Goal: Task Accomplishment & Management: Manage account settings

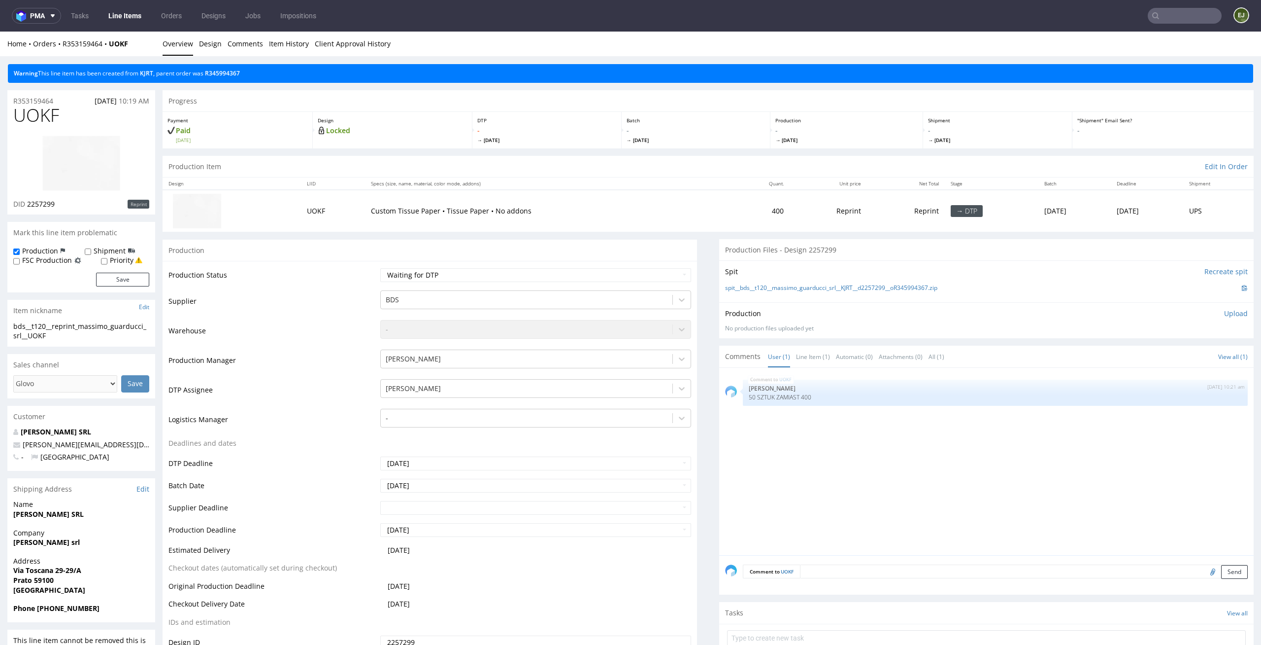
scroll to position [41, 0]
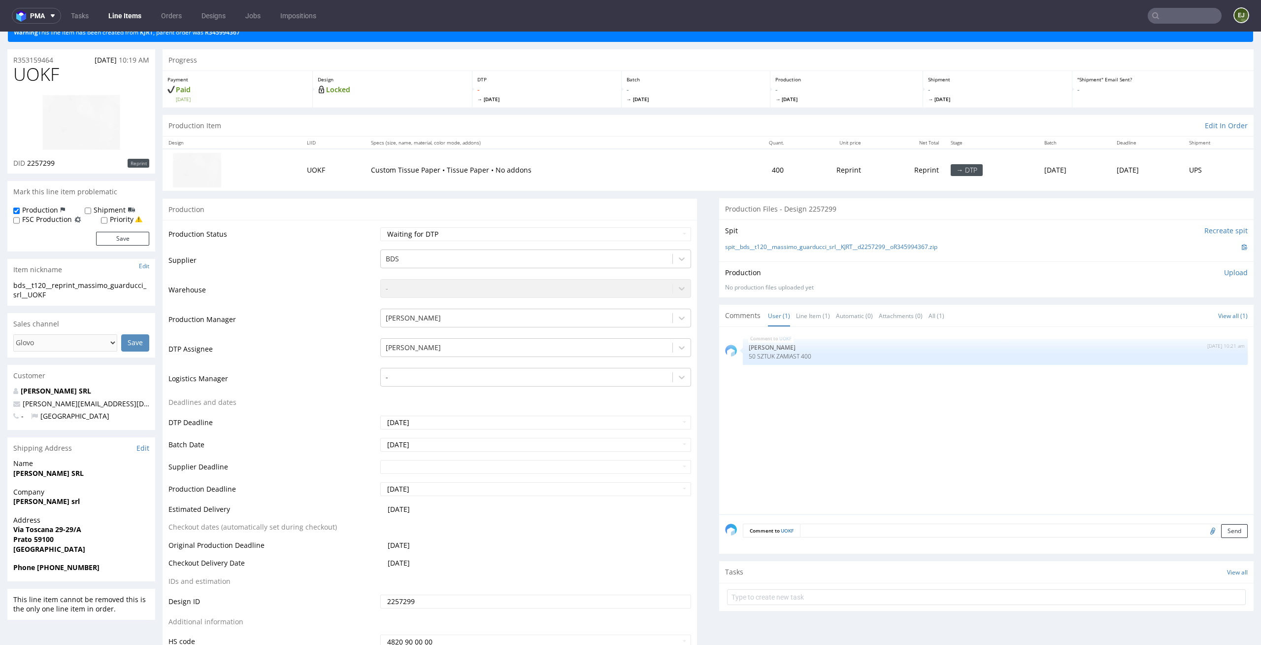
click at [800, 166] on td "Reprint" at bounding box center [829, 169] width 78 height 41
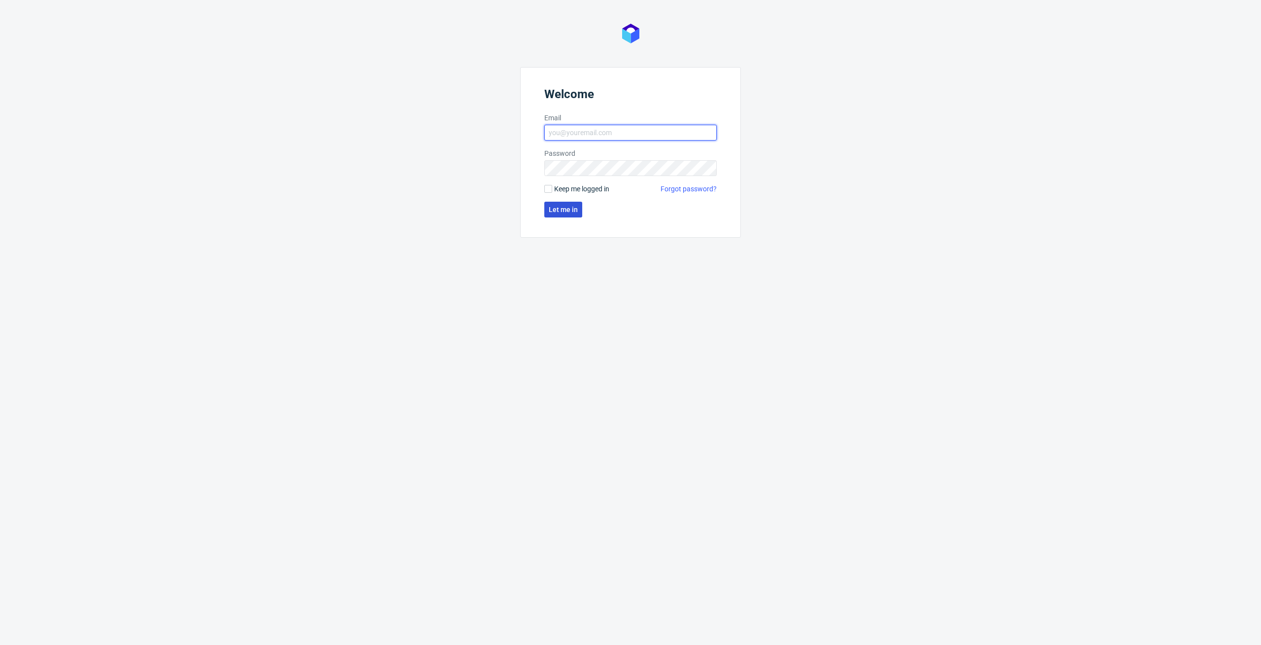
type input "elzbieta.jelinska@packhelp.com"
click at [577, 211] on span "Let me in" at bounding box center [563, 209] width 29 height 7
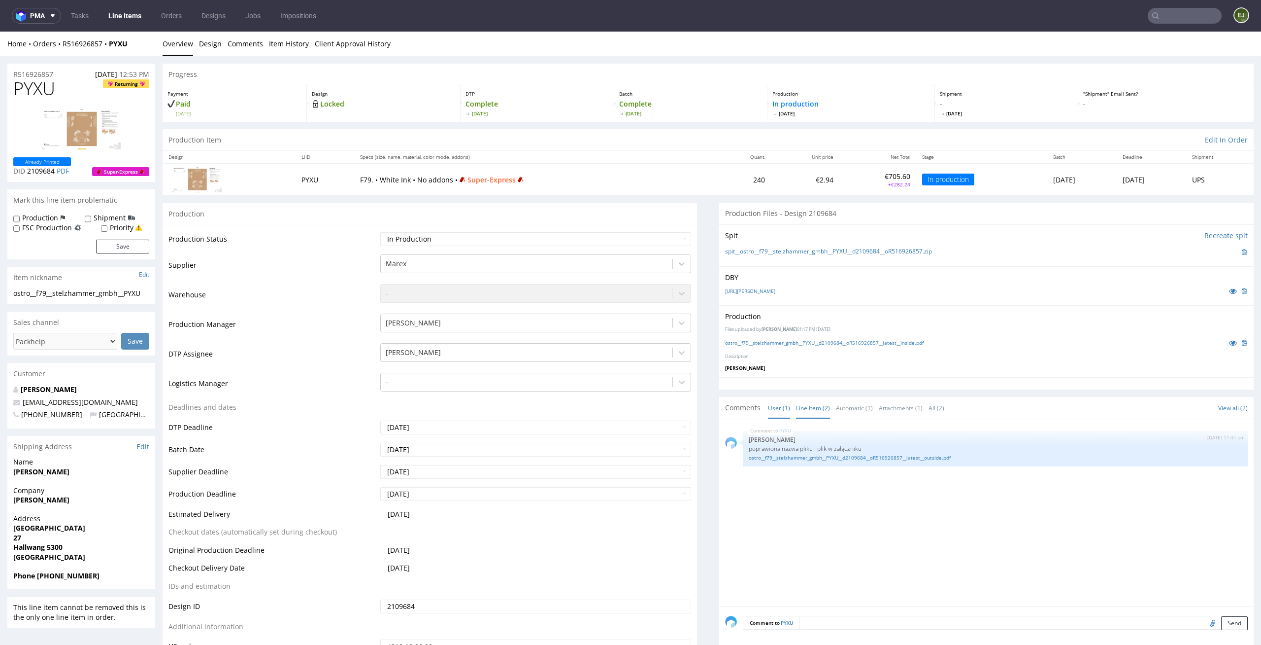
click at [796, 412] on link "Line Item (2)" at bounding box center [813, 407] width 34 height 21
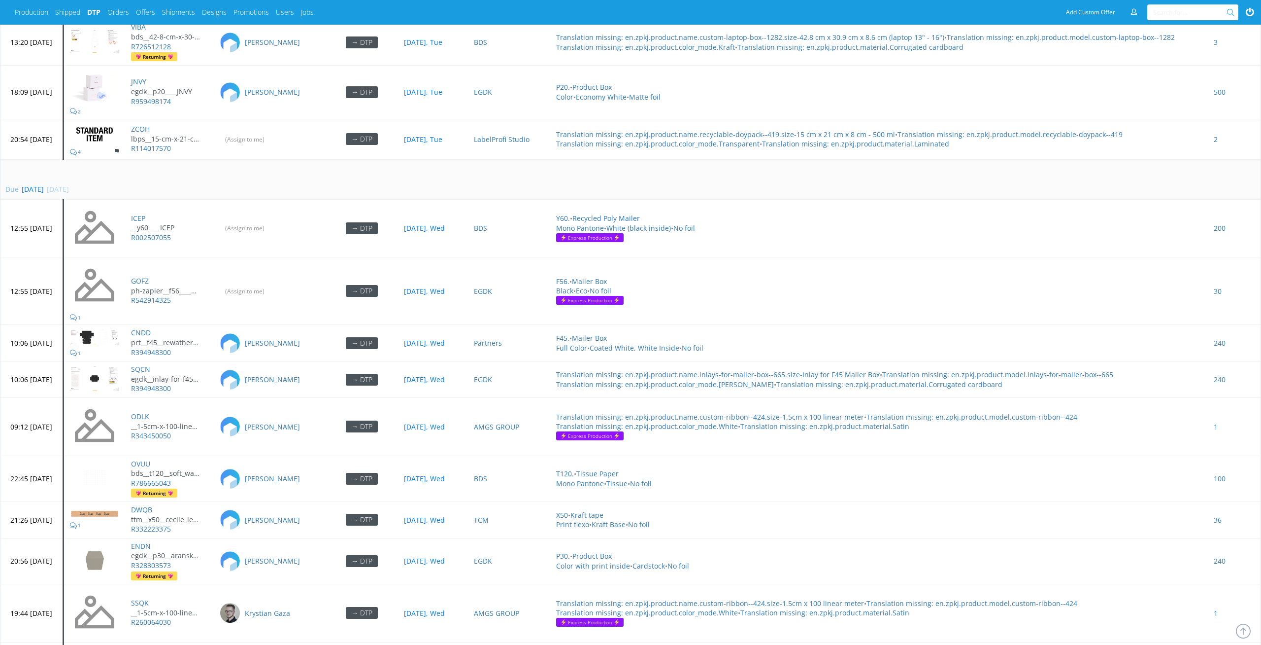
scroll to position [3381, 0]
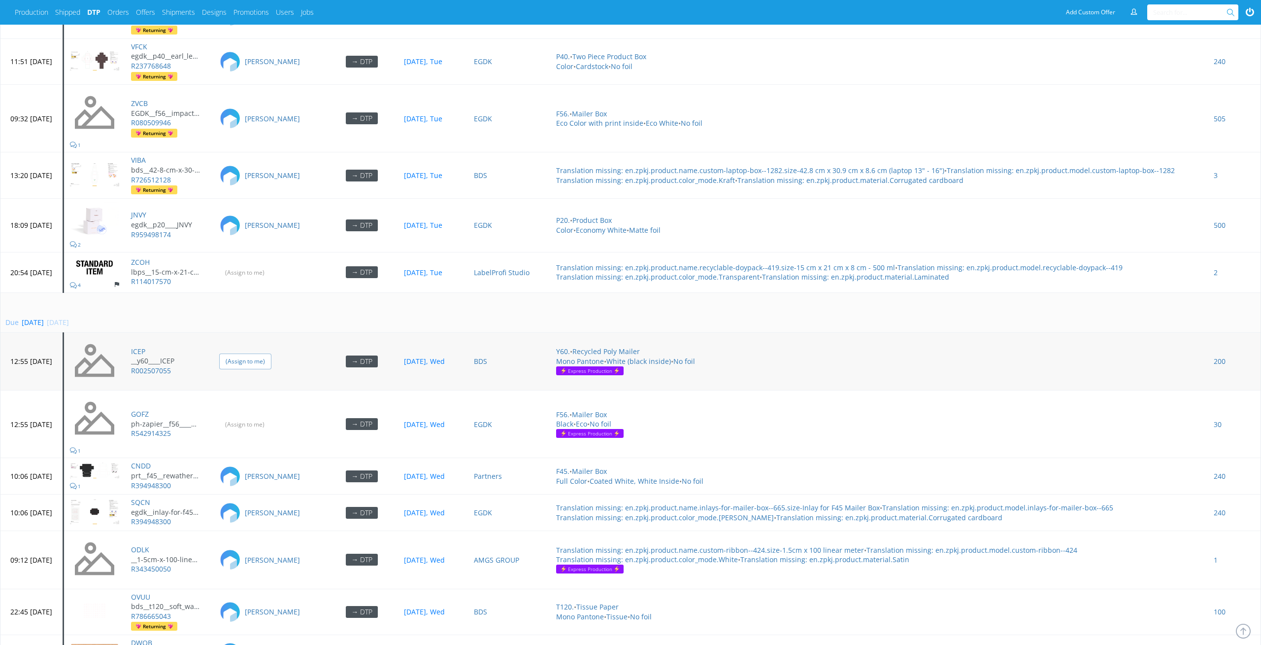
click at [272, 354] on input "(Assign to me)" at bounding box center [245, 360] width 52 height 15
click at [272, 424] on input "(Assign to me)" at bounding box center [245, 423] width 52 height 15
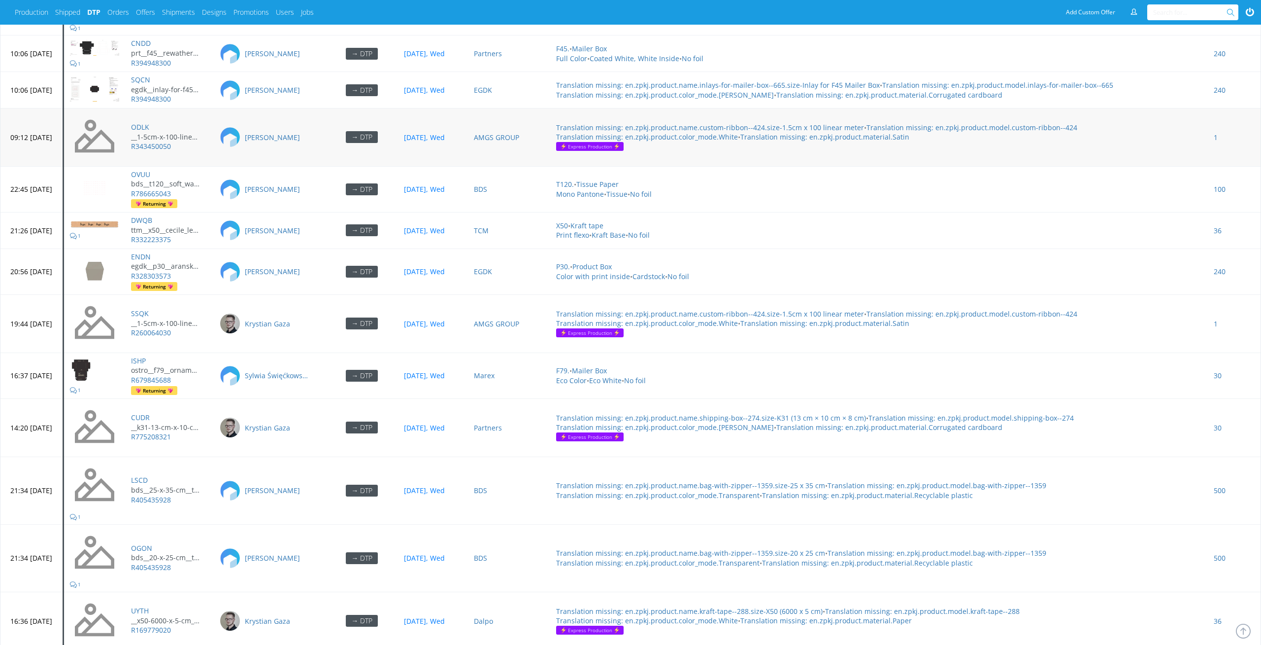
scroll to position [3785, 0]
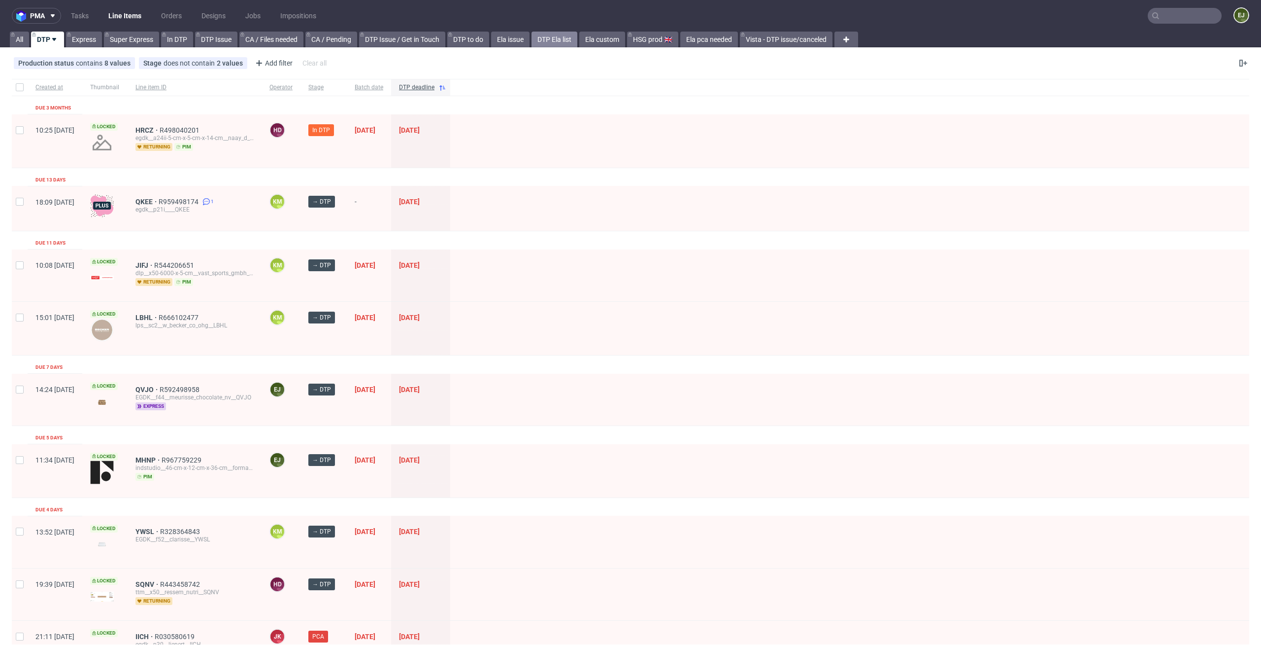
click at [553, 40] on link "DTP Ela list" at bounding box center [555, 40] width 46 height 16
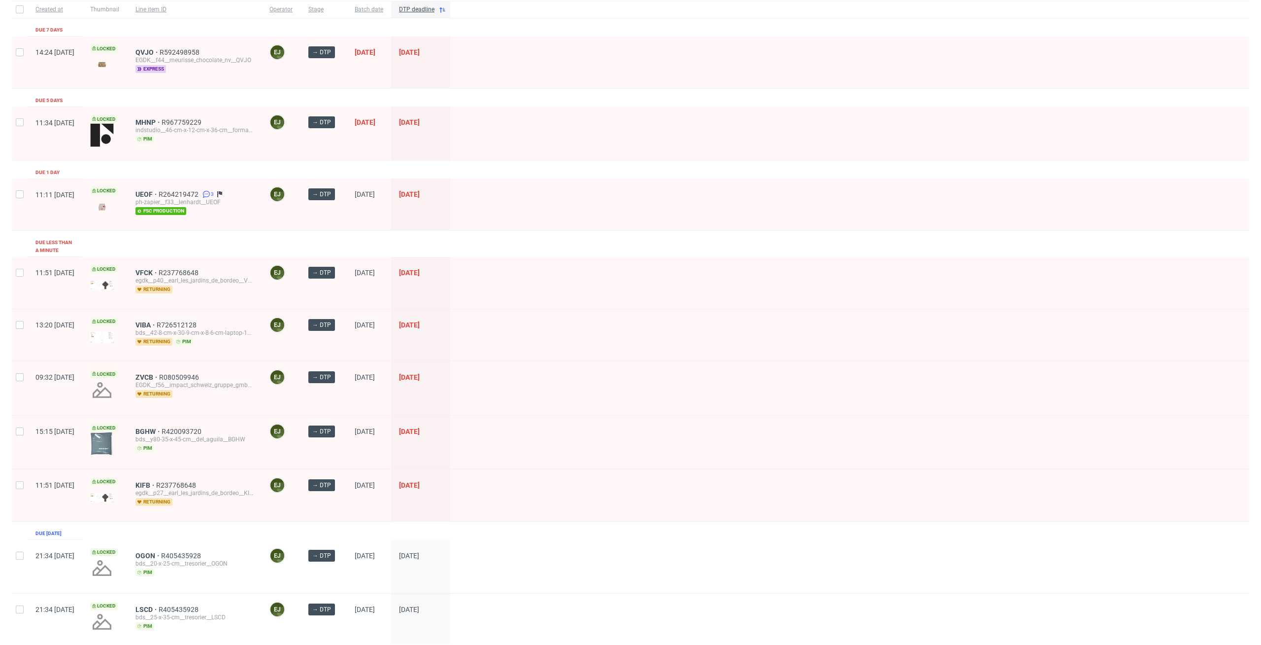
scroll to position [109, 0]
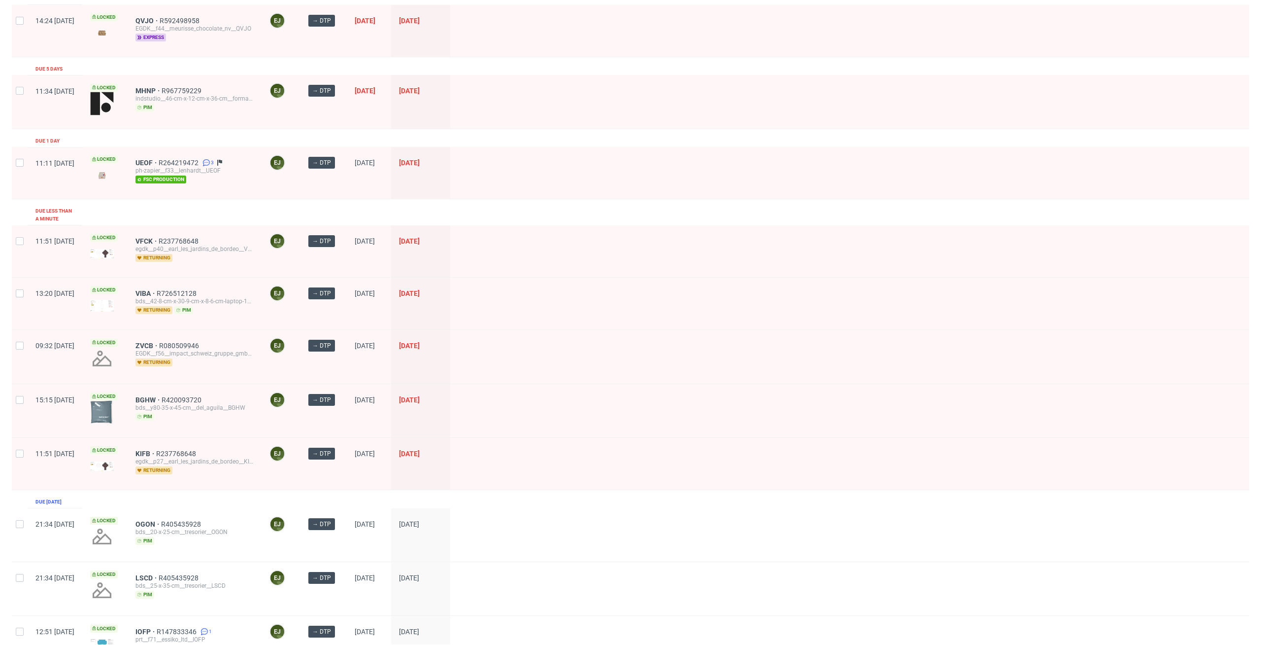
click at [176, 333] on div "ZVCB R080509946 EGDK__f56__impact_schweiz_gruppe_gmbh__ZVCB returning" at bounding box center [195, 356] width 134 height 53
click at [159, 341] on span "ZVCB" at bounding box center [148, 345] width 24 height 8
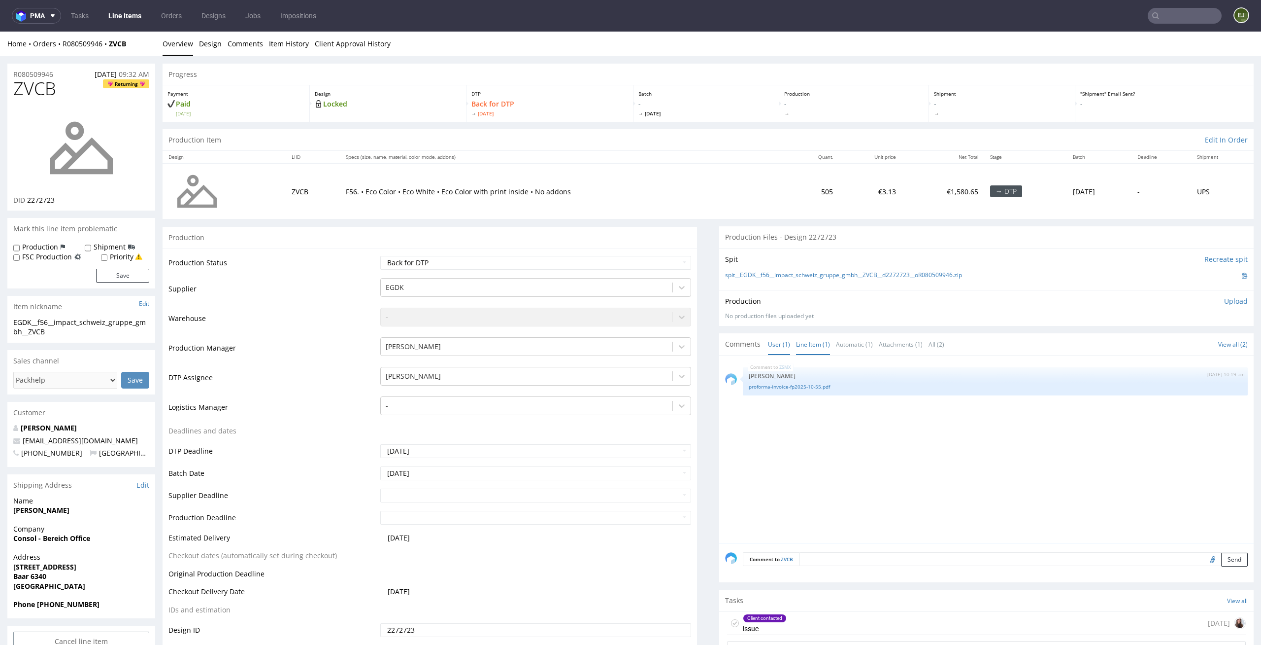
click at [805, 343] on link "Line Item (1)" at bounding box center [813, 344] width 34 height 21
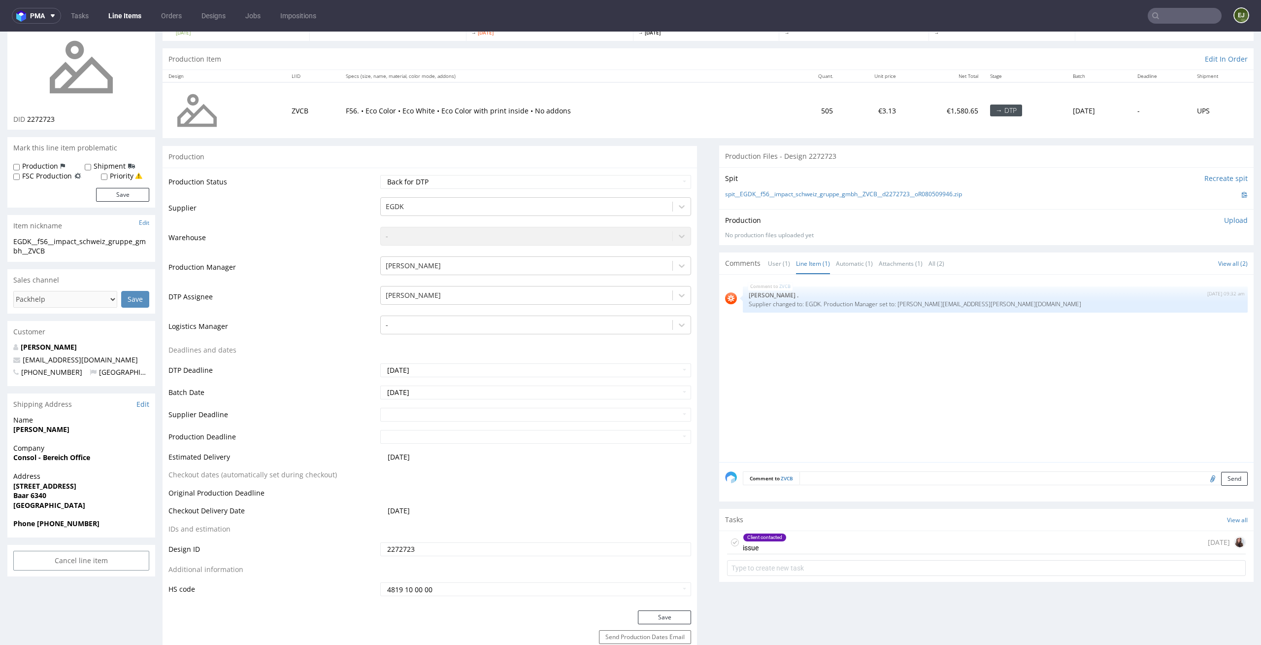
scroll to position [165, 0]
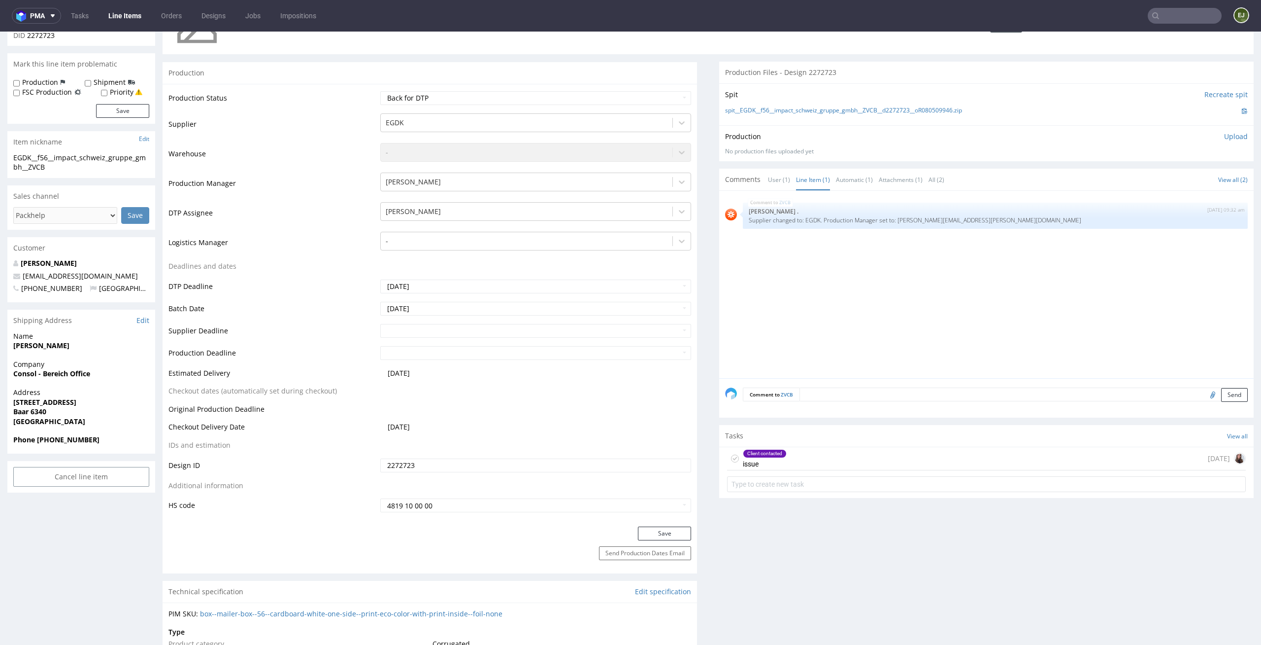
click at [830, 449] on div "Client contacted issue 4 days ago" at bounding box center [986, 458] width 519 height 23
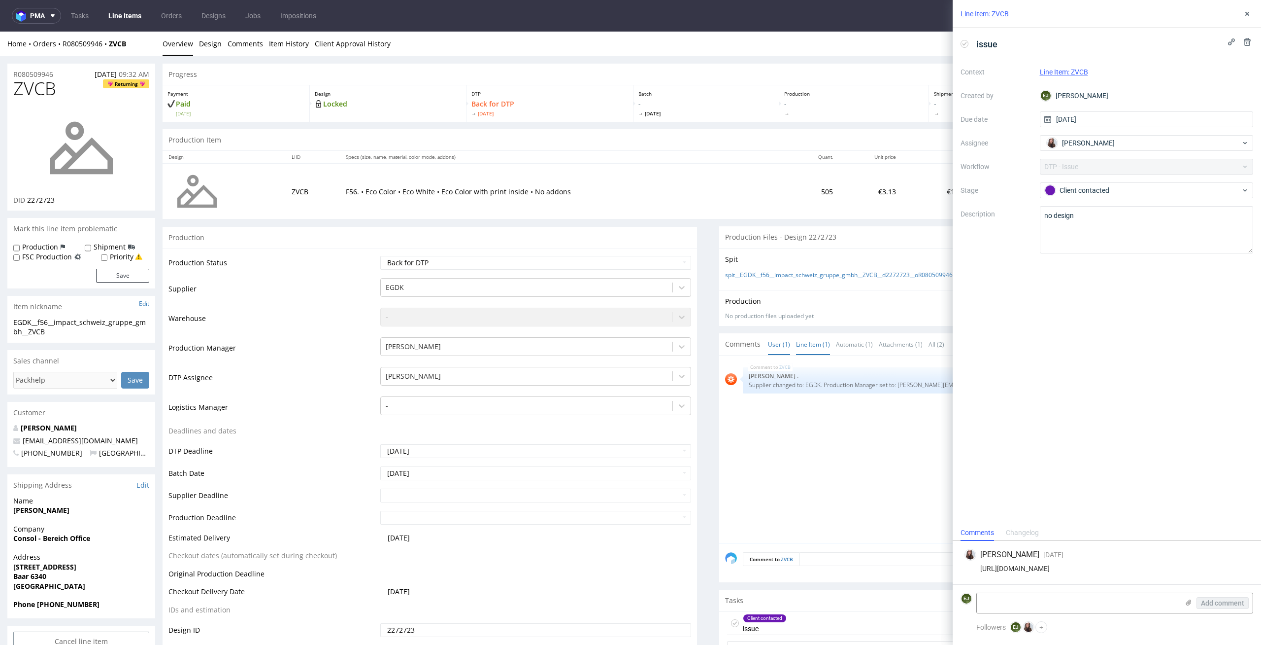
click at [769, 347] on link "User (1)" at bounding box center [779, 344] width 22 height 21
click at [1146, 400] on div "issue Context Line Item: ZVCB Created by EJ Elżbieta Jelińska Due date 10/10/20…" at bounding box center [1107, 276] width 308 height 496
click at [455, 166] on td "F56. • Eco Color • Eco White • Eco Color with print inside • No addons" at bounding box center [564, 191] width 449 height 56
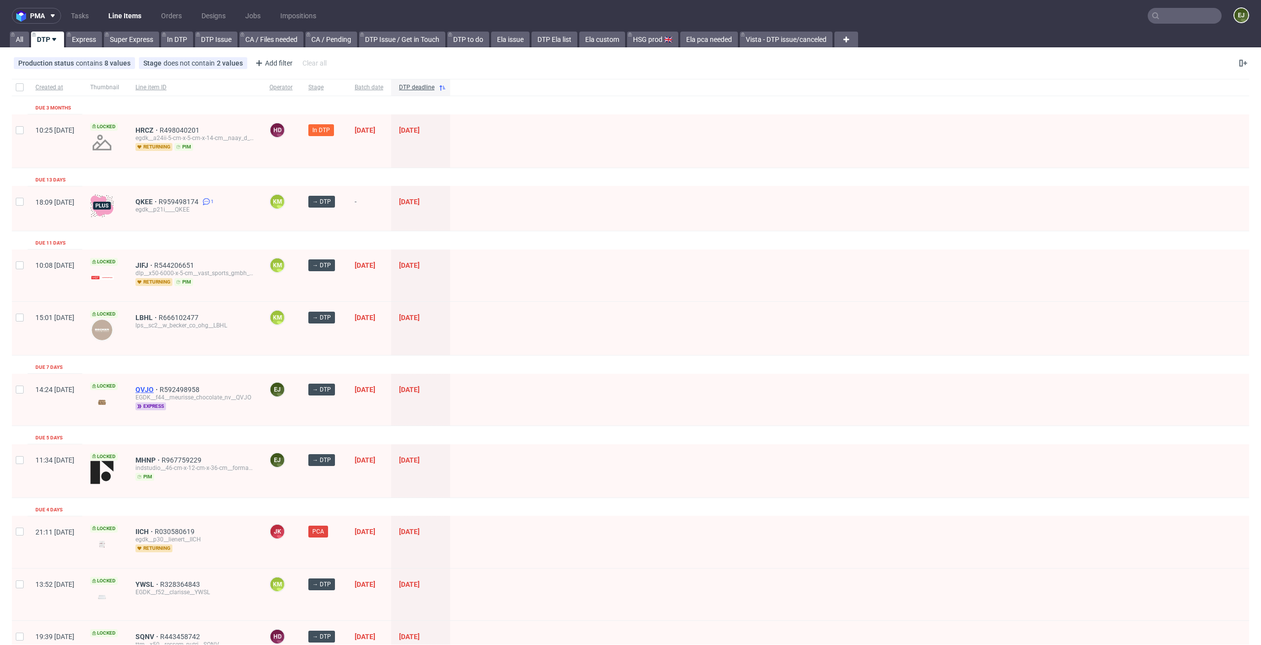
click at [160, 385] on span "QVJO" at bounding box center [148, 389] width 24 height 8
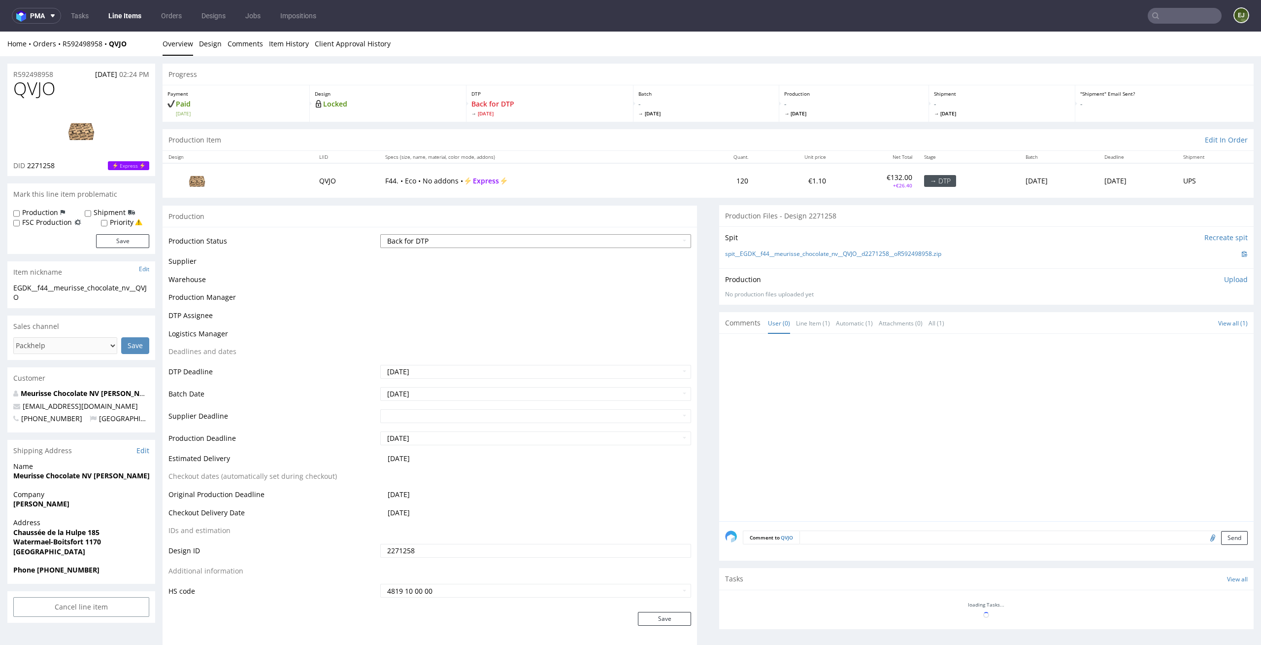
click at [648, 245] on select "Waiting for Artwork Waiting for Diecut Waiting for Mockup Waiting for DTP Waiti…" at bounding box center [535, 241] width 311 height 14
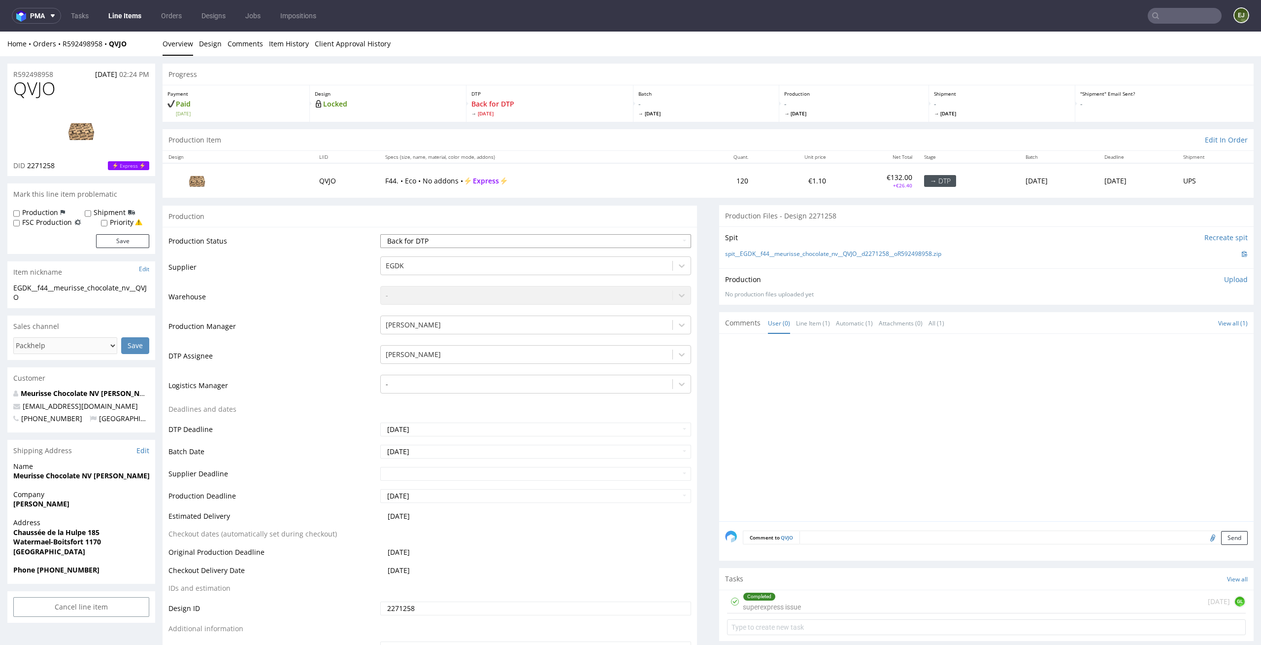
select select "dtp_in_process"
click at [380, 234] on select "Waiting for Artwork Waiting for Diecut Waiting for Mockup Waiting for DTP Waiti…" at bounding box center [535, 241] width 311 height 14
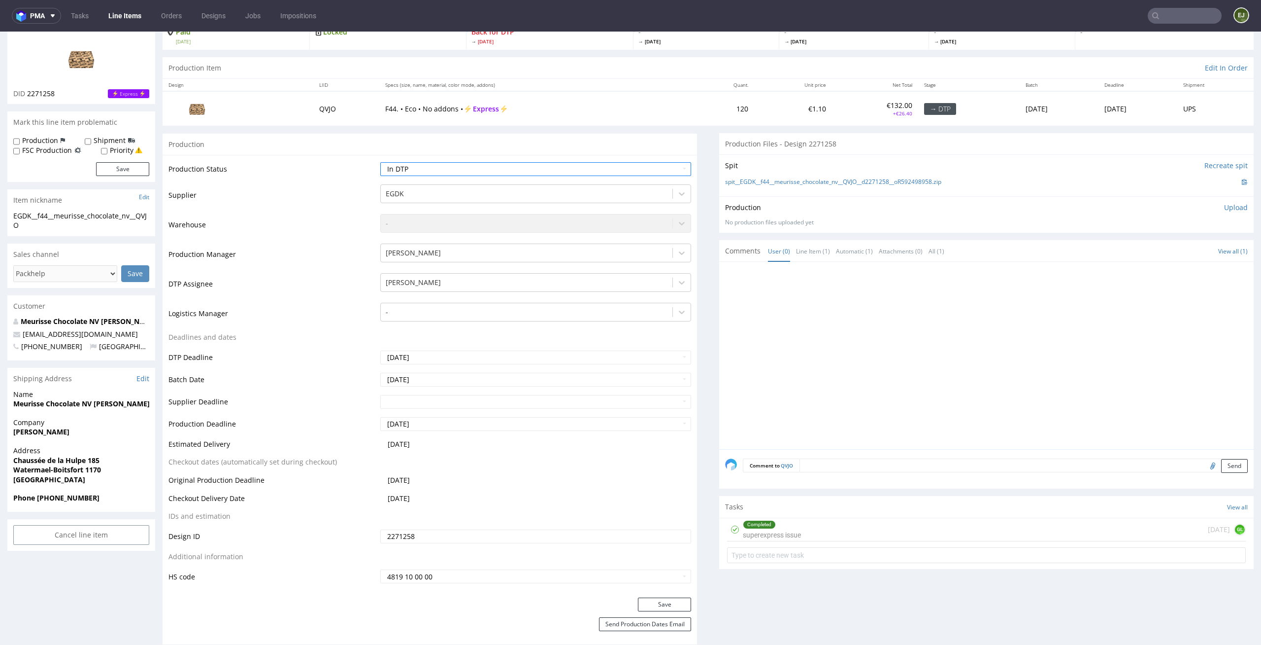
scroll to position [89, 0]
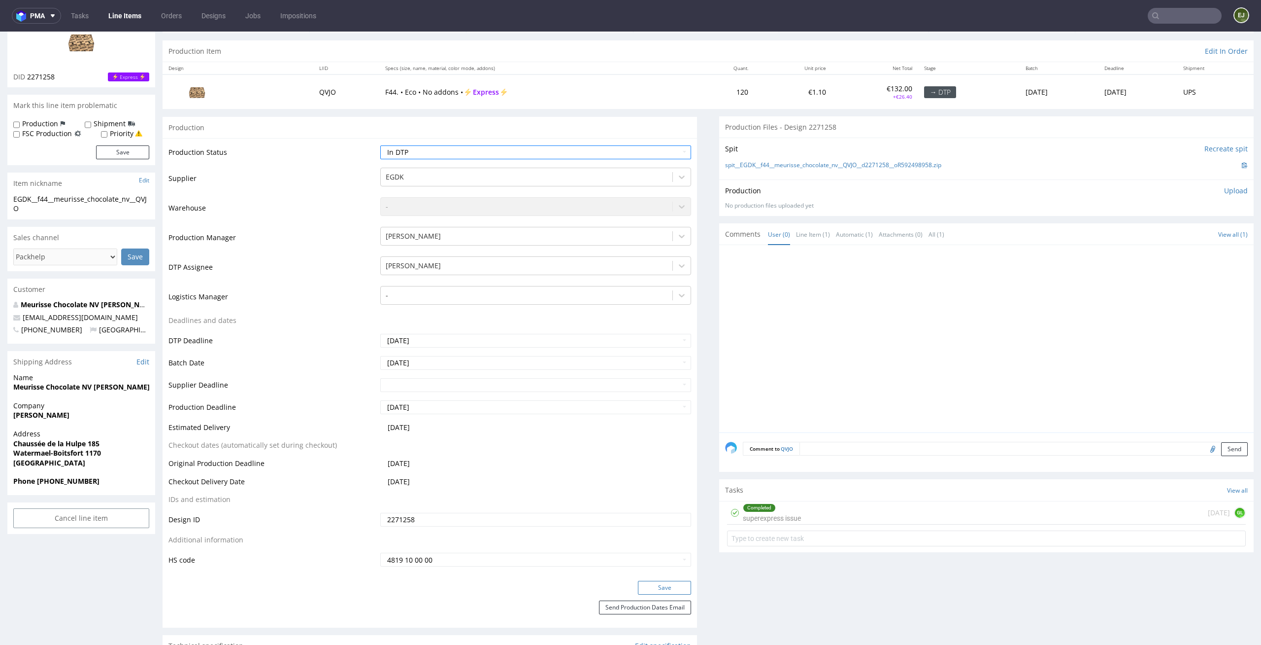
click at [649, 592] on button "Save" at bounding box center [664, 587] width 53 height 14
click at [801, 227] on link "Line Item (1)" at bounding box center [813, 234] width 34 height 21
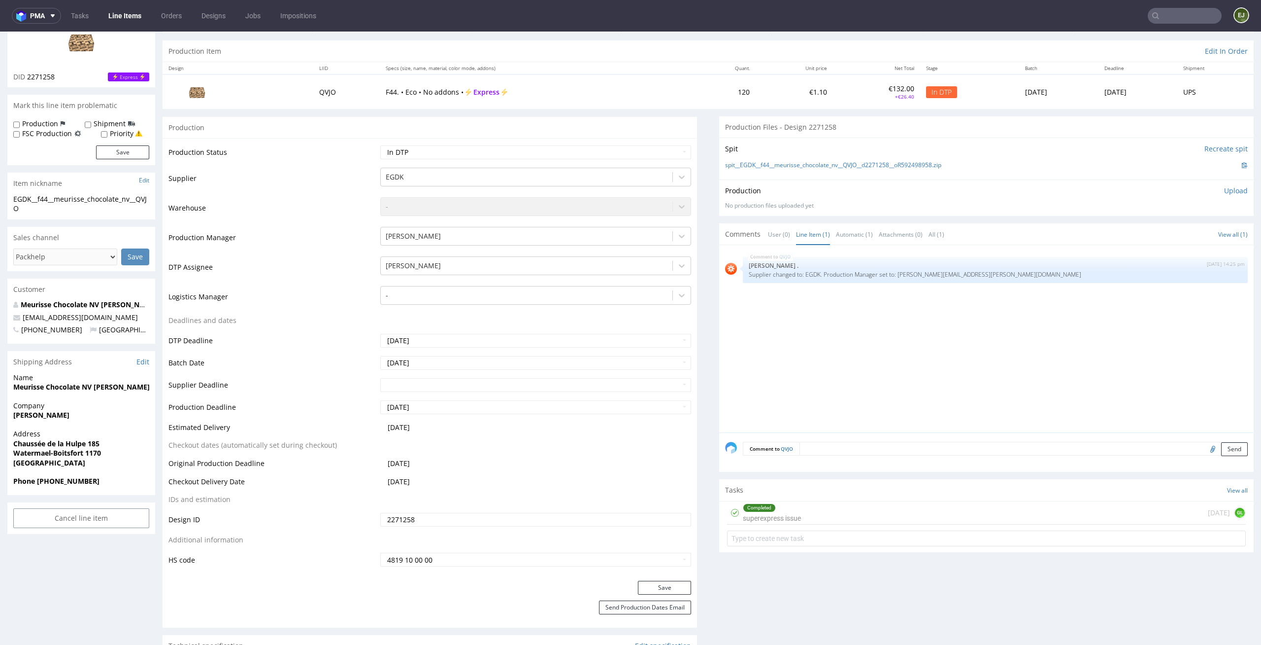
click at [816, 495] on div "Tasks View all" at bounding box center [986, 490] width 535 height 22
click at [809, 510] on div "Completed superexpress issue 8 days ago GL" at bounding box center [986, 512] width 519 height 23
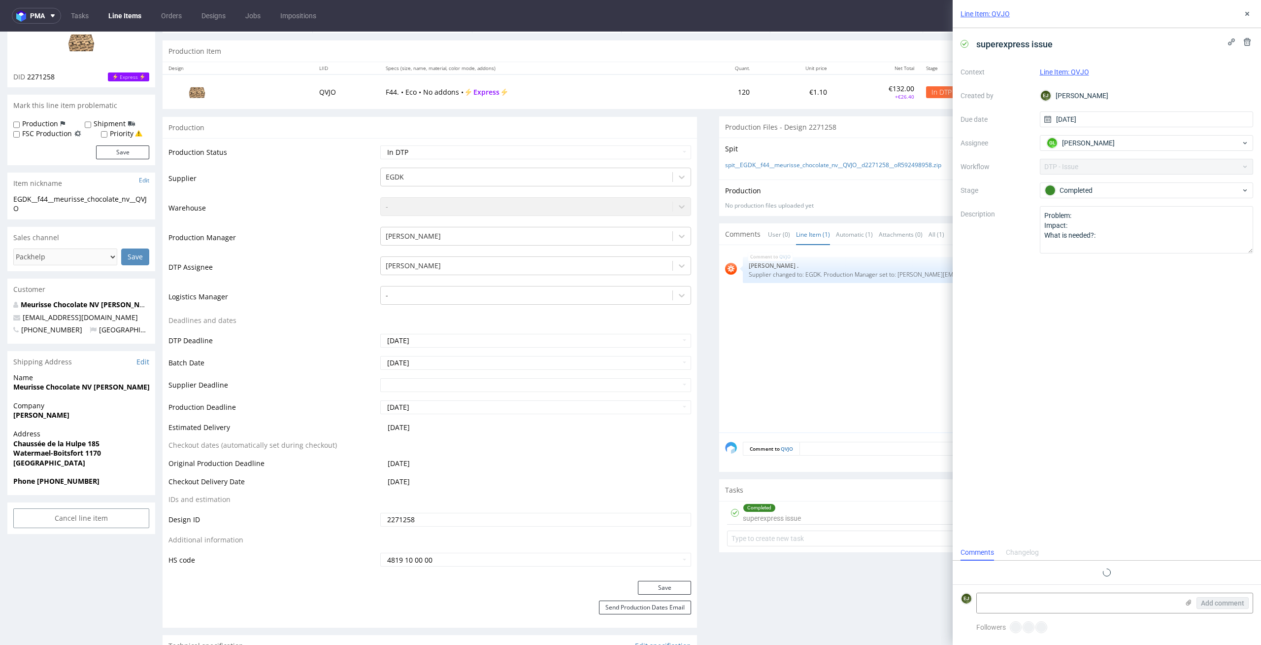
click at [843, 386] on div "QVJO 6th Oct 25 | 14:25 pm Rob . Supplier changed to: EGDK. Production Manager …" at bounding box center [989, 341] width 529 height 181
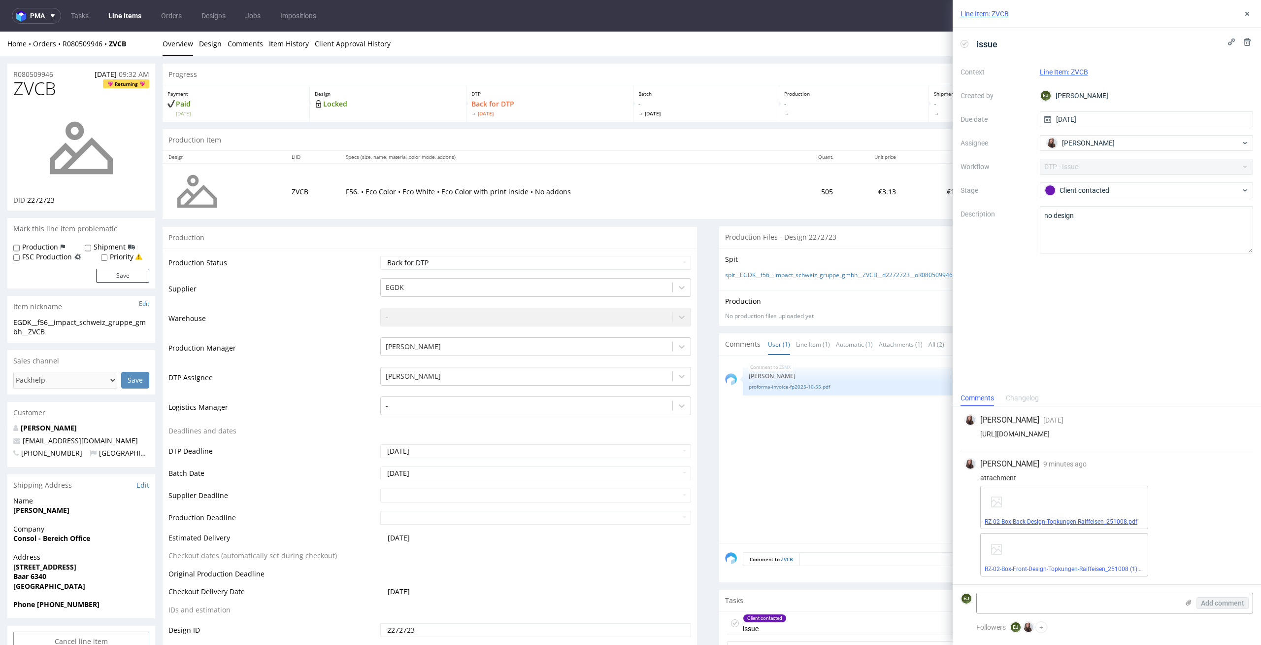
click at [1044, 517] on span "RZ-02-Box-Back-Design-Topkungen-Raiffeisen_251008.pdf" at bounding box center [1064, 521] width 159 height 8
click at [1040, 526] on div "RZ-02-Box-Back-Design-Topkungen-Raiffeisen_251008.pdf" at bounding box center [1065, 506] width 168 height 43
click at [1049, 518] on link "RZ-02-Box-Back-Design-Topkungen-Raiffeisen_251008.pdf" at bounding box center [1061, 521] width 153 height 7
click at [992, 566] on link "RZ-02-Box-Front-Design-Topkungen-Raiffeisen_251008 (1).pdf" at bounding box center [1066, 568] width 163 height 7
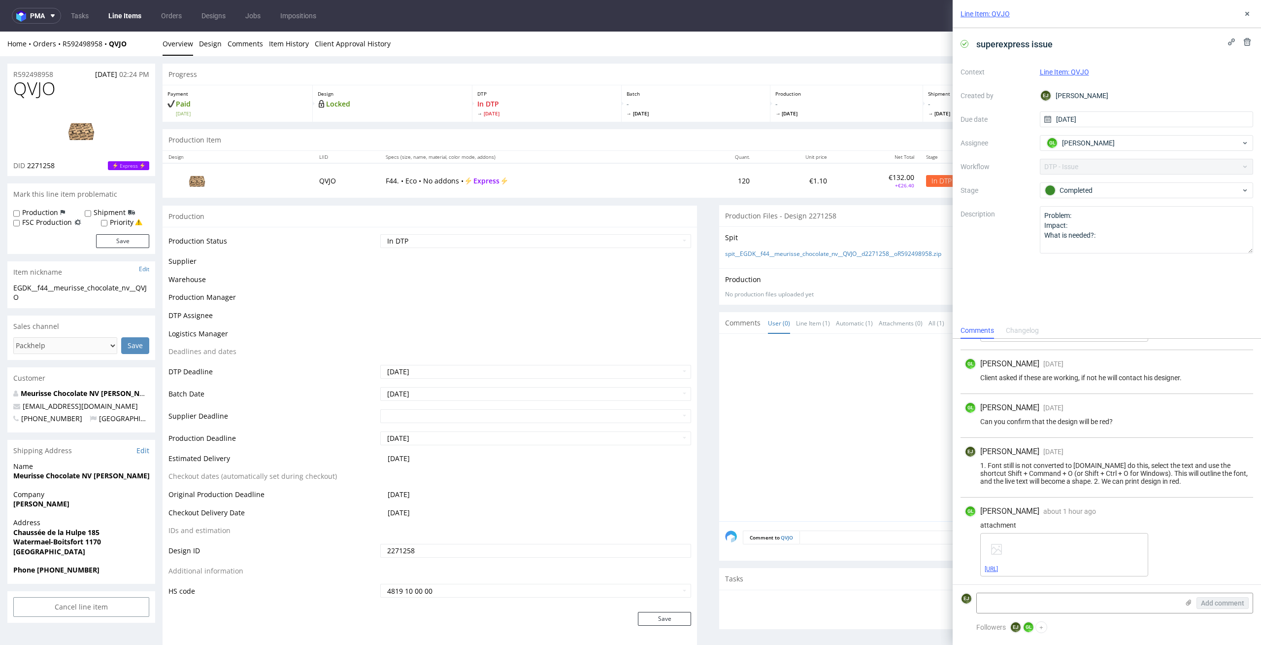
click at [998, 568] on link "2367575-box-eu-mailer-box-44-cardboard-natural-print-monochrome-foil-none-ai_2.…" at bounding box center [991, 568] width 13 height 7
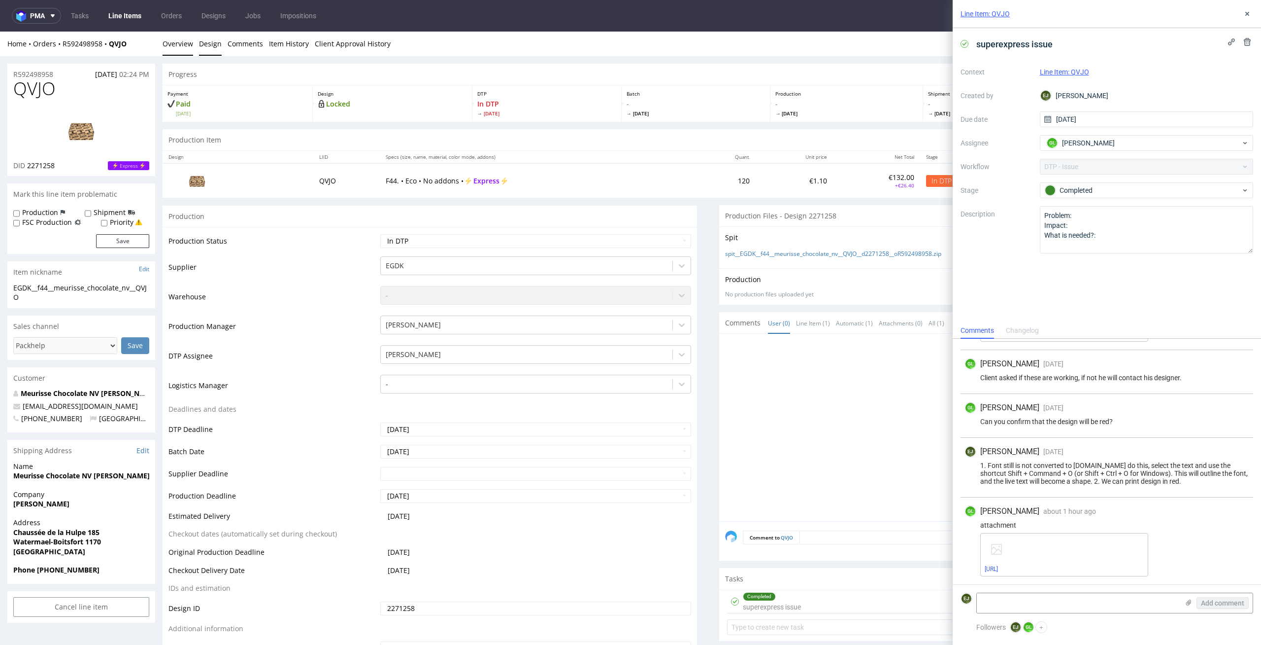
click at [200, 43] on link "Design" at bounding box center [210, 44] width 23 height 24
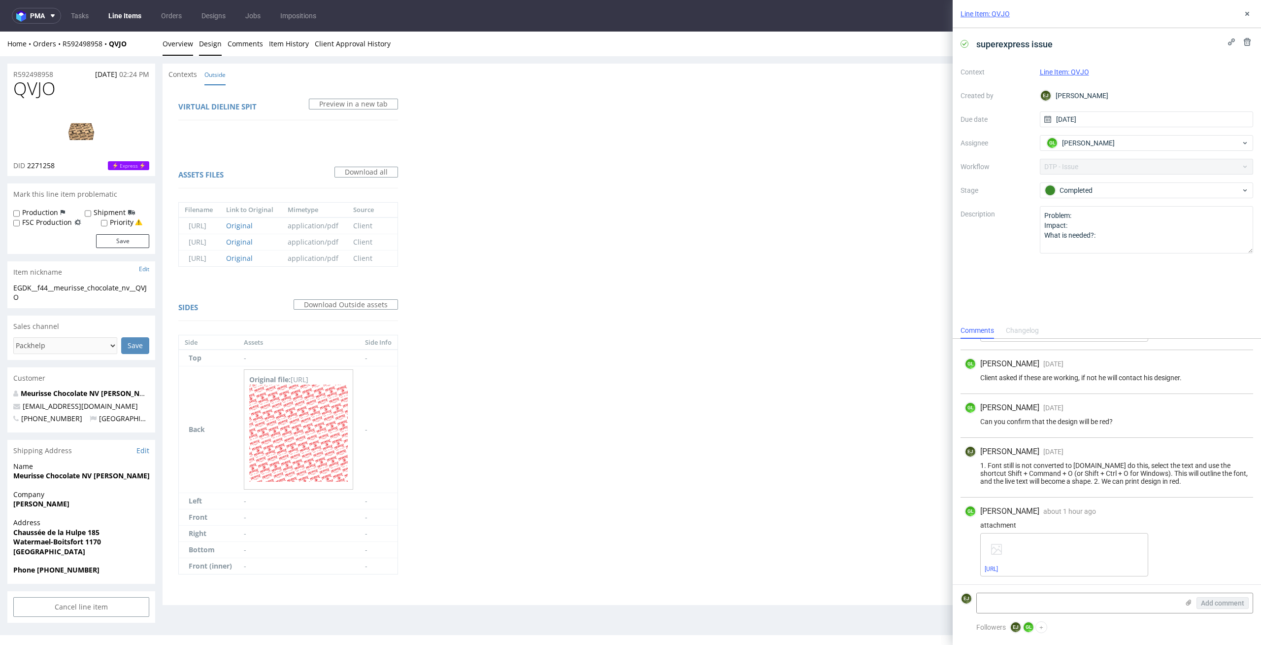
click at [169, 35] on link "Overview" at bounding box center [178, 44] width 31 height 24
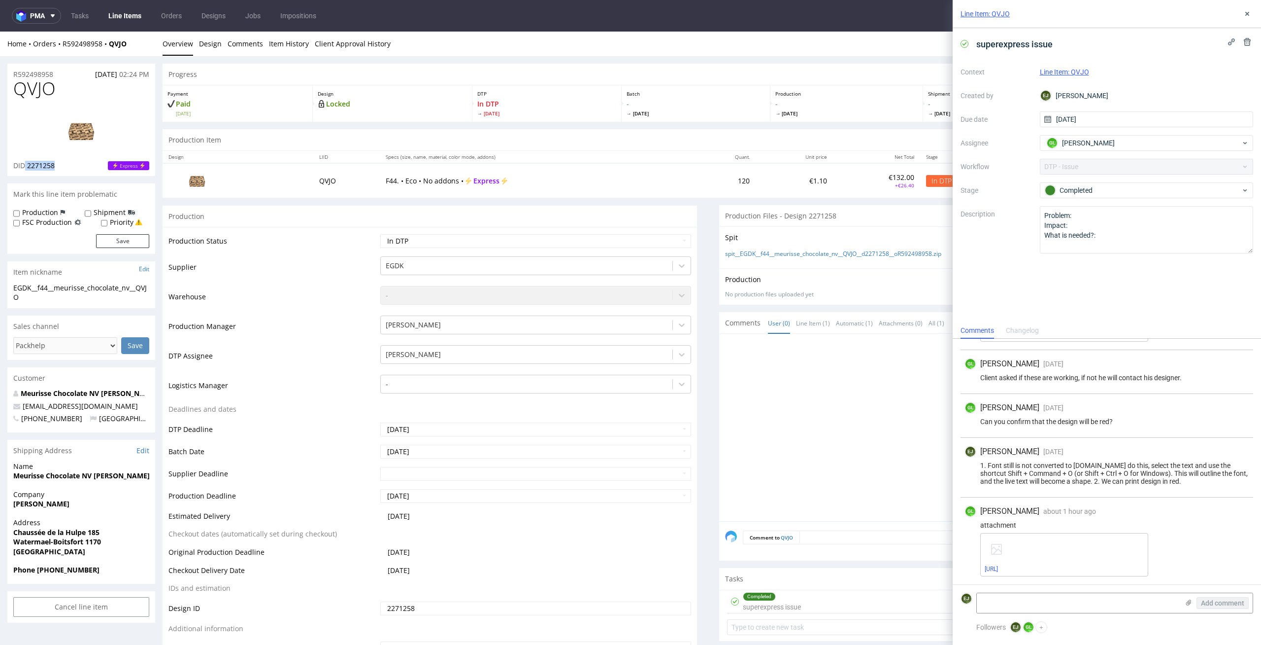
drag, startPoint x: 56, startPoint y: 165, endPoint x: 26, endPoint y: 166, distance: 30.6
click at [26, 166] on div "DID 2271258 Express" at bounding box center [81, 166] width 136 height 10
copy p "2271258"
click at [773, 392] on div at bounding box center [989, 430] width 529 height 181
click at [619, 193] on td "F44. • Eco • No addons • Express" at bounding box center [537, 180] width 314 height 34
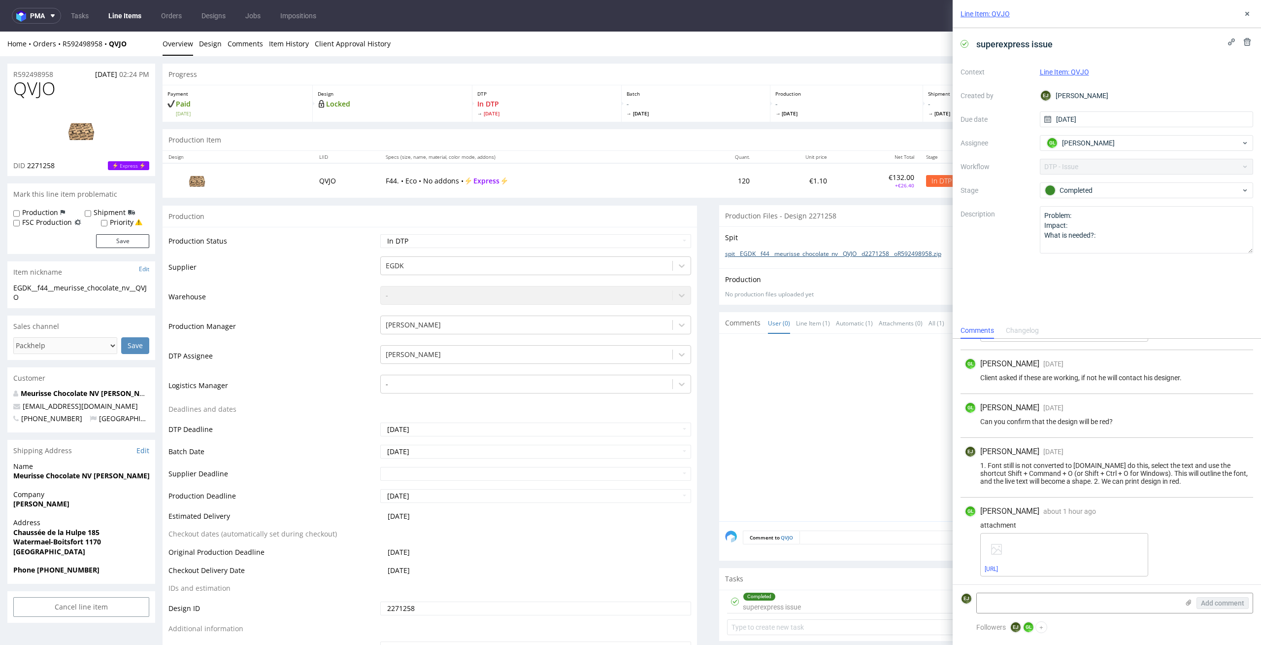
click at [845, 253] on link "spit__EGDK__f44__meurisse_chocolate_nv__QVJO__d2271258__oR592498958.zip" at bounding box center [833, 254] width 216 height 8
drag, startPoint x: 93, startPoint y: 166, endPoint x: 93, endPoint y: 159, distance: 7.4
click at [93, 165] on div "DID 2271258 Express" at bounding box center [81, 166] width 136 height 10
click at [93, 159] on link at bounding box center [81, 131] width 79 height 60
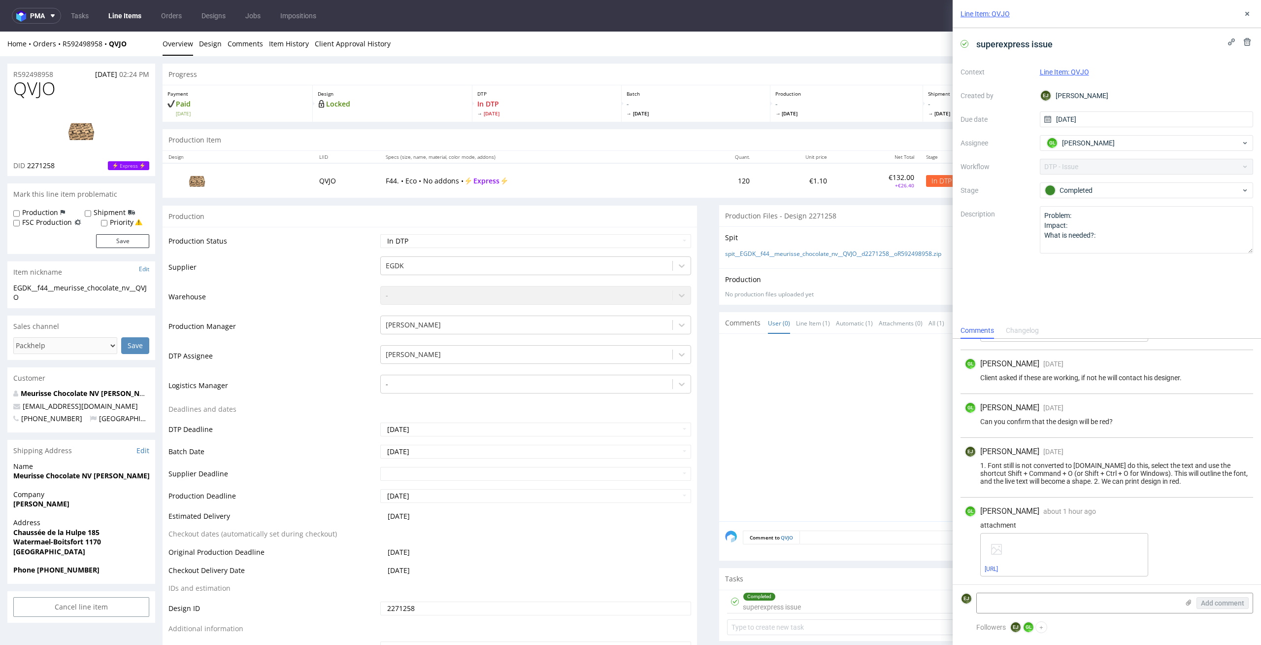
click at [582, 155] on th "Specs (size, name, material, color mode, addons)" at bounding box center [537, 157] width 314 height 12
click at [1249, 11] on icon at bounding box center [1248, 14] width 8 height 8
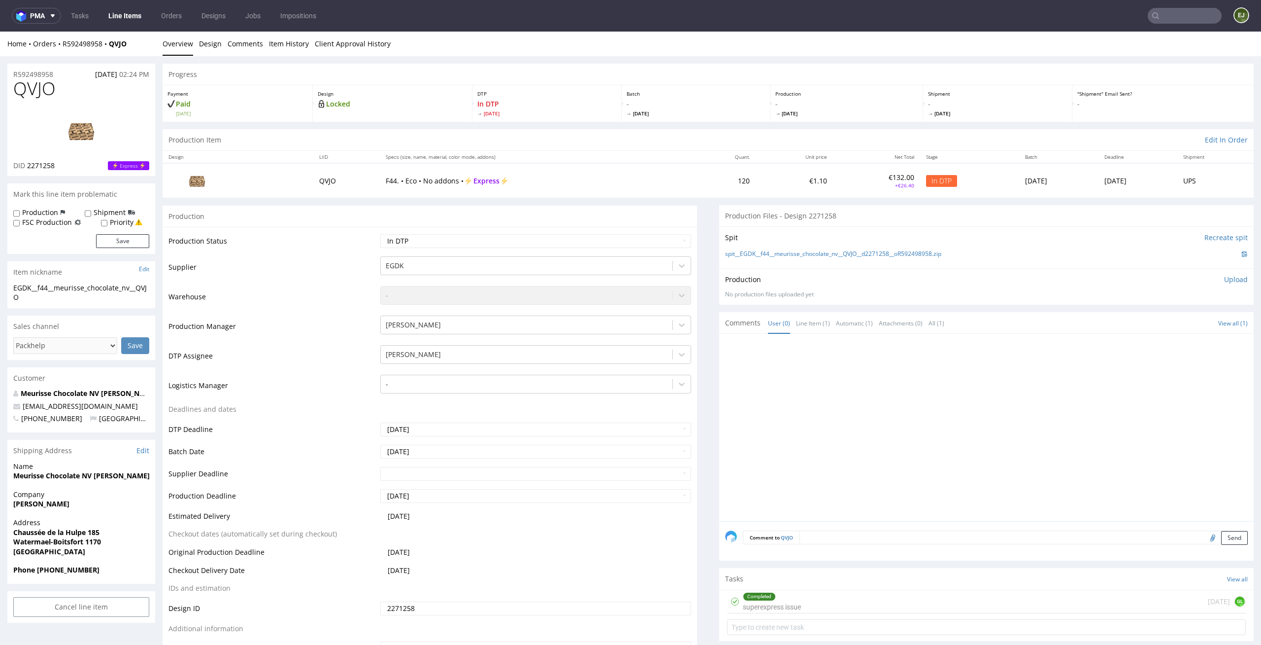
click at [1222, 272] on div "Production Upload No production files uploaded yet Description (optional) Add f…" at bounding box center [986, 286] width 535 height 36
click at [1225, 279] on p "Upload" at bounding box center [1237, 279] width 24 height 10
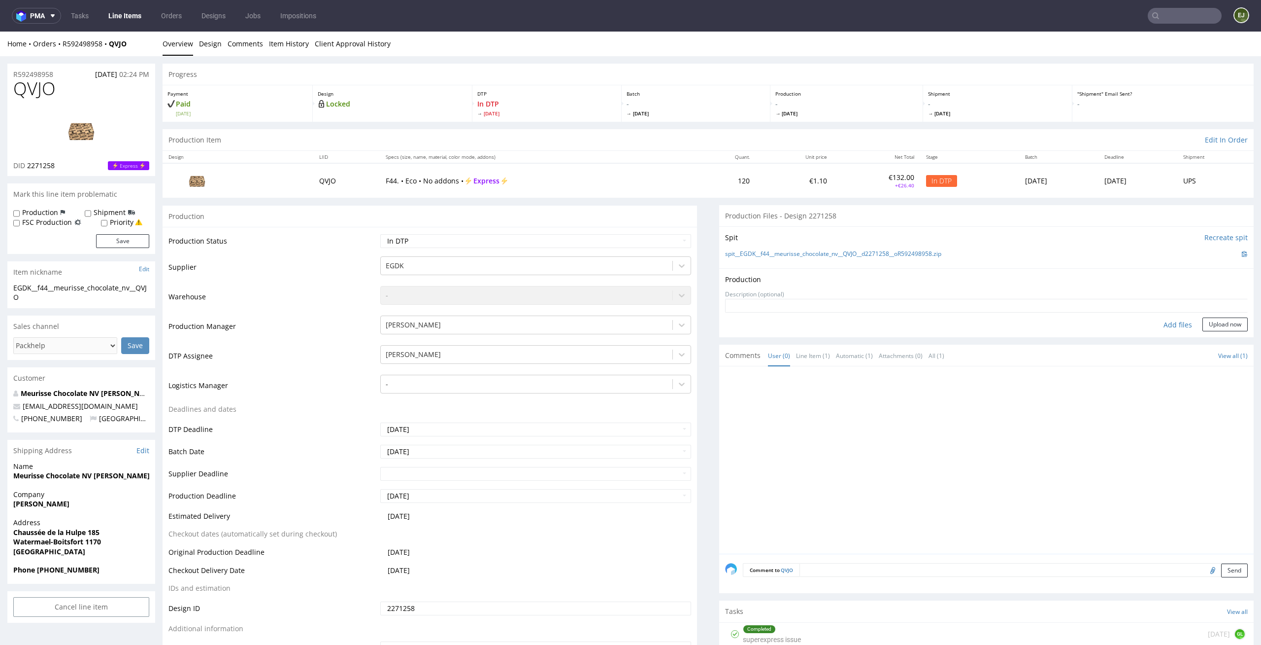
click at [1157, 331] on div "Production Upload No production files uploaded yet Description (optional) Add f…" at bounding box center [986, 302] width 535 height 68
click at [1160, 329] on div "Add files" at bounding box center [1178, 324] width 49 height 15
type input "C:\fakepath\EGDK__f44__meurisse_chocolate_nv__QVJO__d2271258__oR592498958__late…"
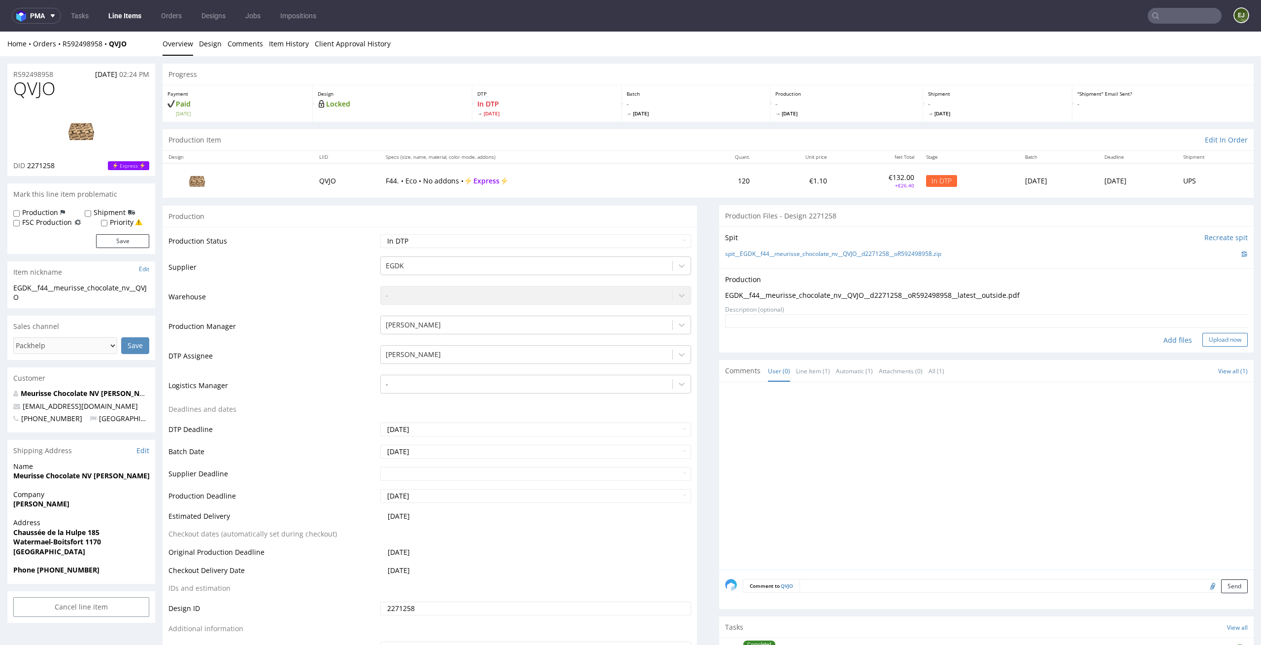
click at [1230, 342] on button "Upload now" at bounding box center [1225, 340] width 45 height 14
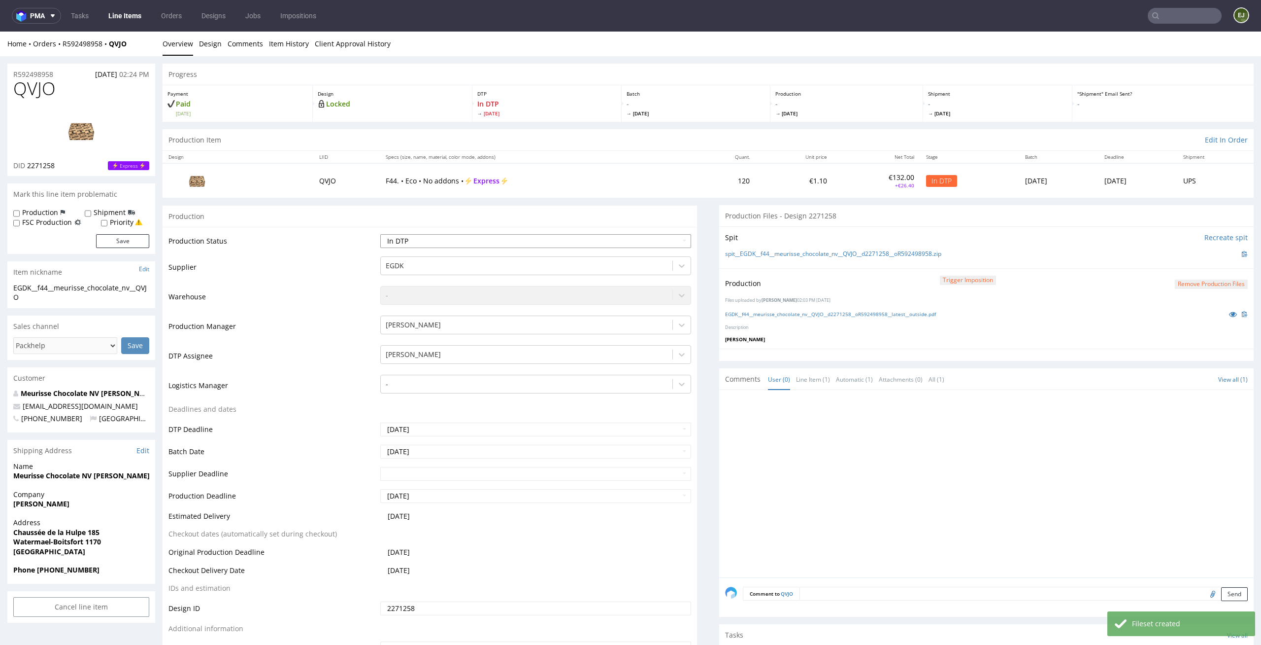
click at [656, 245] on select "Waiting for Artwork Waiting for Diecut Waiting for Mockup Waiting for DTP Waiti…" at bounding box center [535, 241] width 311 height 14
select select "dtp_production_ready"
click at [380, 234] on select "Waiting for Artwork Waiting for Diecut Waiting for Mockup Waiting for DTP Waiti…" at bounding box center [535, 241] width 311 height 14
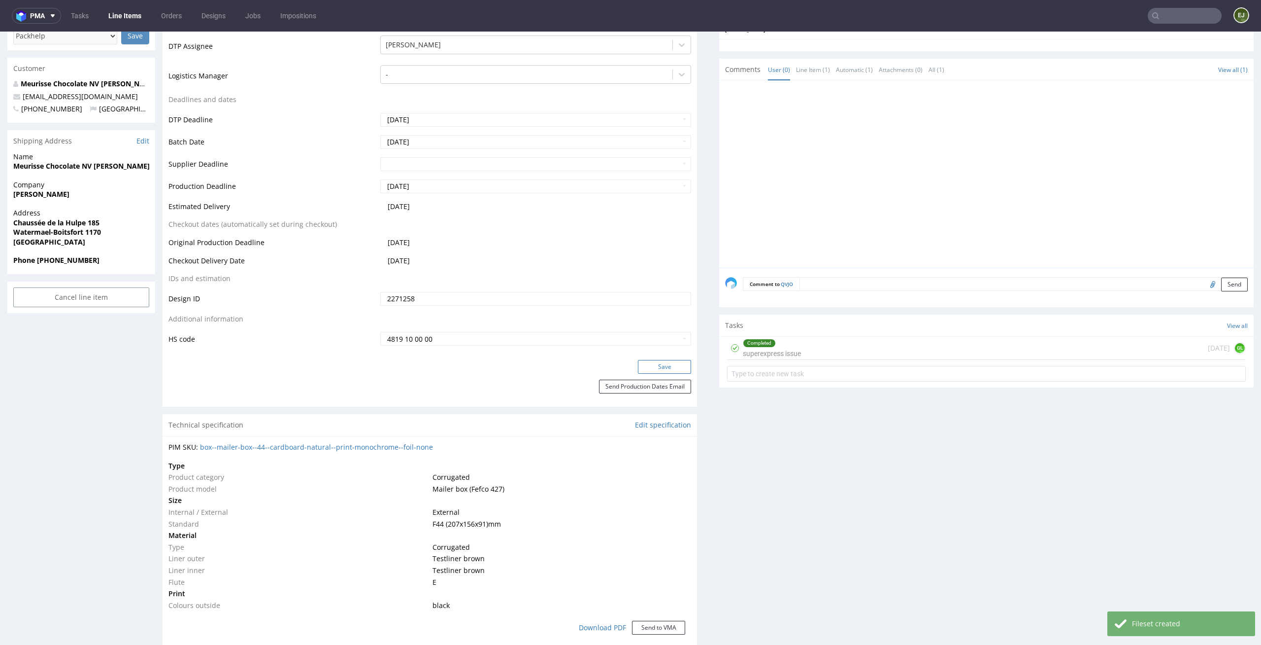
click at [672, 367] on button "Save" at bounding box center [664, 367] width 53 height 14
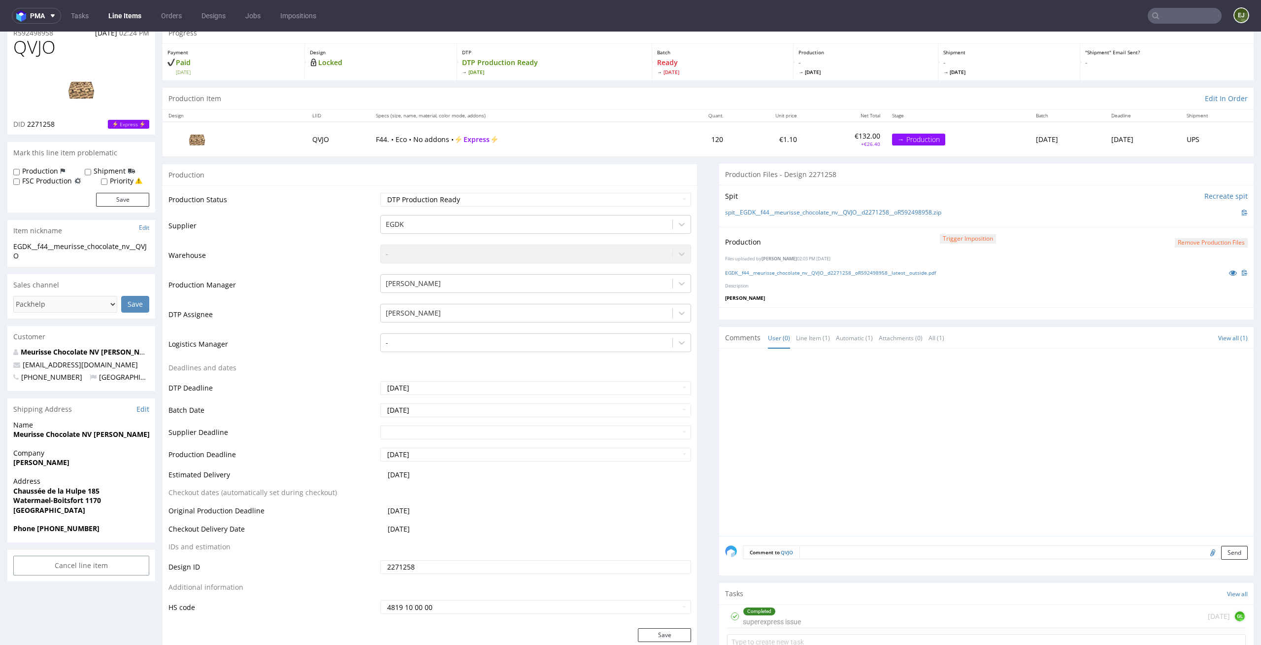
scroll to position [0, 0]
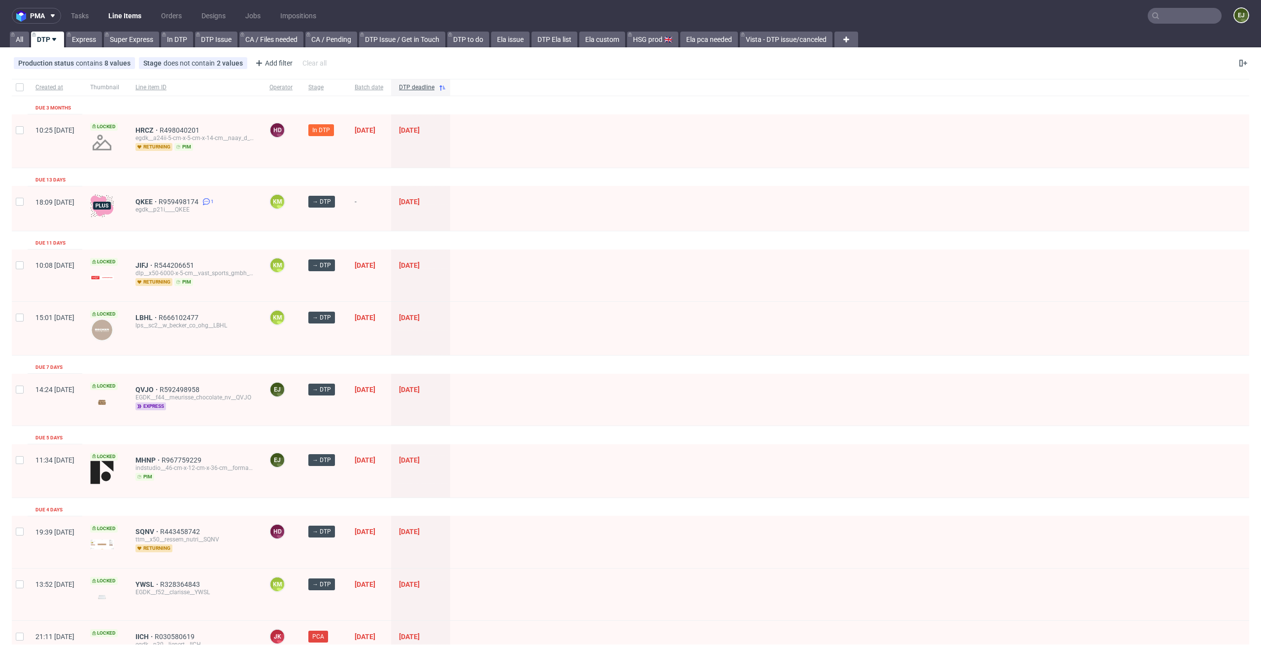
scroll to position [92, 0]
click at [567, 42] on link "DTP Ela list" at bounding box center [555, 40] width 46 height 16
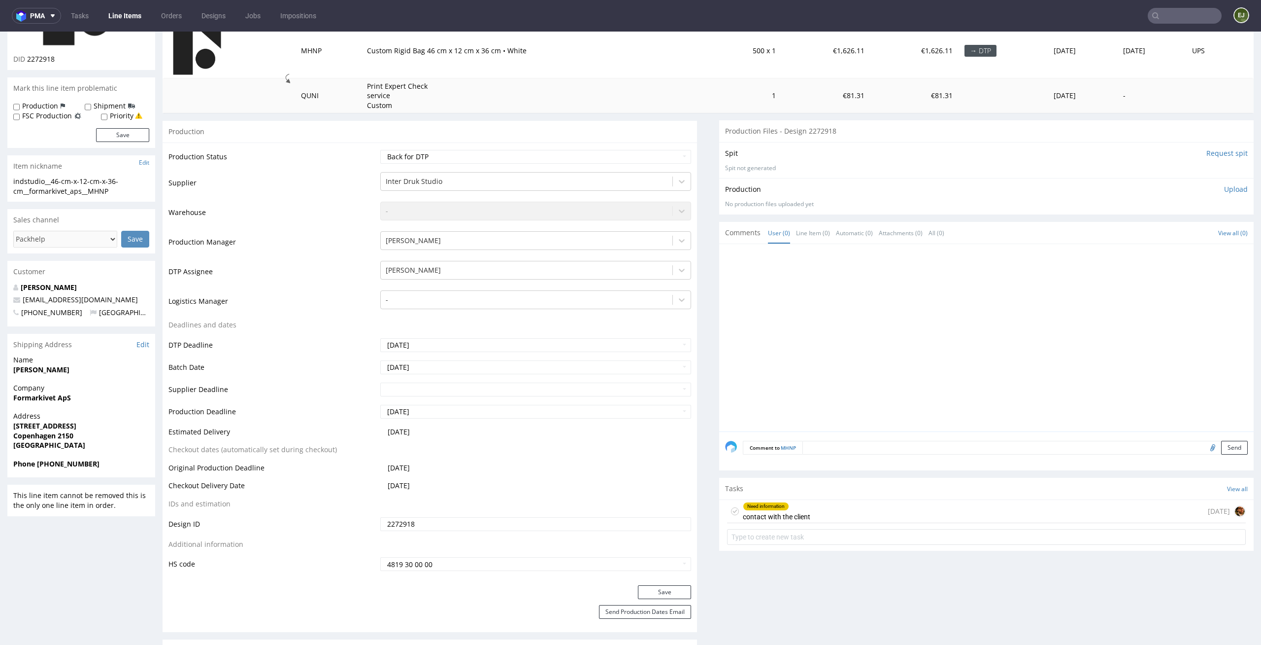
scroll to position [265, 0]
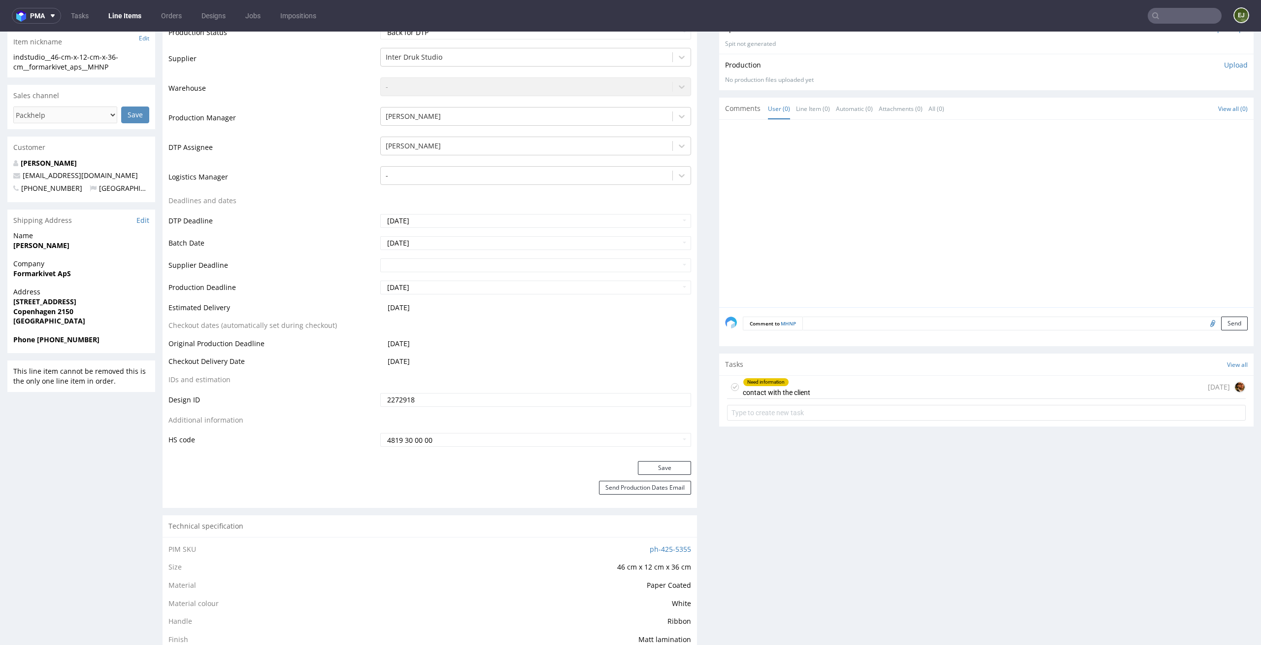
click at [903, 378] on div "Need information contact with the client [DATE]" at bounding box center [986, 386] width 519 height 23
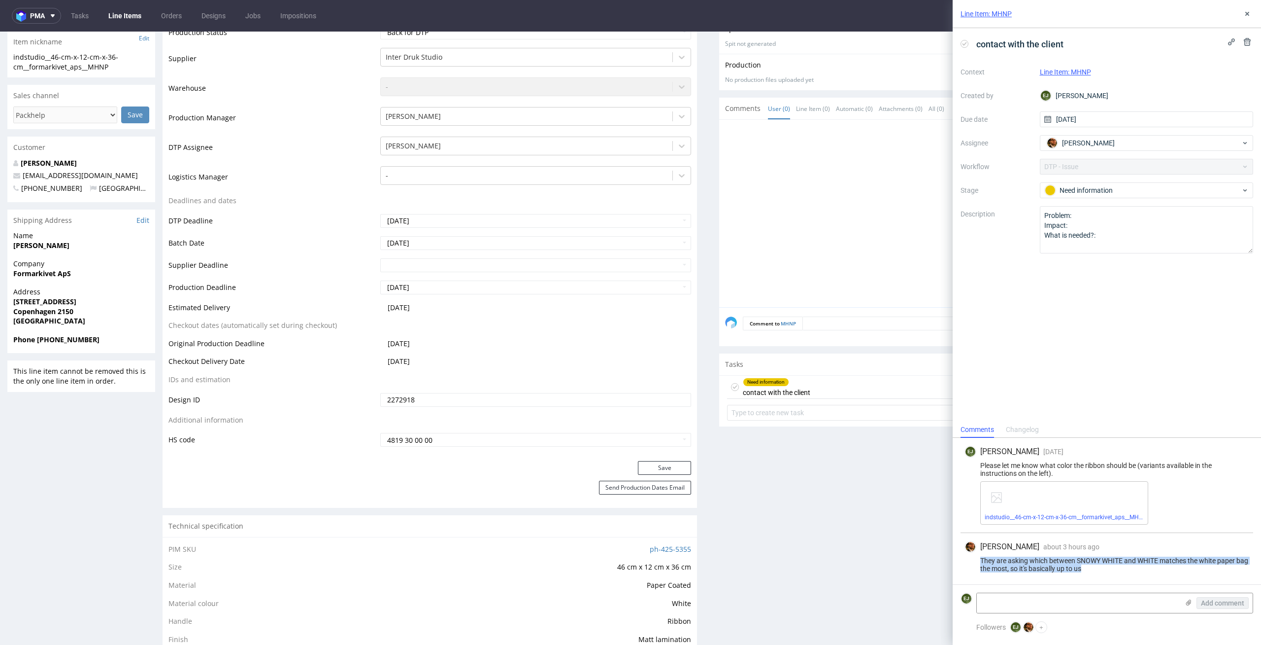
drag, startPoint x: 1118, startPoint y: 570, endPoint x: 977, endPoint y: 560, distance: 141.3
click at [977, 560] on div "They are asking which between SNOWY WHITE and WHITE matches the white paper bag…" at bounding box center [1107, 564] width 285 height 16
copy div "They are asking which between SNOWY WHITE and WHITE matches the white paper bag…"
click at [1090, 519] on link "indstudio__46-cm-x-12-cm-x-36-cm__formarkivet_aps__MHNP__d2272918__oR967759229_…" at bounding box center [1118, 516] width 266 height 7
click at [817, 208] on div at bounding box center [989, 216] width 529 height 181
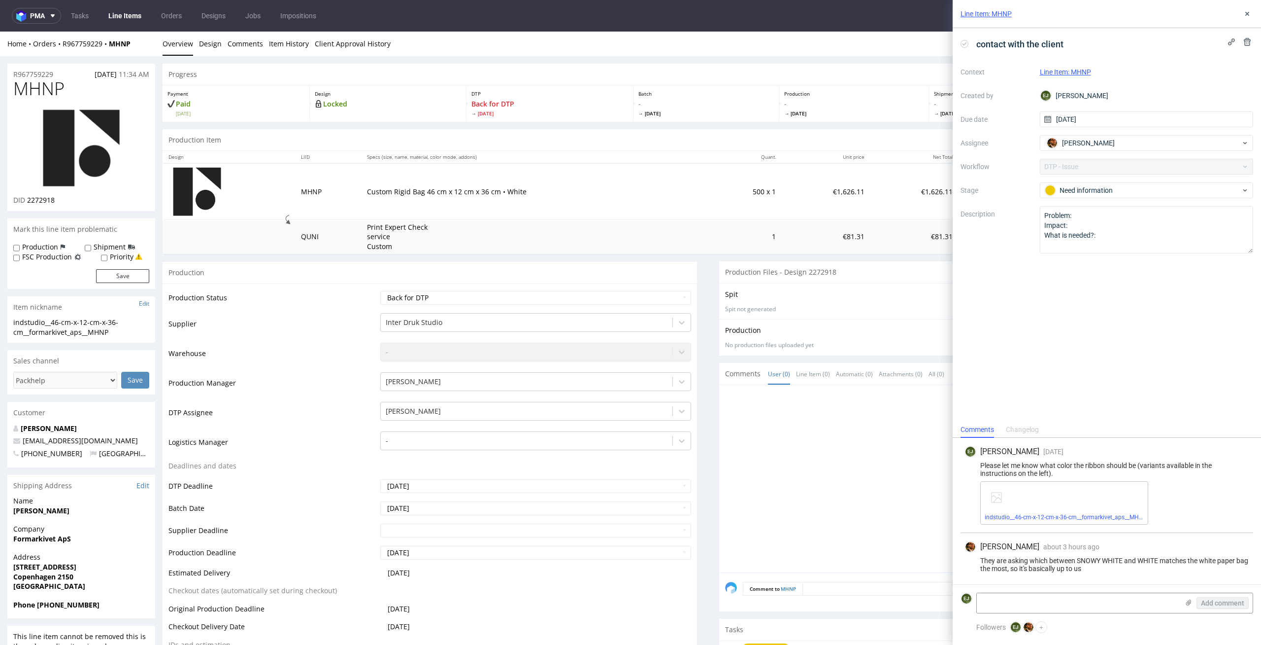
click at [962, 38] on div "contact with the client" at bounding box center [1014, 44] width 107 height 16
click at [964, 40] on icon at bounding box center [965, 44] width 8 height 8
click at [1250, 15] on icon at bounding box center [1248, 14] width 8 height 8
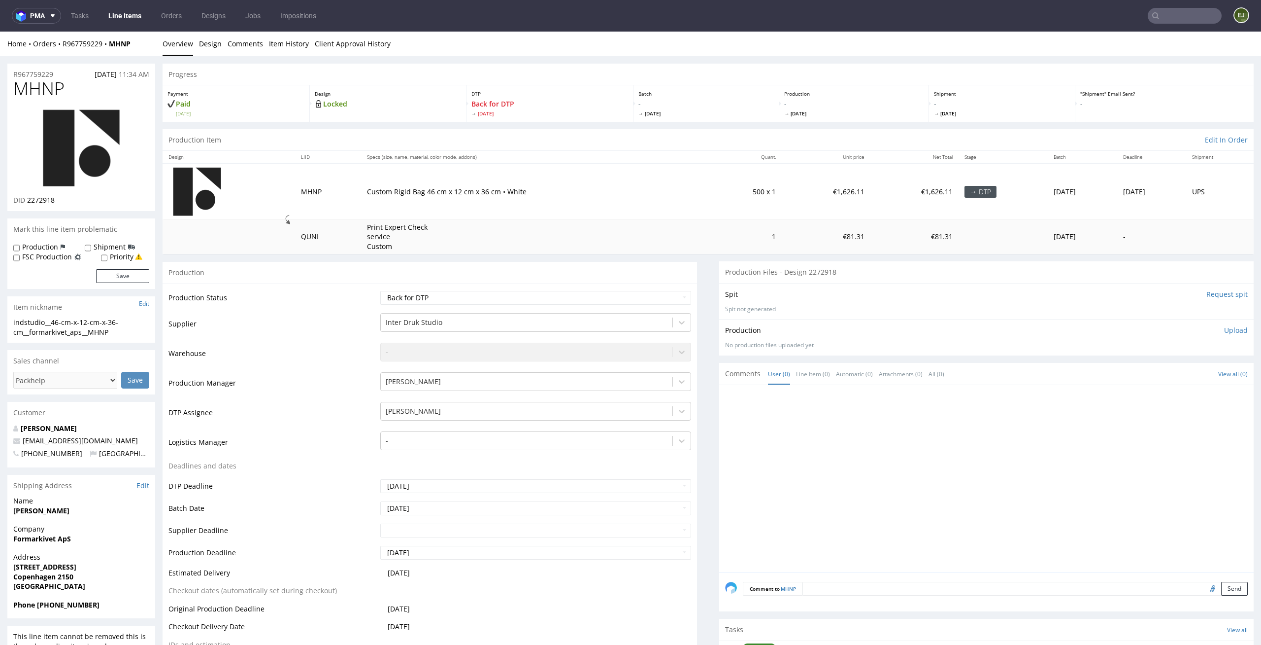
scroll to position [110, 0]
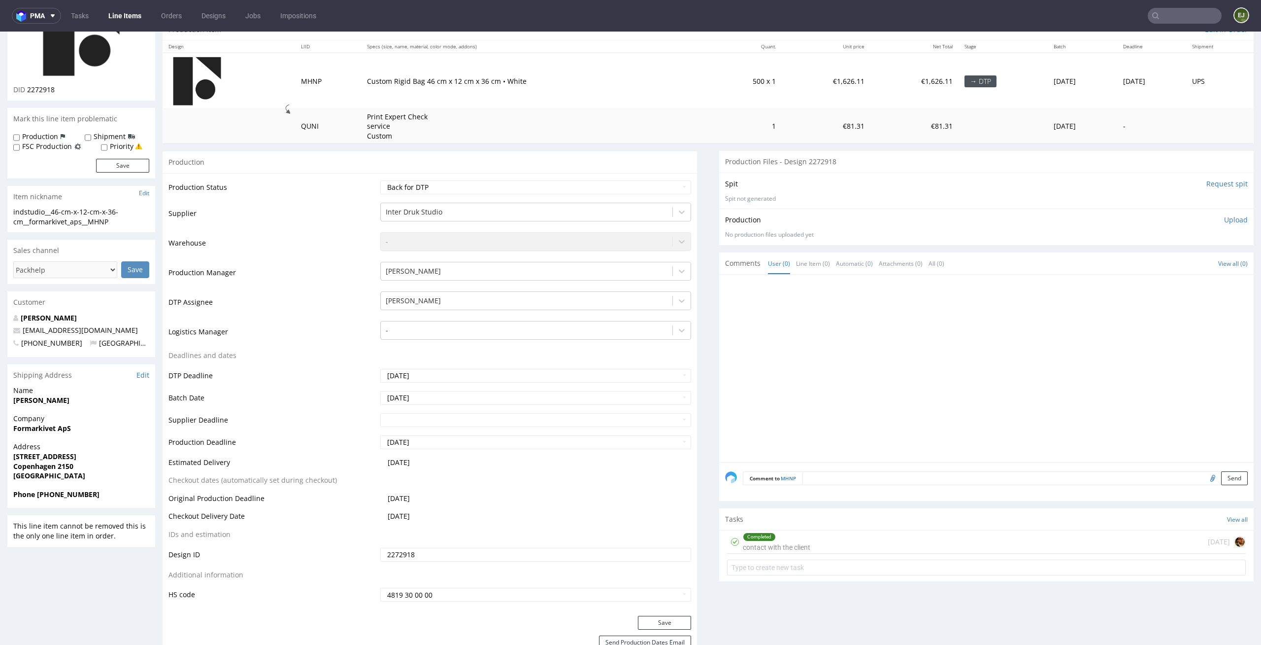
click at [792, 542] on div "Completed contact with the client" at bounding box center [777, 541] width 68 height 23
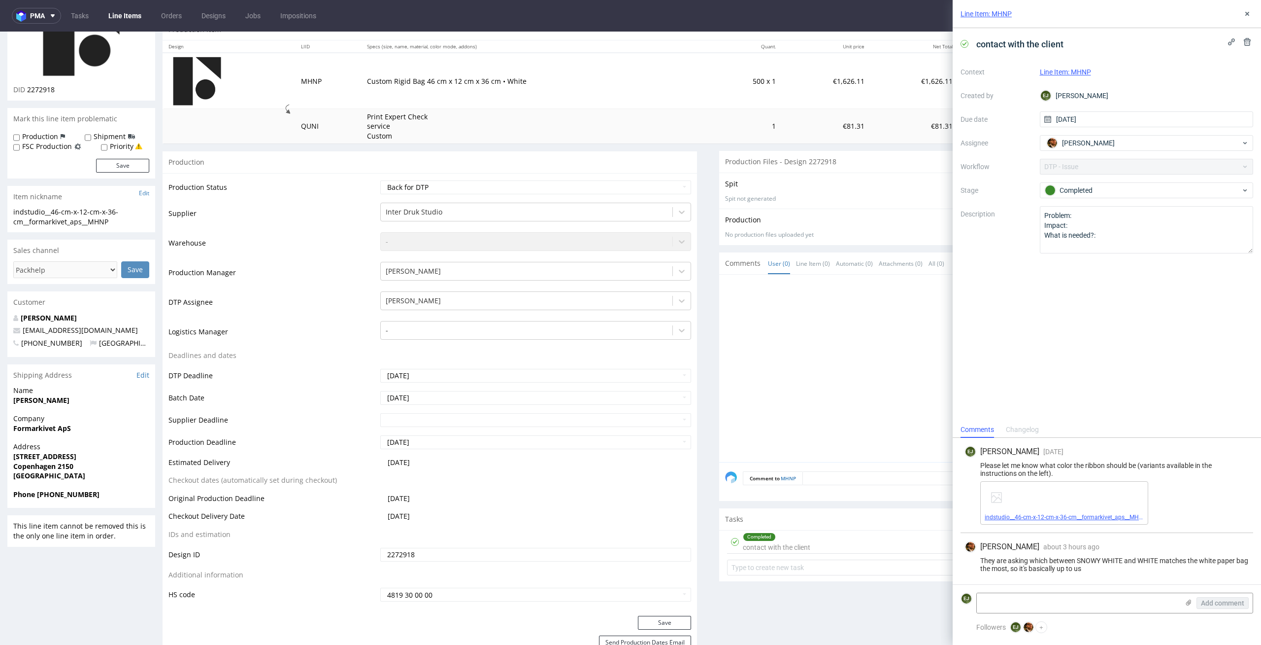
click at [1058, 517] on link "indstudio__46-cm-x-12-cm-x-36-cm__formarkivet_aps__MHNP__d2272918__oR967759229_…" at bounding box center [1118, 516] width 266 height 7
click at [1044, 515] on link "indstudio__46-cm-x-12-cm-x-36-cm__formarkivet_aps__MHNP__d2272918__oR967759229_…" at bounding box center [1118, 516] width 266 height 7
click at [1247, 4] on div "Line Item: MHNP" at bounding box center [1107, 14] width 308 height 28
click at [1247, 14] on use at bounding box center [1248, 14] width 4 height 4
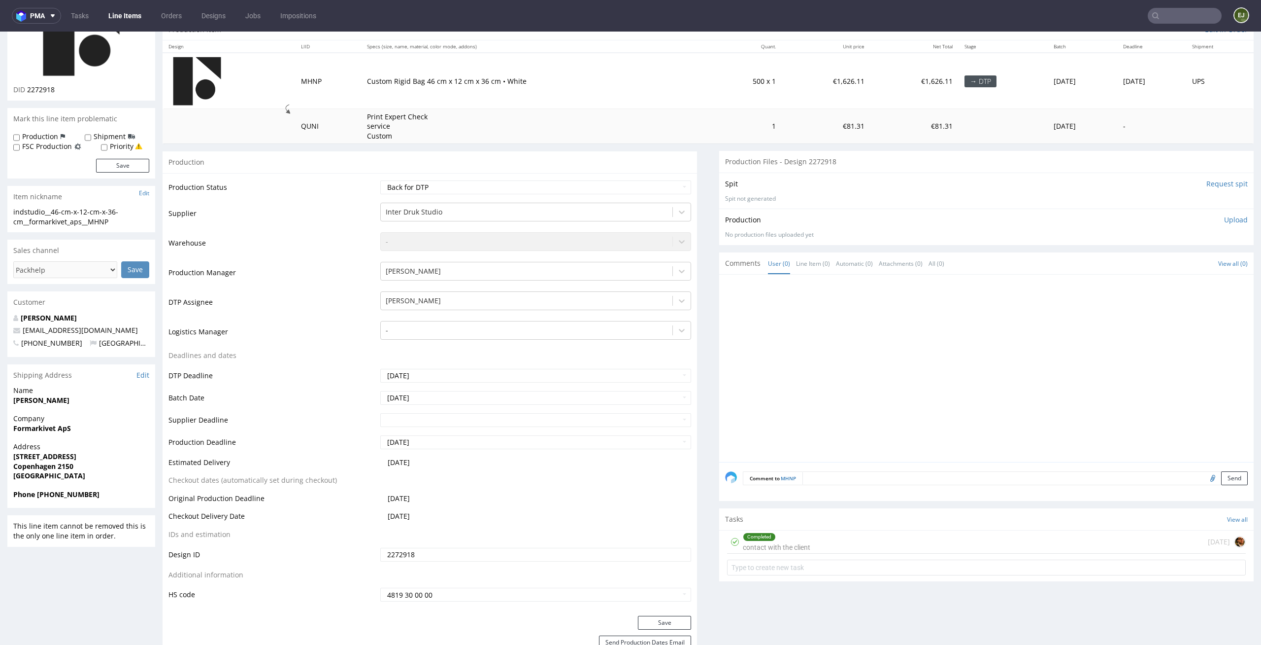
click at [1225, 221] on p "Upload" at bounding box center [1237, 220] width 24 height 10
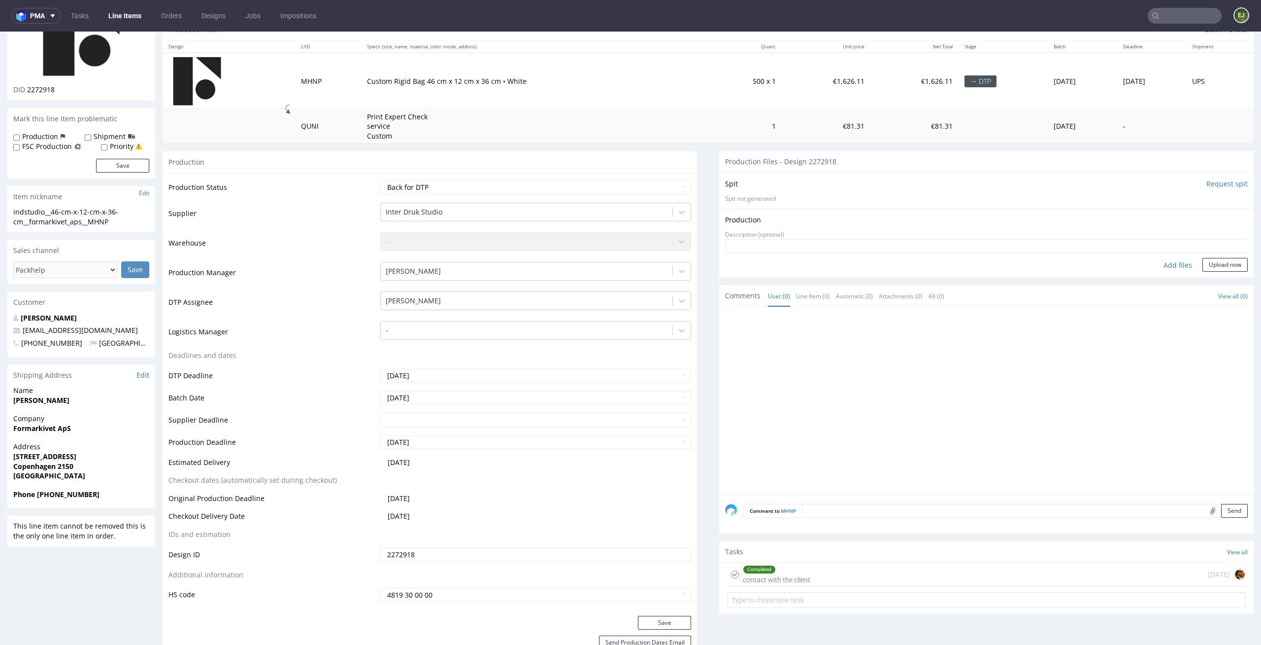
click at [1162, 263] on div "Add files" at bounding box center [1178, 265] width 49 height 15
type input "C:\fakepath\indstudio__46-cm-x-12-cm-x-36-cm__formarkivet_aps__MHNP__d2272918__…"
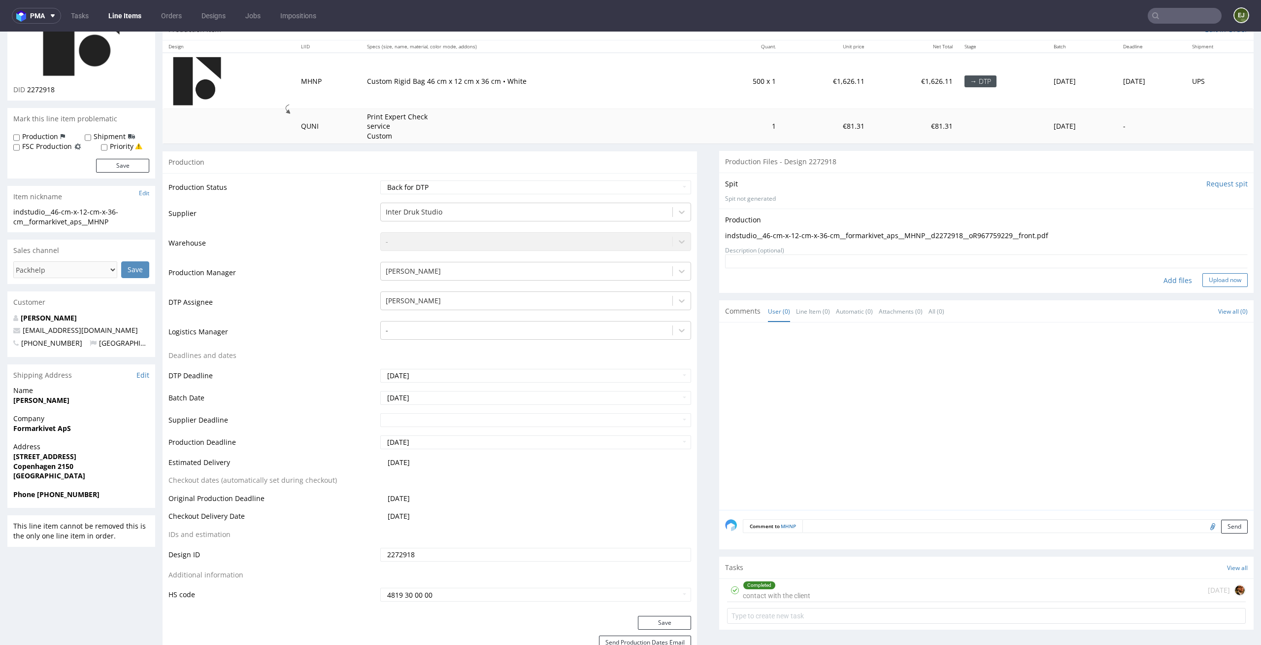
click at [1203, 276] on button "Upload now" at bounding box center [1225, 280] width 45 height 14
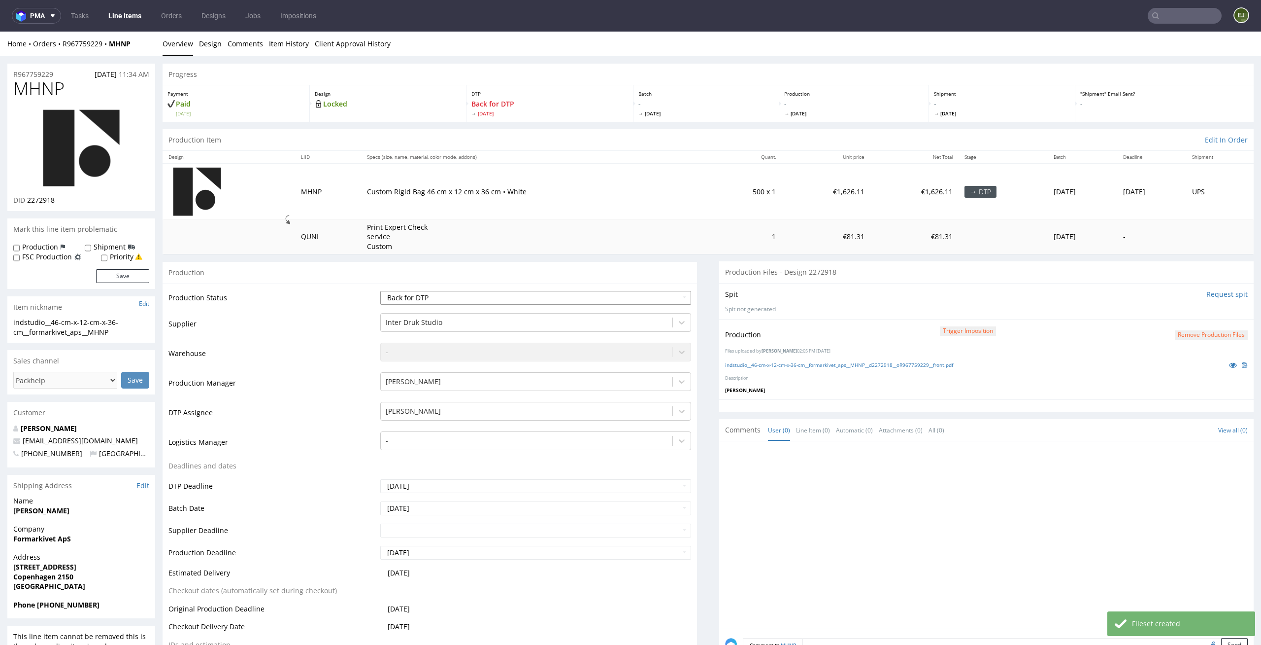
click at [670, 296] on select "Waiting for Artwork Waiting for Diecut Waiting for Mockup Waiting for DTP Waiti…" at bounding box center [535, 298] width 311 height 14
select select "dtp_production_ready"
click at [380, 291] on select "Waiting for Artwork Waiting for Diecut Waiting for Mockup Waiting for DTP Waiti…" at bounding box center [535, 298] width 311 height 14
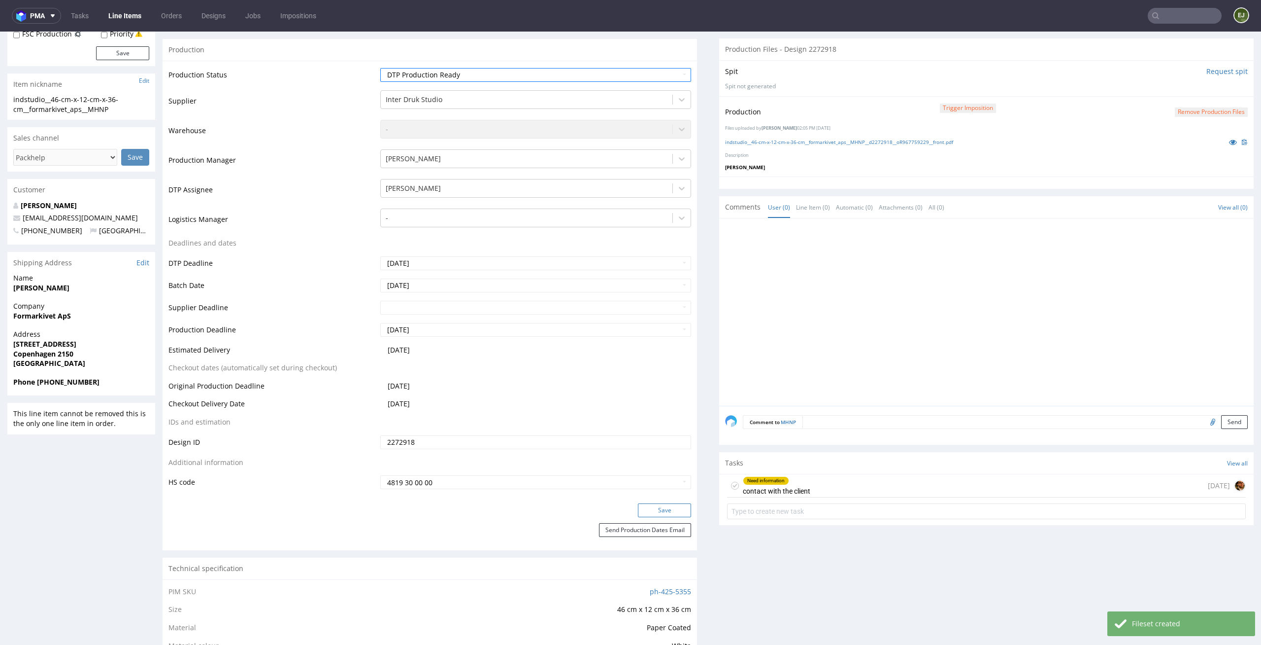
click at [670, 507] on button "Save" at bounding box center [664, 510] width 53 height 14
click at [727, 483] on div "Need information contact with the client" at bounding box center [768, 485] width 83 height 23
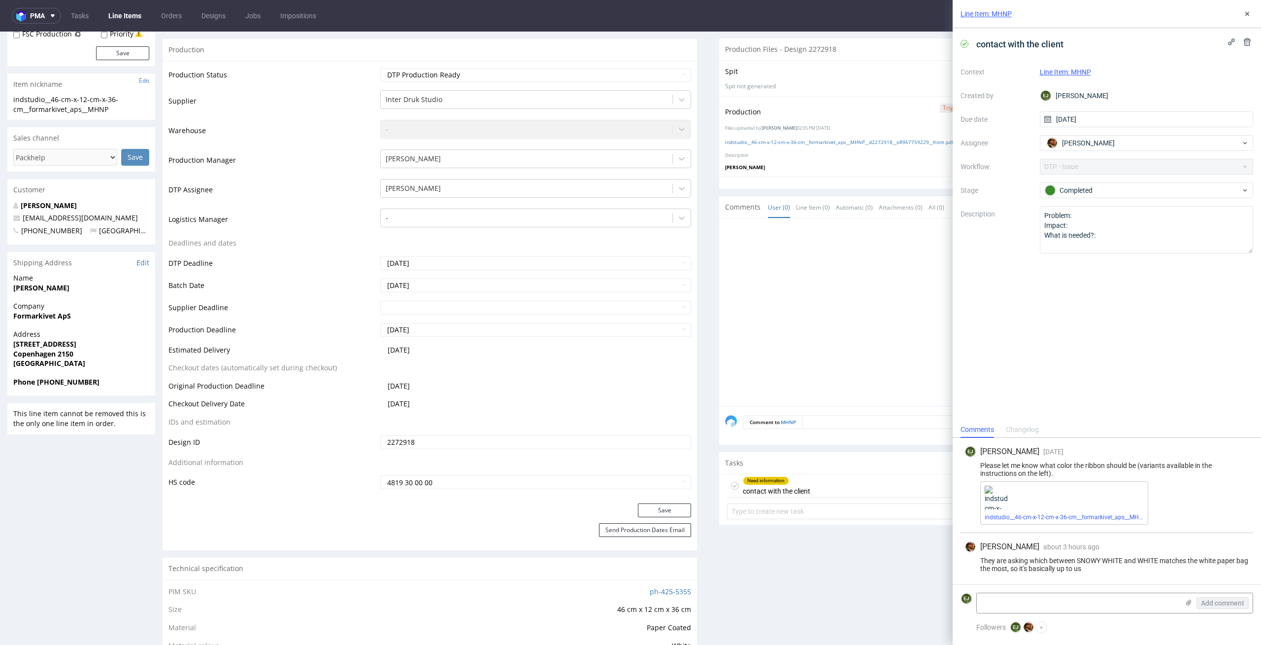
click at [731, 485] on icon at bounding box center [735, 485] width 8 height 8
click at [1249, 14] on icon at bounding box center [1248, 14] width 8 height 8
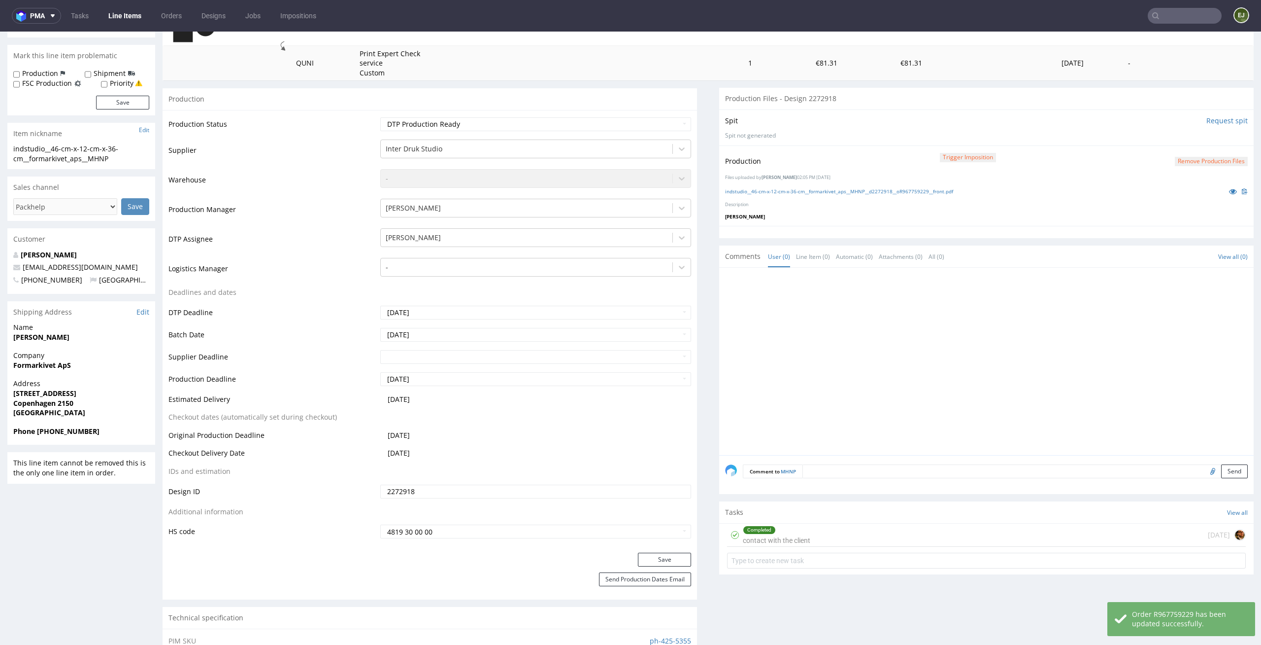
scroll to position [143, 0]
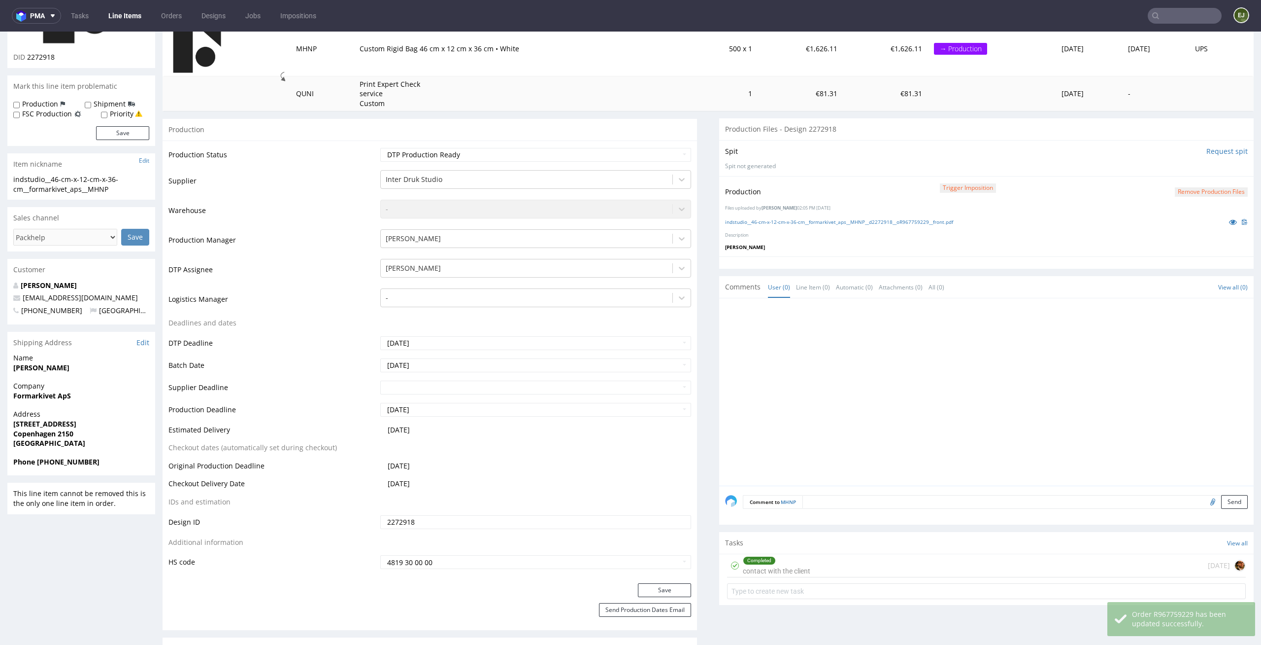
click at [57, 102] on div "Production" at bounding box center [39, 104] width 52 height 10
click at [48, 102] on label "Production" at bounding box center [40, 104] width 36 height 10
click at [20, 102] on input "Production" at bounding box center [16, 105] width 6 height 8
checkbox input "true"
click at [123, 128] on button "Save" at bounding box center [122, 133] width 53 height 14
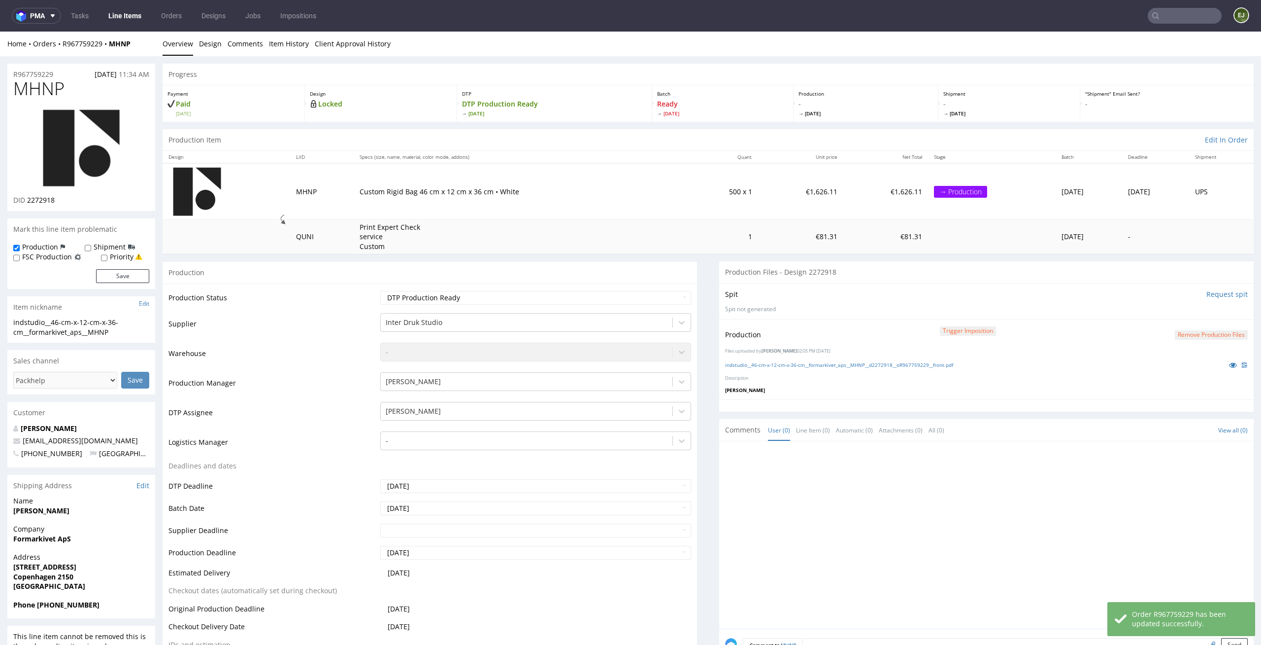
scroll to position [111, 0]
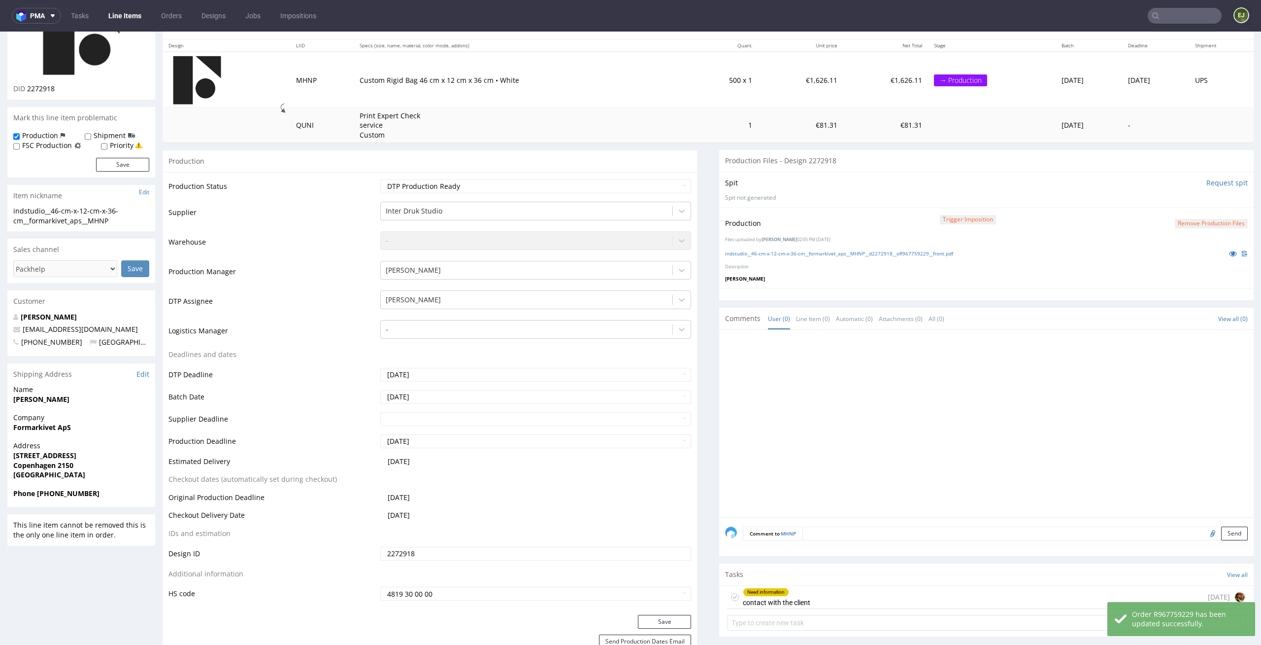
click at [838, 533] on textarea at bounding box center [1025, 533] width 445 height 14
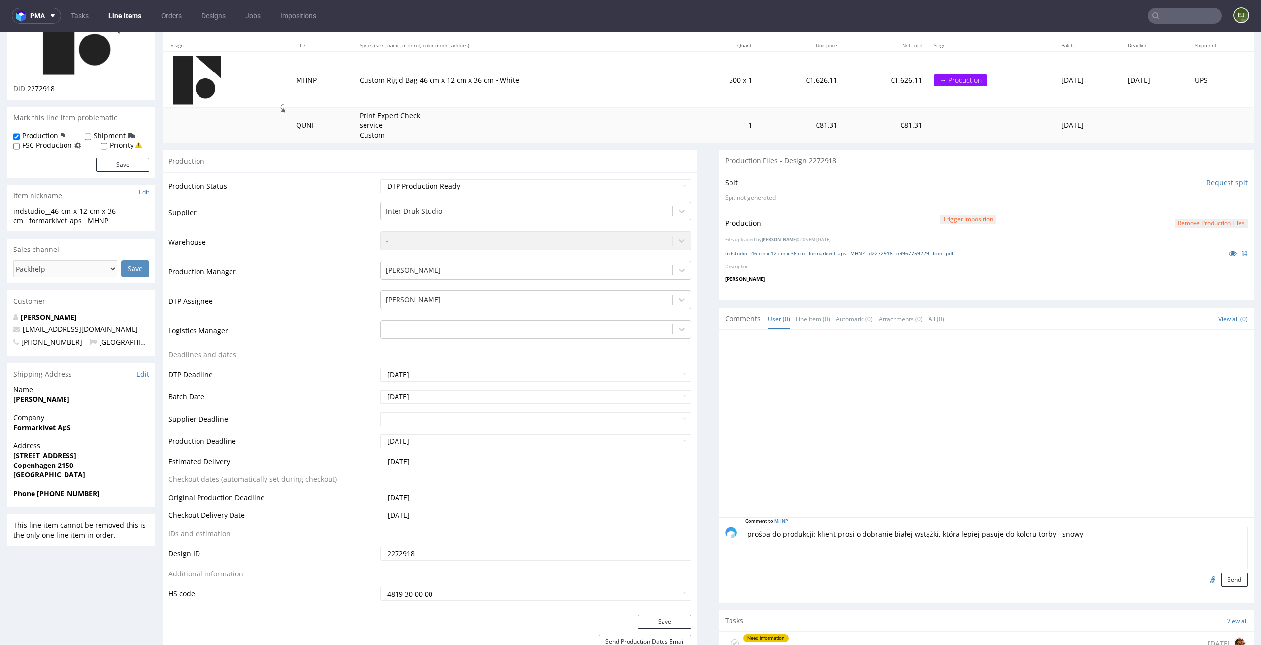
click at [850, 250] on link "indstudio__46-cm-x-12-cm-x-36-cm__formarkivet_aps__MHNP__d2272918__oR967759229_…" at bounding box center [839, 253] width 228 height 7
click at [1148, 528] on textarea "prośba do produkcji: klient prosi o dobranie białej wstążki, która lepiej pasuj…" at bounding box center [995, 547] width 505 height 42
click at [1123, 528] on textarea "prośba do produkcji: klient prosi o dobranie białej wstążki, która lepiej pasuj…" at bounding box center [995, 547] width 505 height 42
click at [1092, 532] on textarea "prośba do produkcji: klient prosi o dobranie białej wstążki, która lepiej pasuj…" at bounding box center [995, 547] width 505 height 42
type textarea "prośba do produkcji: klient prosi o dobranie białej wstążki, która lepiej pasuj…"
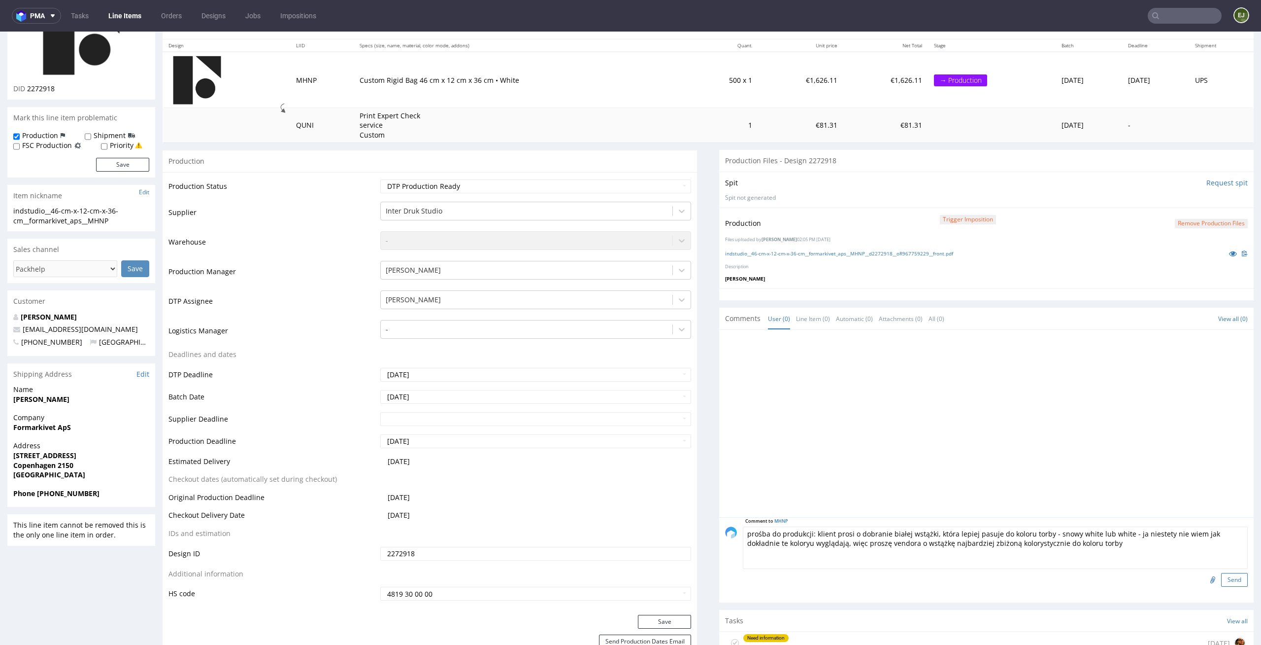
click at [1222, 578] on button "Send" at bounding box center [1235, 580] width 27 height 14
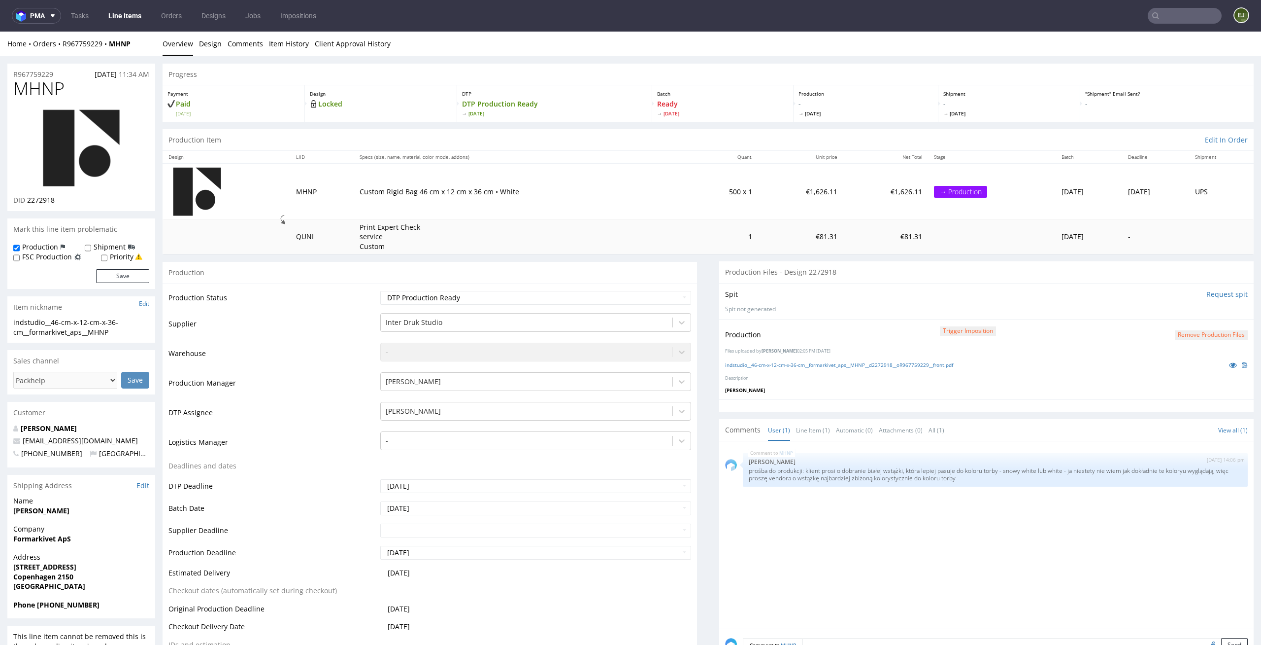
scroll to position [191, 0]
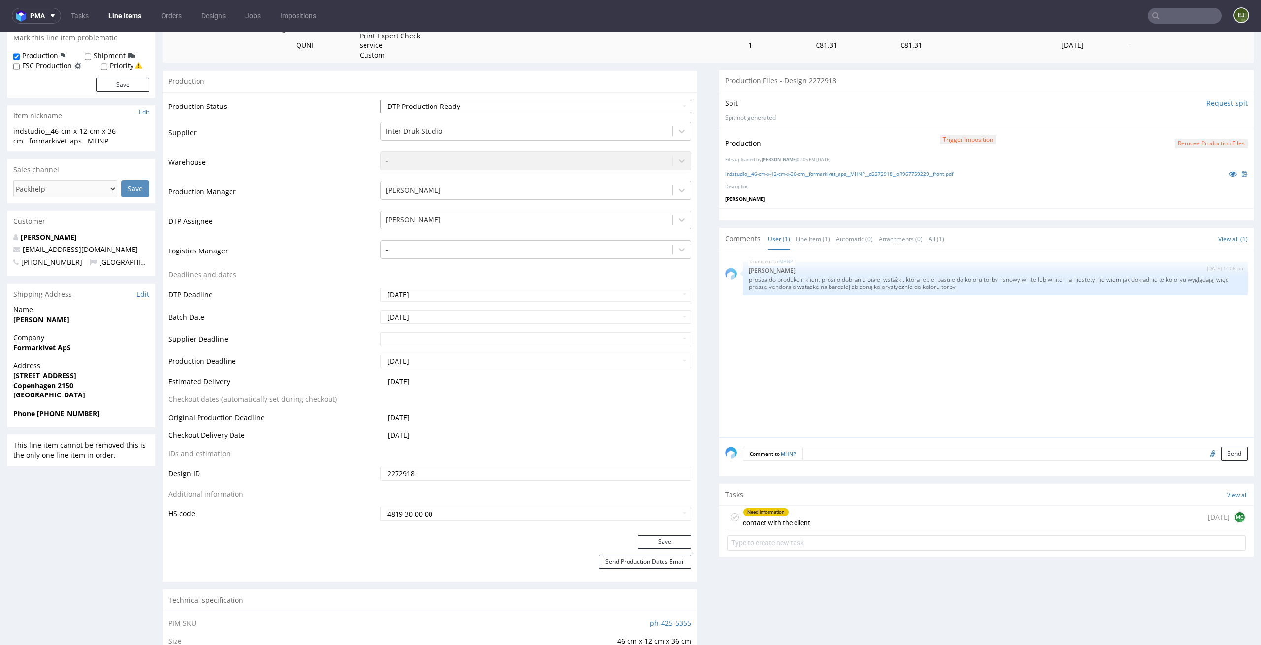
click at [656, 106] on select "Waiting for Artwork Waiting for Diecut Waiting for Mockup Waiting for DTP Waiti…" at bounding box center [535, 107] width 311 height 14
select select "dtp_waiting_for_double_check"
click at [380, 100] on select "Waiting for Artwork Waiting for Diecut Waiting for Mockup Waiting for DTP Waiti…" at bounding box center [535, 107] width 311 height 14
click at [659, 544] on button "Save" at bounding box center [664, 542] width 53 height 14
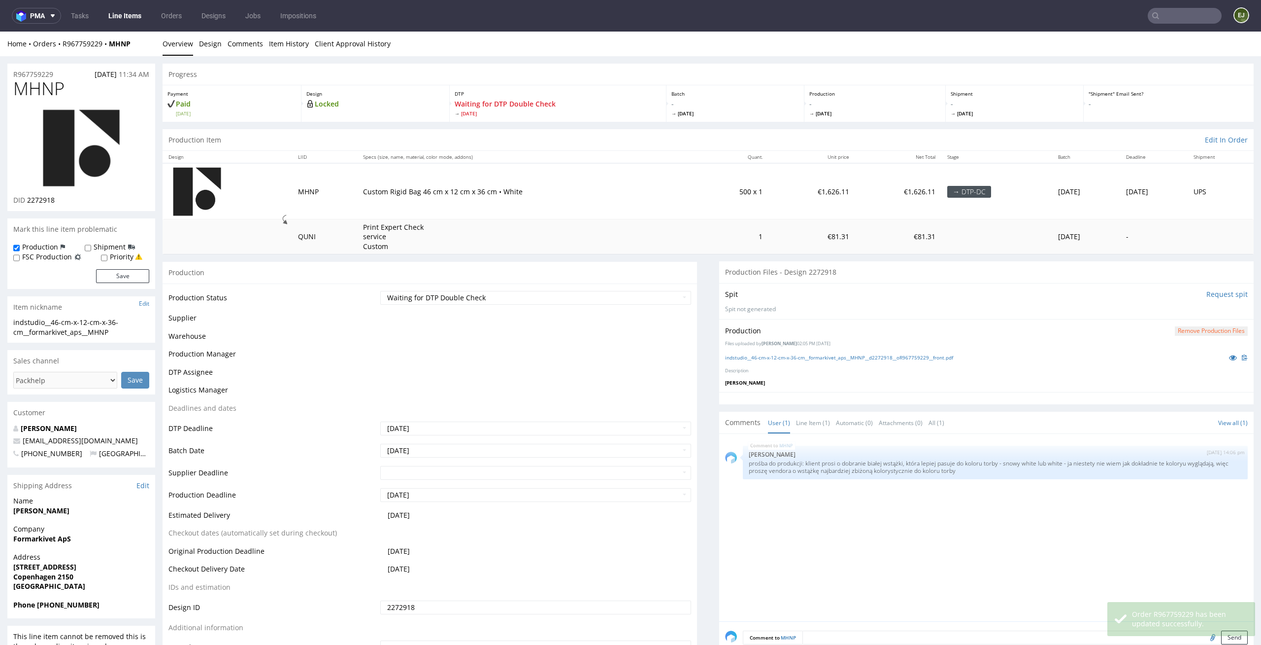
scroll to position [185, 0]
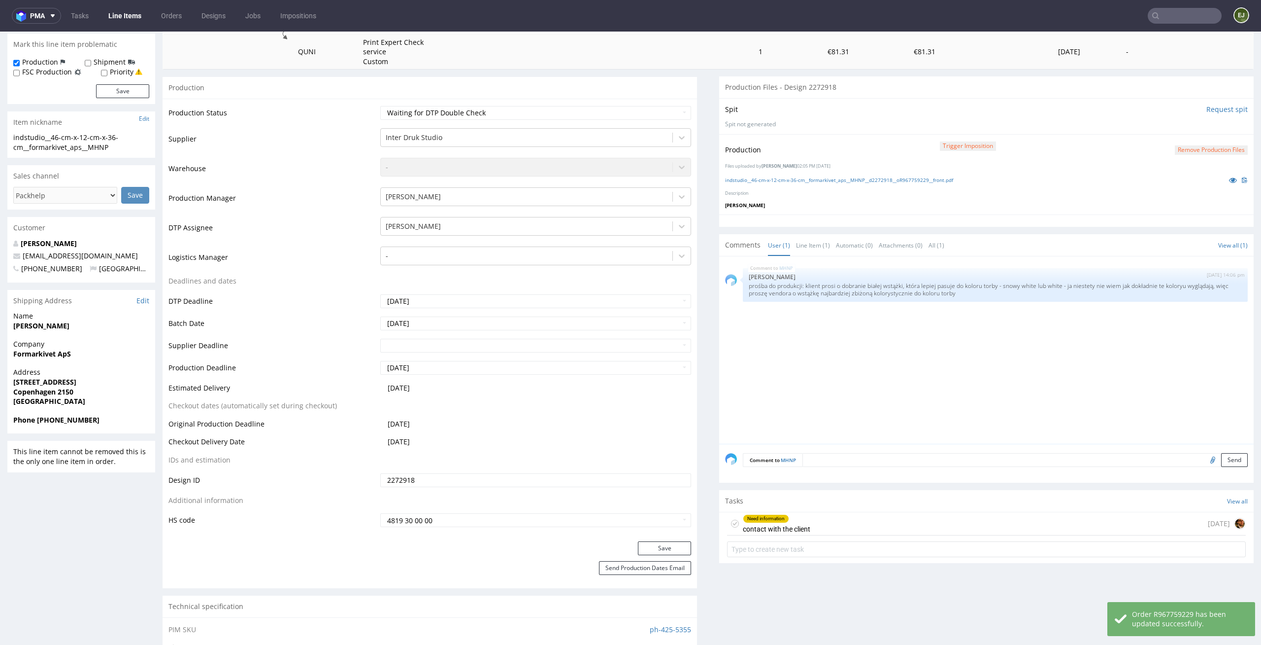
click at [733, 521] on use at bounding box center [735, 522] width 4 height 3
click at [740, 557] on form at bounding box center [986, 549] width 519 height 24
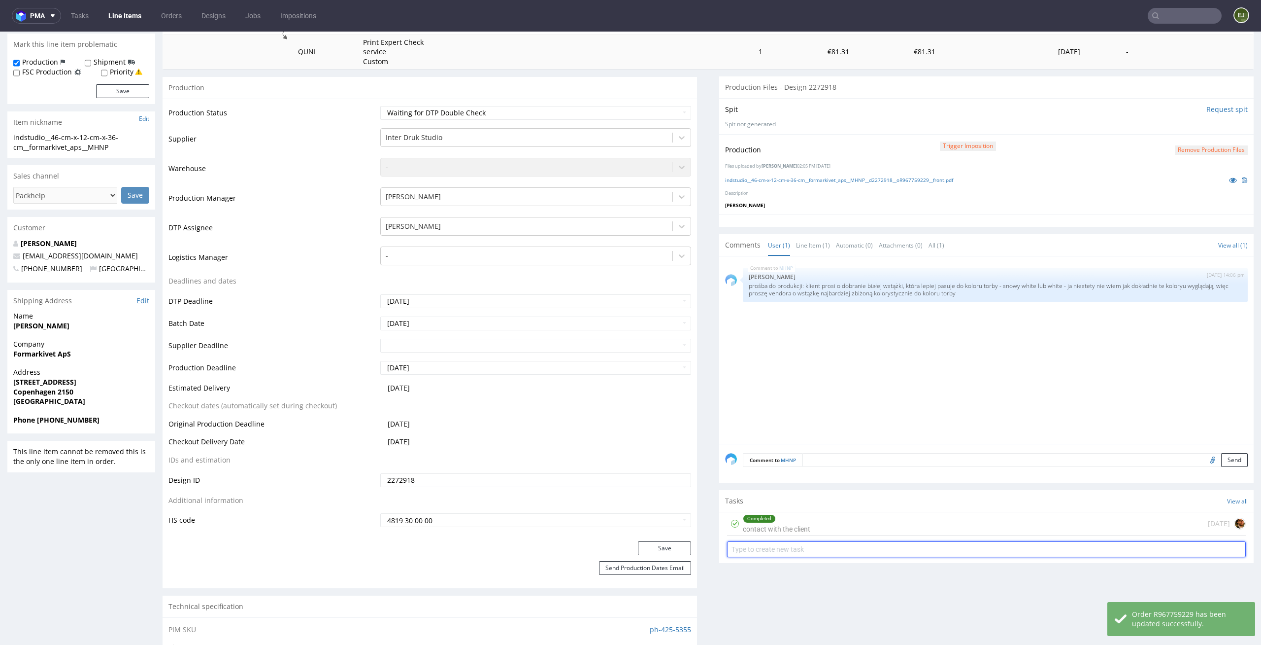
click at [751, 554] on input "text" at bounding box center [986, 549] width 519 height 16
type input "dc"
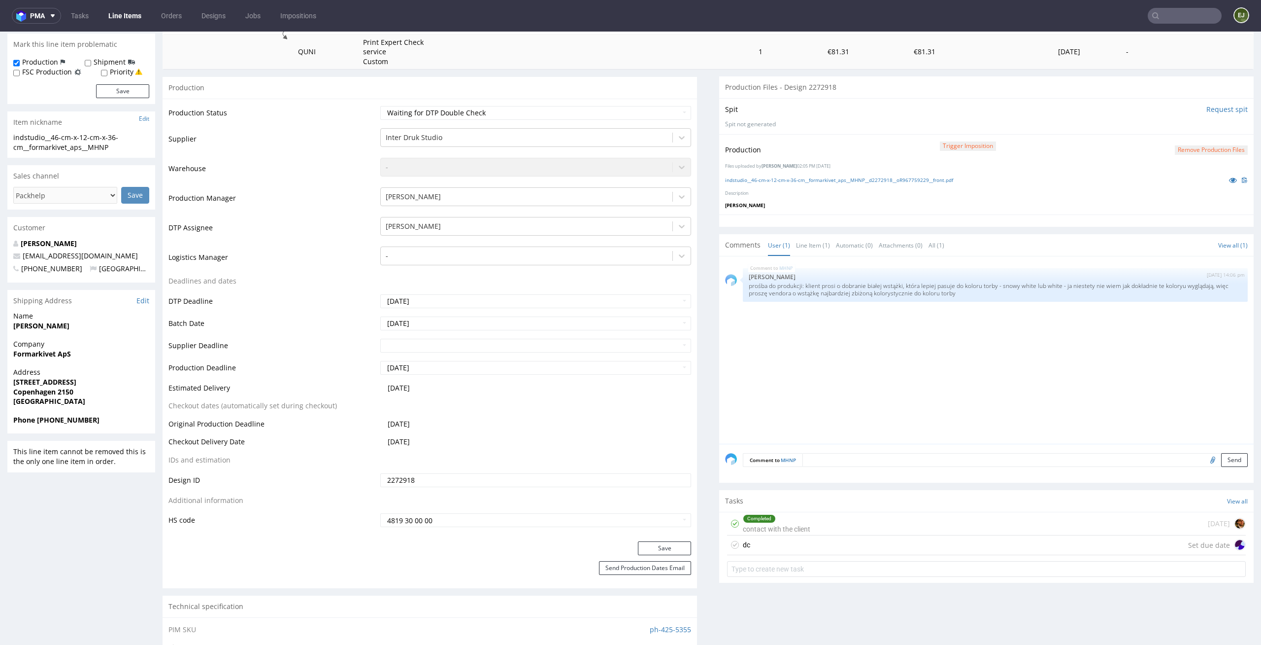
click at [758, 538] on div "dc Set due date" at bounding box center [986, 545] width 519 height 20
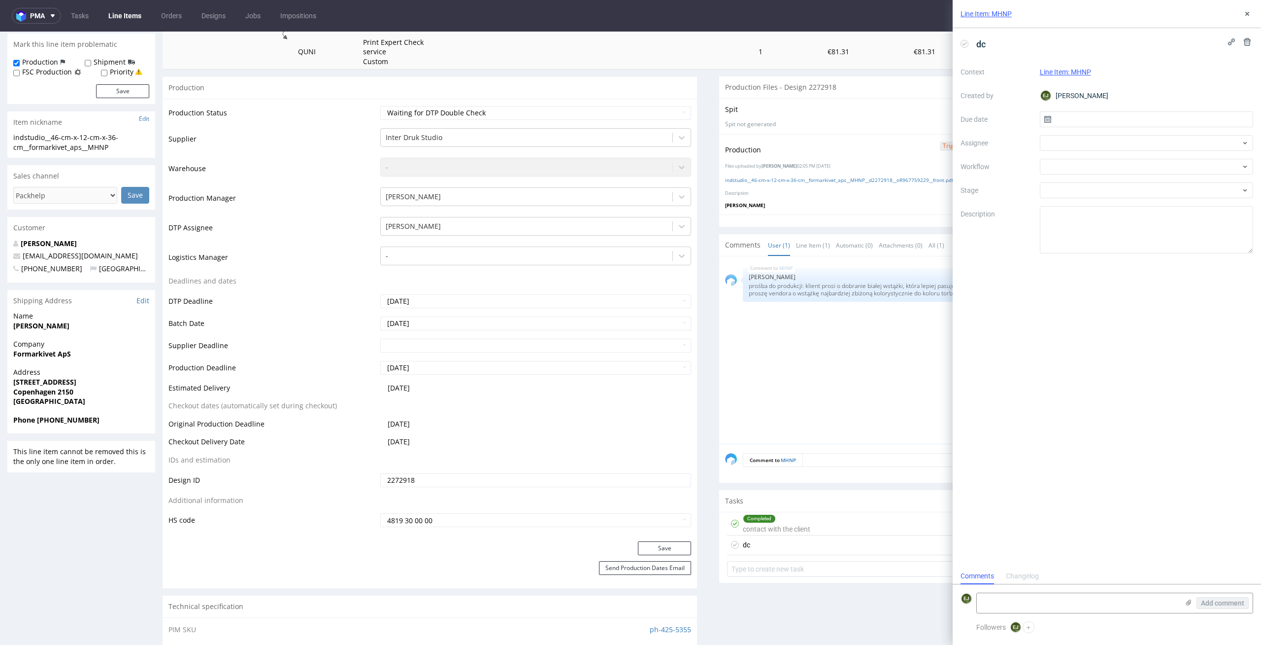
scroll to position [8, 0]
click at [1063, 117] on input "text" at bounding box center [1147, 119] width 214 height 16
click at [1128, 218] on span "14" at bounding box center [1131, 219] width 8 height 10
type input "14/10/2025"
click at [1133, 164] on div at bounding box center [1147, 167] width 214 height 16
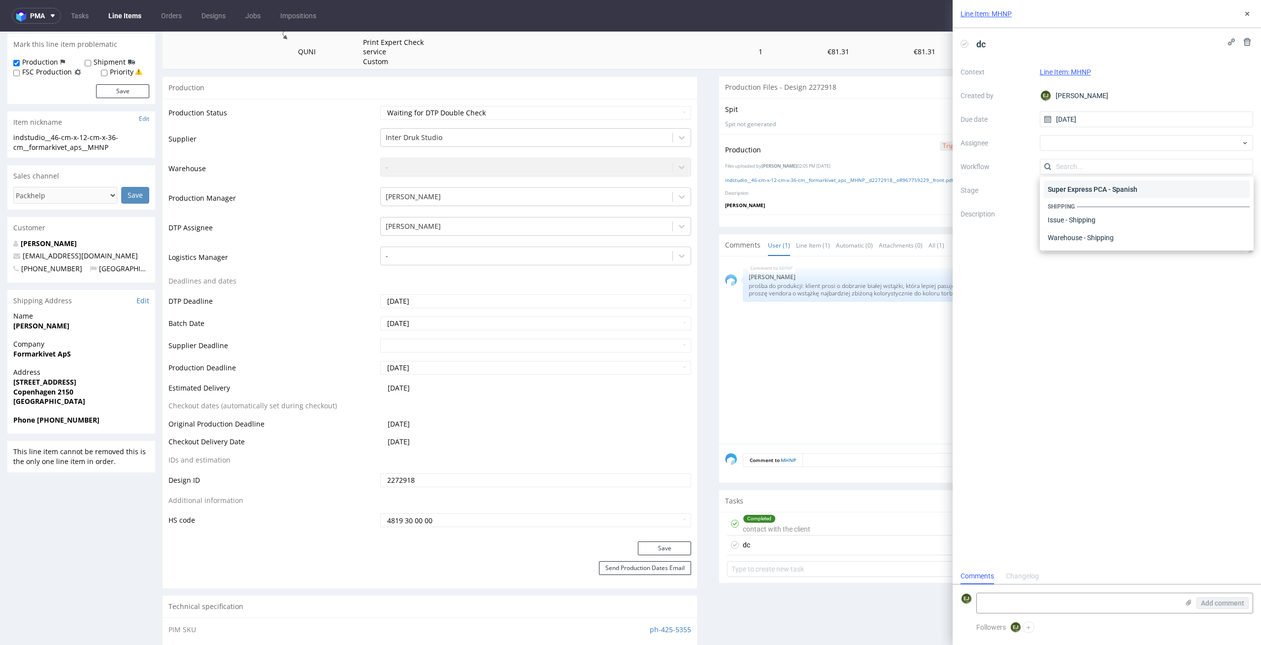
scroll to position [0, 0]
click at [1155, 207] on div "DTP - Double Check" at bounding box center [1147, 202] width 206 height 18
click at [1156, 151] on div "Context Line Item: MHNP Created by EJ Elżbieta Jelińska Due date 14/10/2025 Ass…" at bounding box center [1107, 158] width 293 height 189
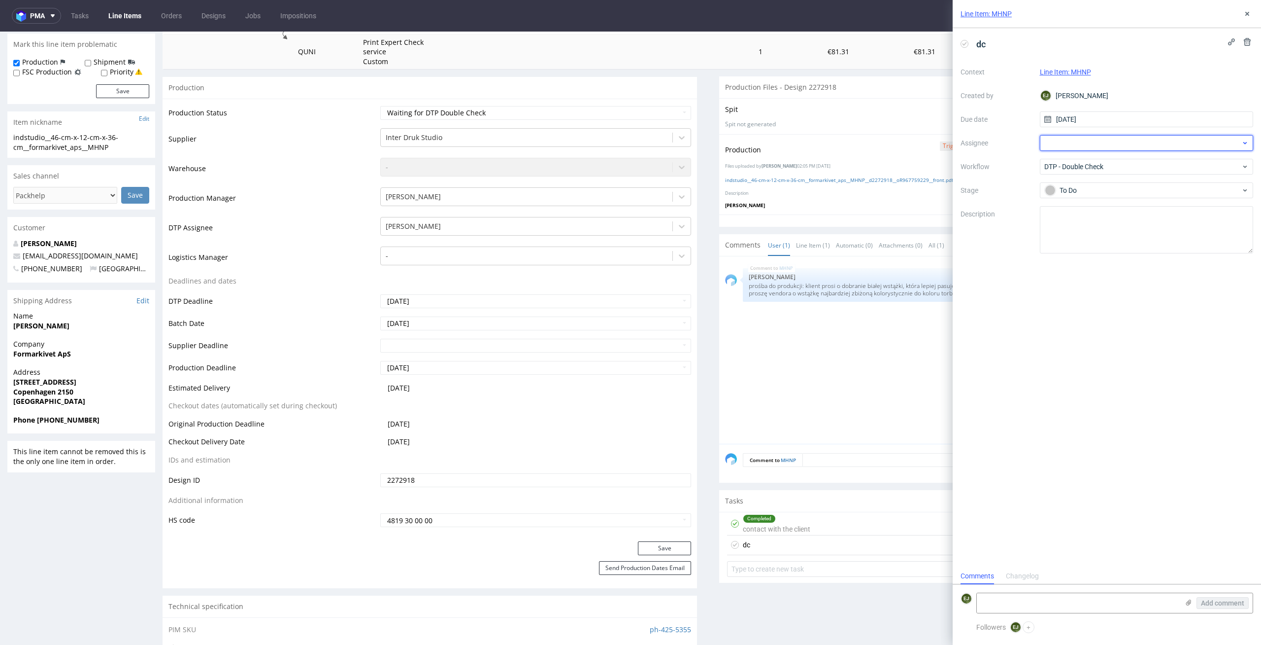
click at [1156, 144] on div at bounding box center [1147, 143] width 214 height 16
type input "karol"
click at [1165, 157] on div "KM Karol Markowski" at bounding box center [1147, 165] width 206 height 16
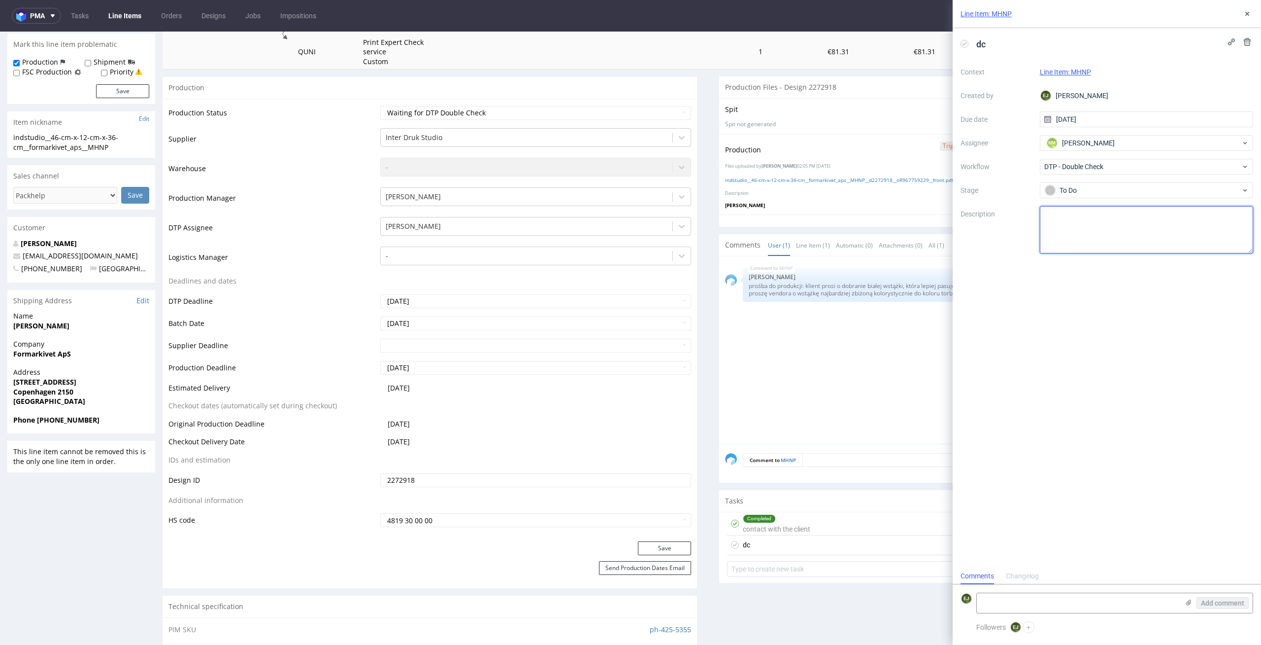
click at [1147, 227] on textarea at bounding box center [1147, 229] width 214 height 47
drag, startPoint x: 1137, startPoint y: 214, endPoint x: 1115, endPoint y: 214, distance: 22.7
click at [1115, 214] on textarea "Klient prosi o wybranie białego samodzielnie, napisałam iformację" at bounding box center [1147, 229] width 214 height 47
click at [1123, 223] on textarea "Klient prosi o wybranie koloru wstążki samodzielnie, napisałam iformację" at bounding box center [1147, 229] width 214 height 47
type textarea "Klient prosi o wybranie koloru wstążki samodzielnie, napisałam informację w kom…"
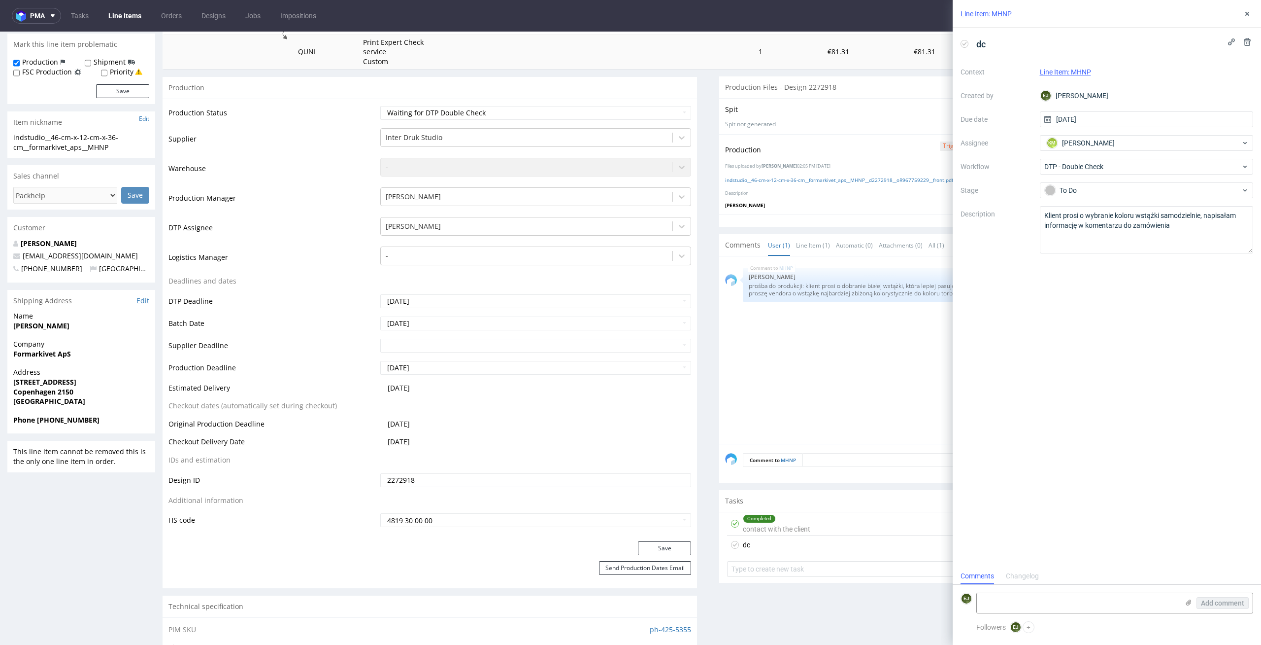
click at [817, 447] on div "Comment to MHNP Send" at bounding box center [986, 462] width 535 height 39
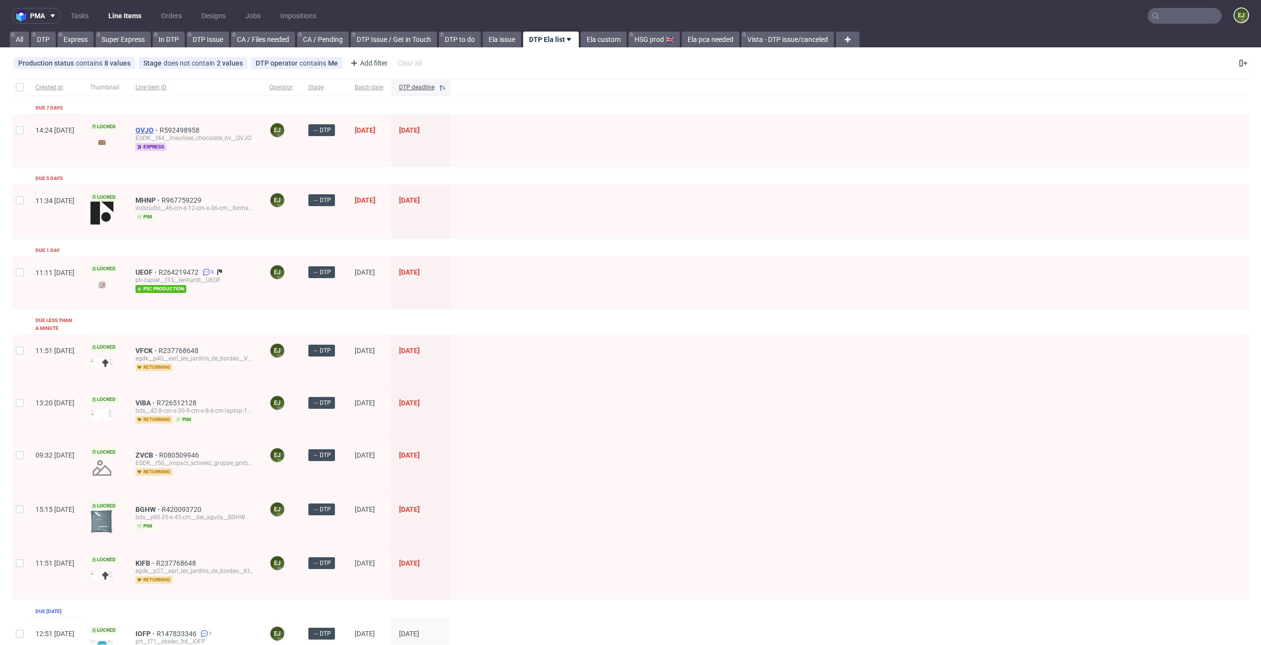
click at [160, 127] on span "QVJO" at bounding box center [148, 130] width 24 height 8
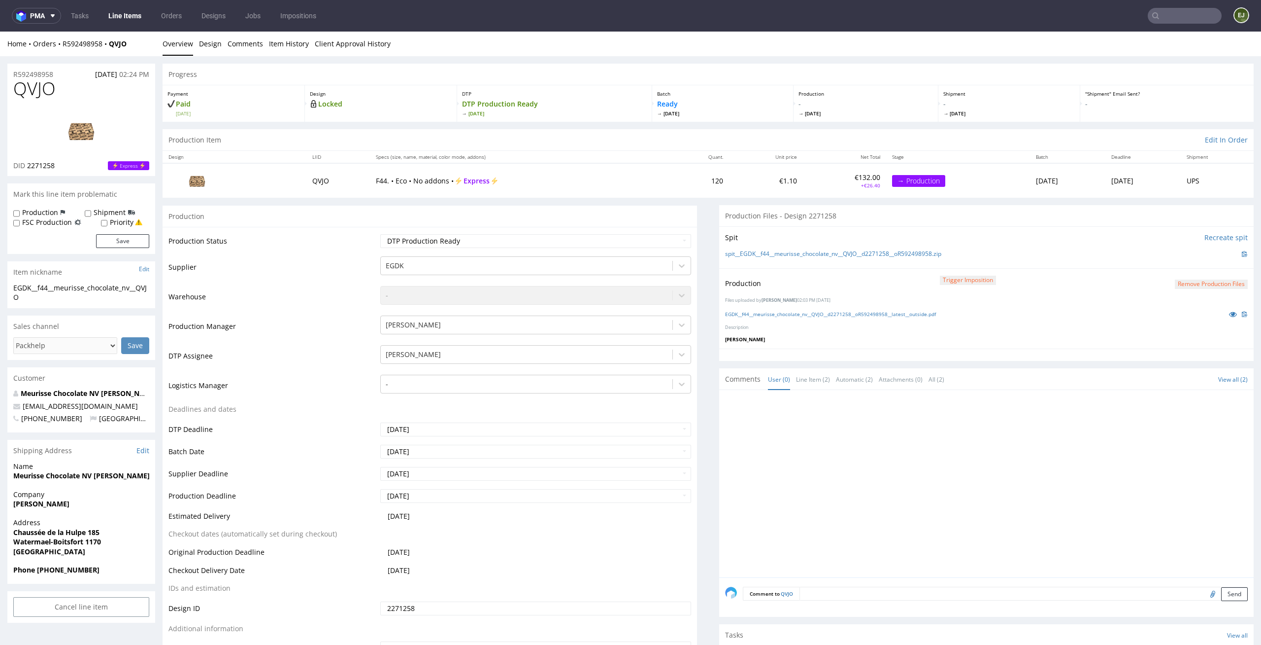
click at [113, 14] on link "Line Items" at bounding box center [124, 16] width 45 height 16
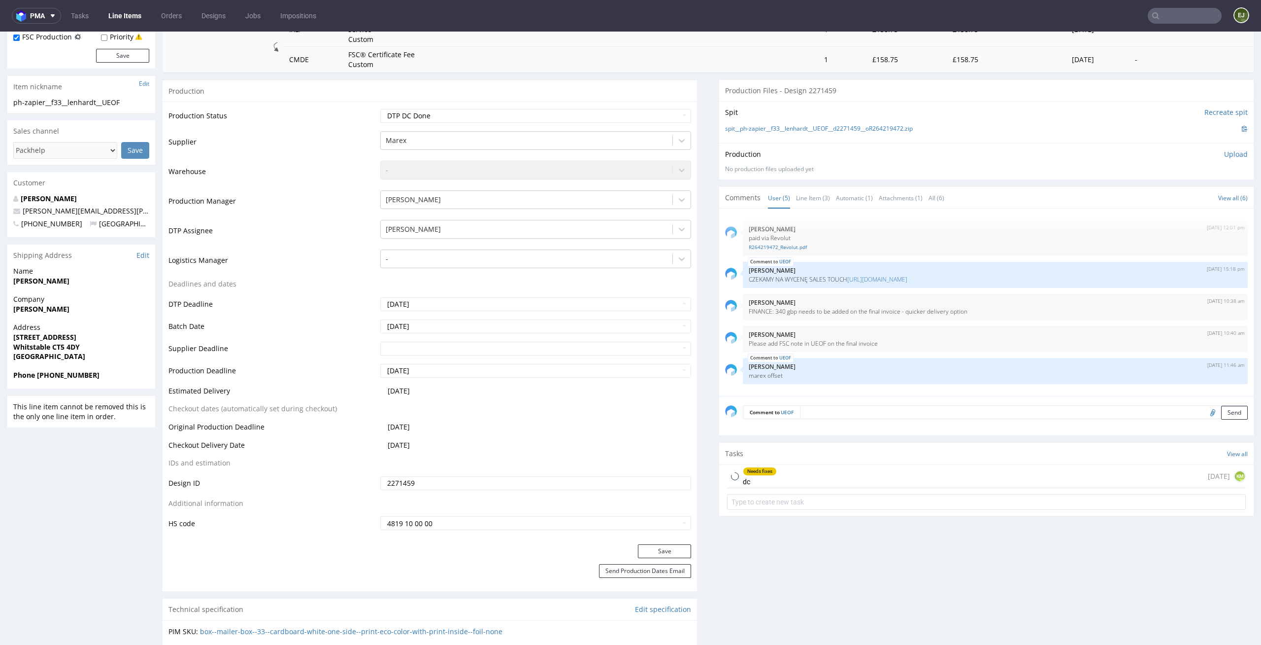
scroll to position [210, 0]
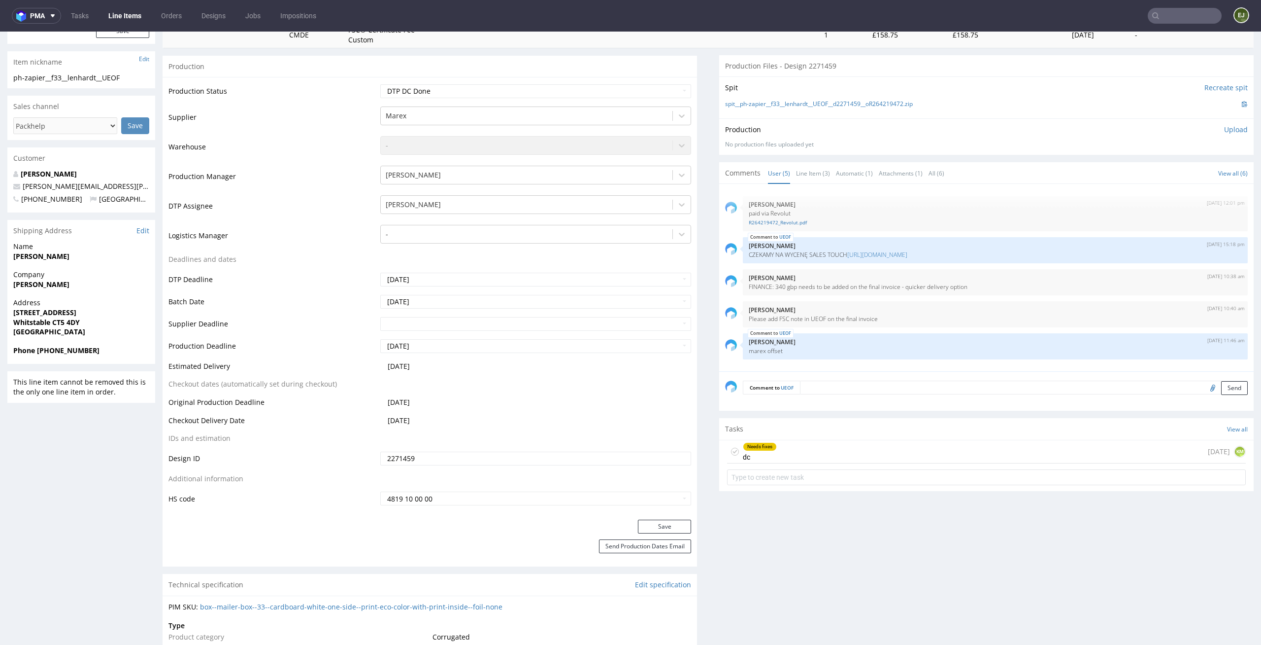
click at [791, 452] on div "Needs fixes dc today KM" at bounding box center [986, 451] width 519 height 23
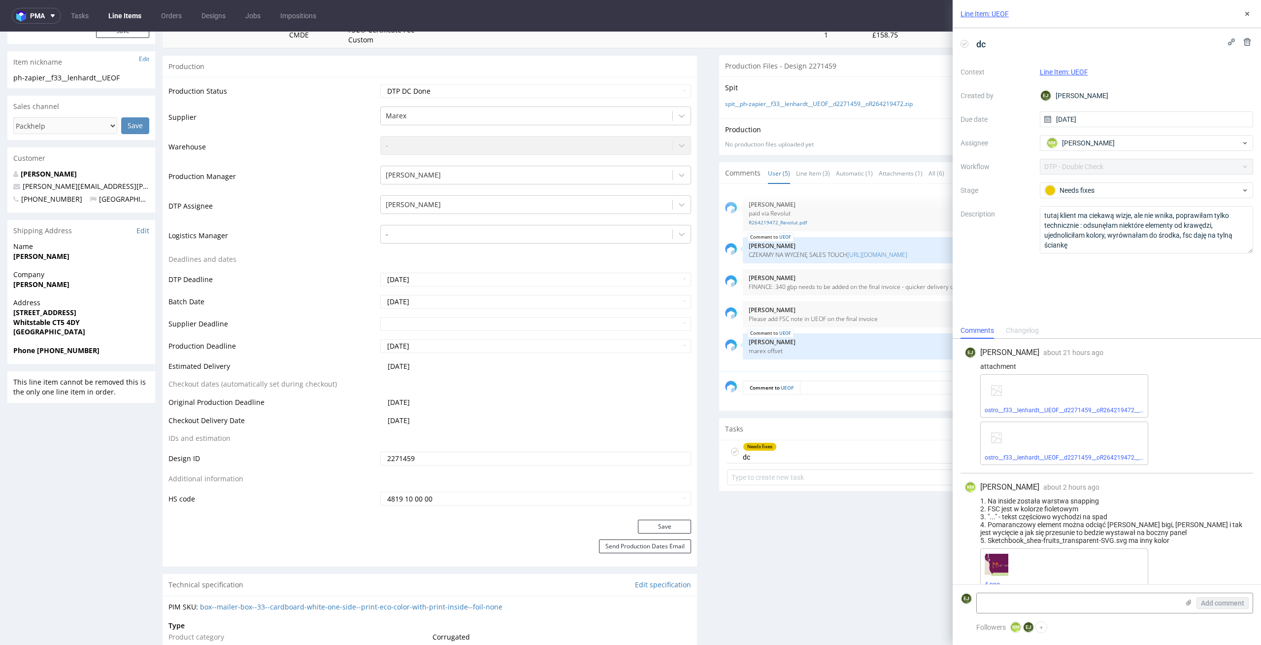
click at [125, 10] on link "Line Items" at bounding box center [124, 16] width 45 height 16
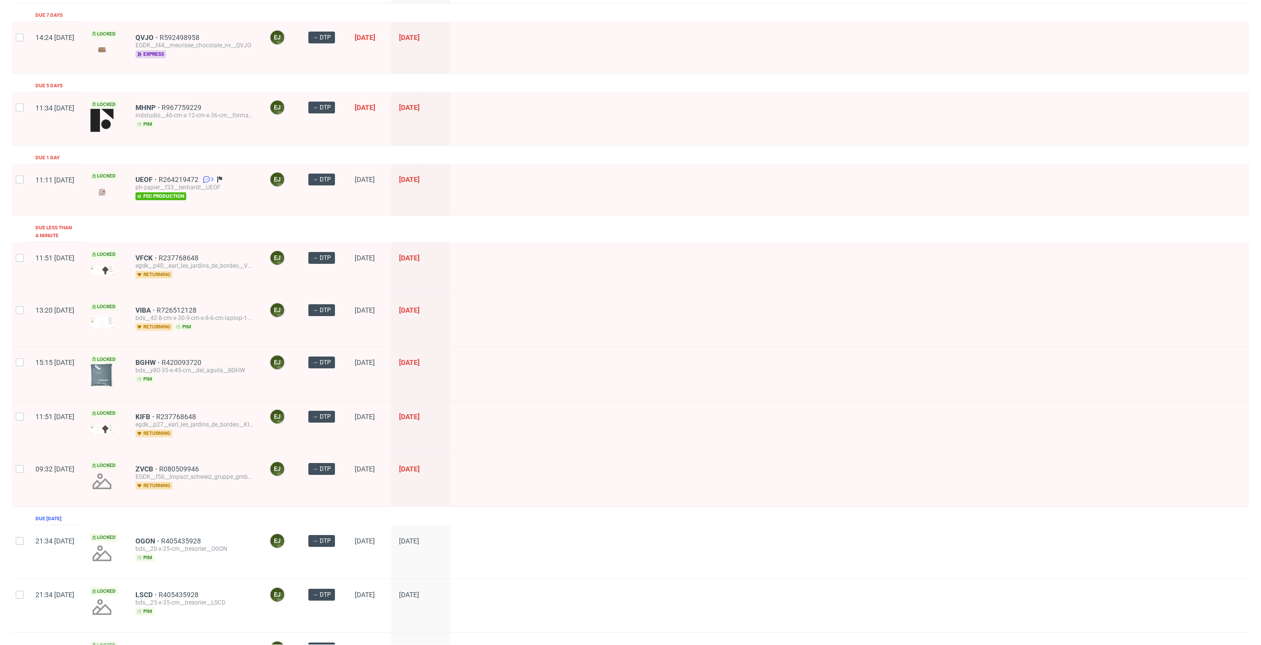
scroll to position [122, 0]
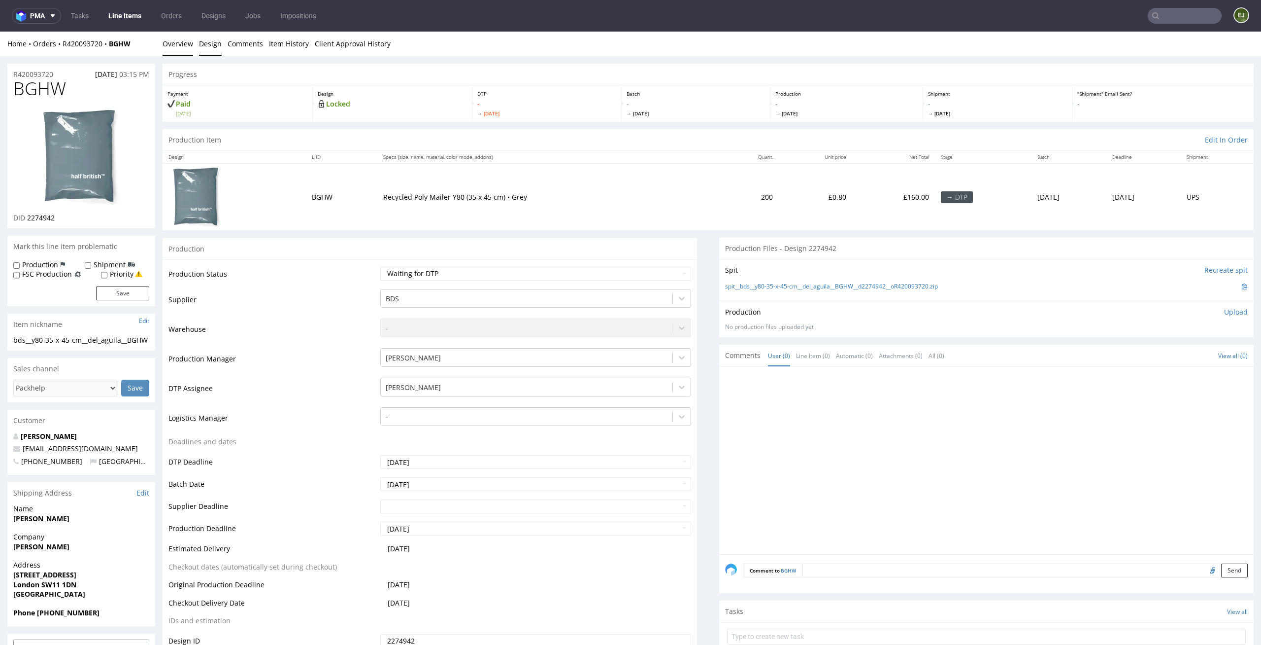
click at [211, 42] on link "Design" at bounding box center [210, 44] width 23 height 24
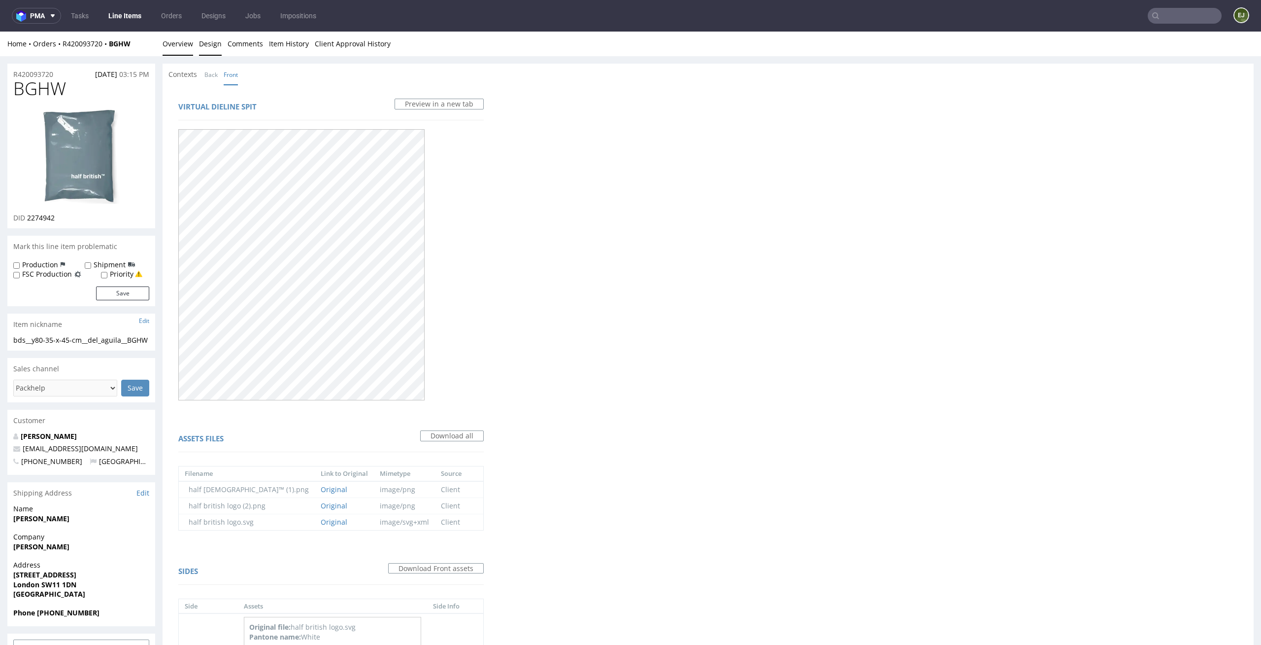
click at [170, 38] on link "Overview" at bounding box center [178, 44] width 31 height 24
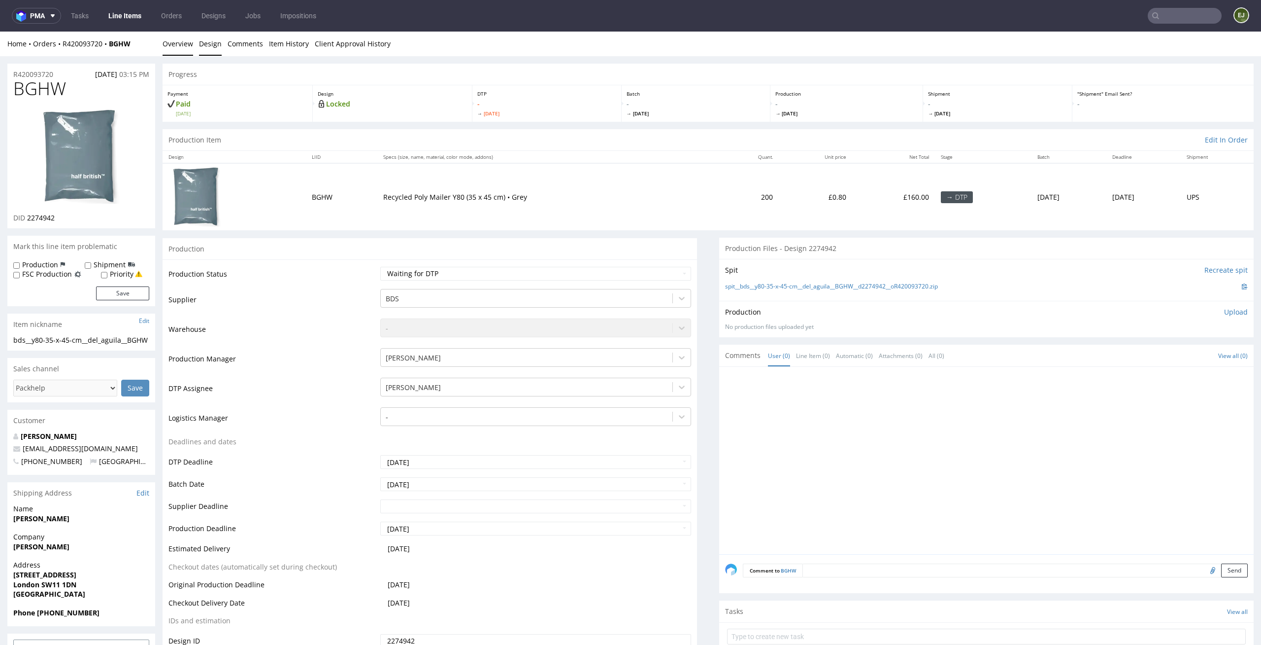
click at [202, 51] on link "Design" at bounding box center [210, 44] width 23 height 24
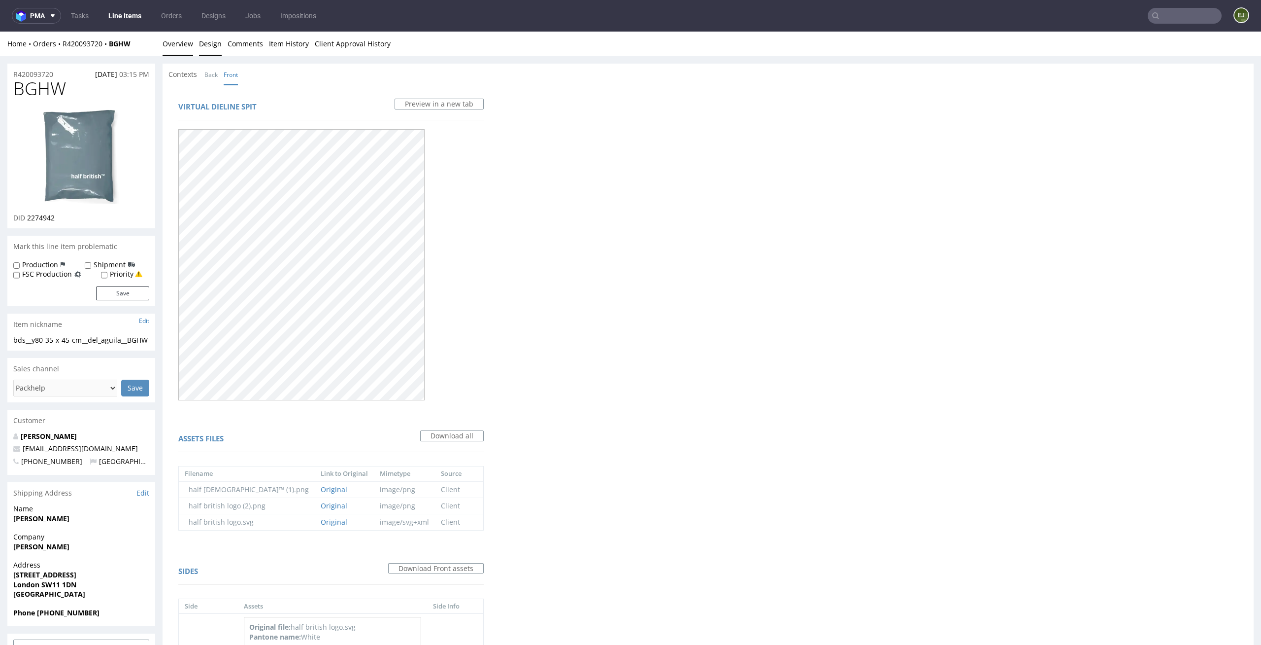
click at [166, 51] on link "Overview" at bounding box center [178, 44] width 31 height 24
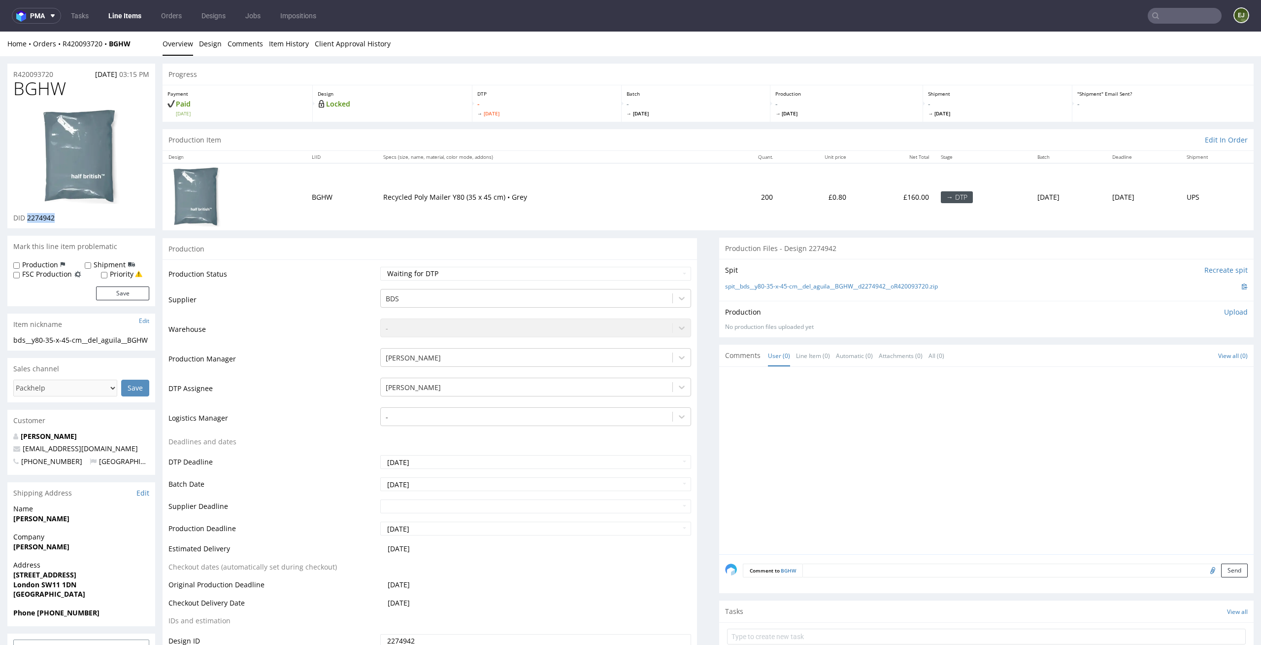
drag, startPoint x: 72, startPoint y: 221, endPoint x: 28, endPoint y: 219, distance: 44.4
click at [28, 219] on div "DID 2274942" at bounding box center [81, 218] width 136 height 10
copy span "2274942"
click at [570, 280] on td "Waiting for Artwork Waiting for Diecut Waiting for Mockup Waiting for DTP Waiti…" at bounding box center [535, 277] width 314 height 22
click at [582, 263] on div "Production Status Waiting for Artwork Waiting for Diecut Waiting for Mockup Wai…" at bounding box center [430, 480] width 535 height 442
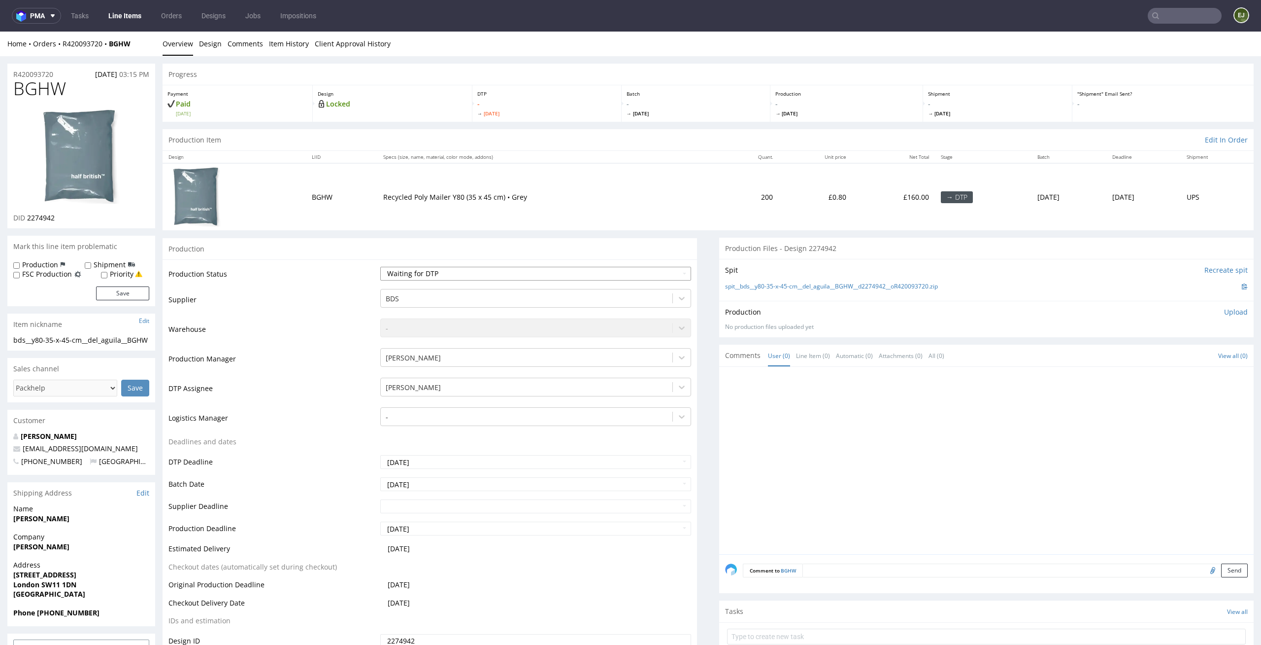
click at [580, 275] on select "Waiting for Artwork Waiting for Diecut Waiting for Mockup Waiting for DTP Waiti…" at bounding box center [535, 274] width 311 height 14
select select "dtp_in_process"
click at [380, 267] on select "Waiting for Artwork Waiting for Diecut Waiting for Mockup Waiting for DTP Waiti…" at bounding box center [535, 274] width 311 height 14
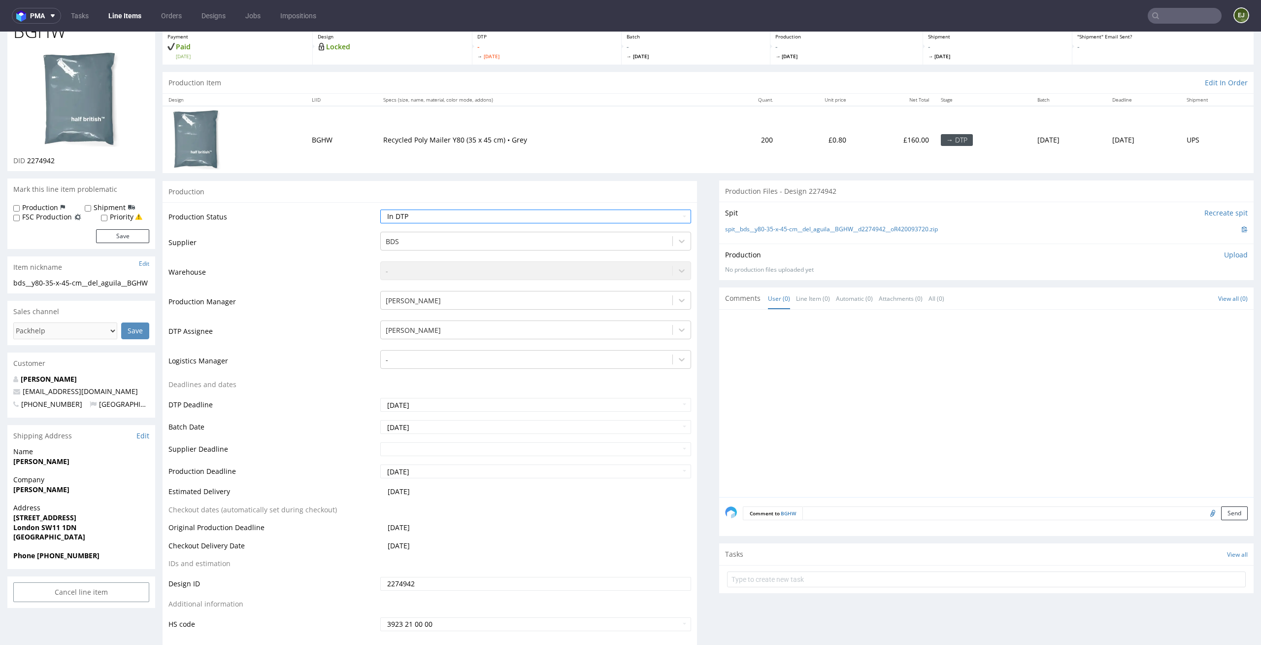
scroll to position [103, 0]
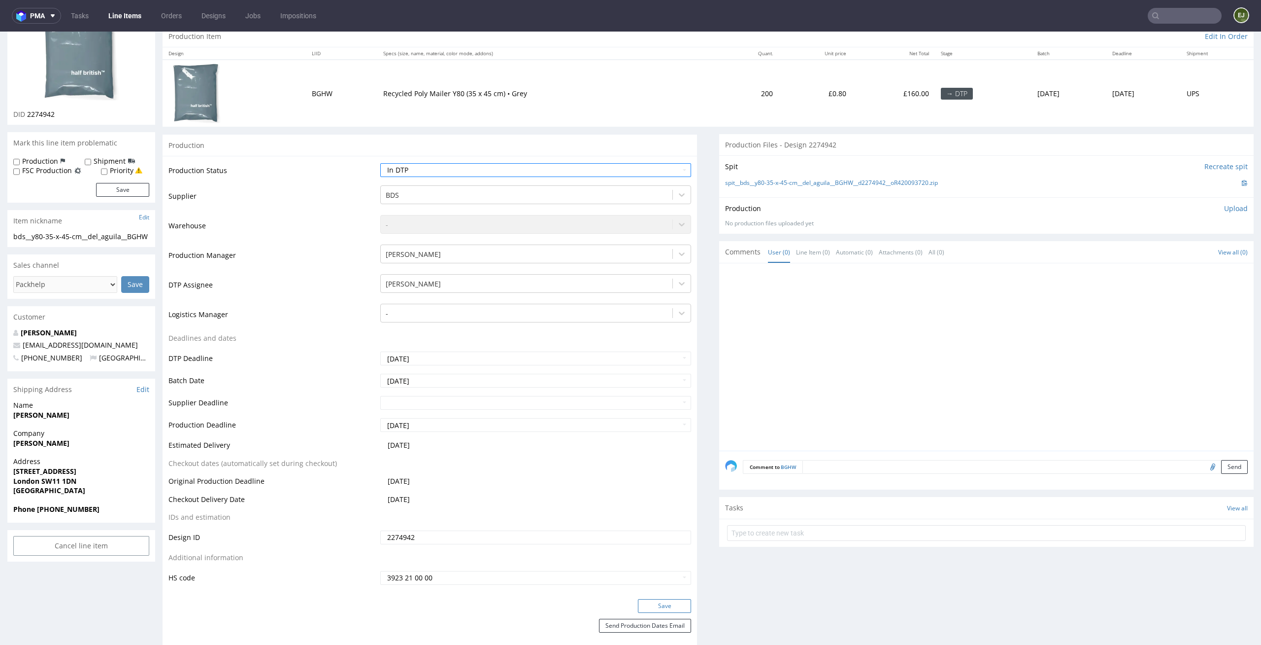
click at [642, 610] on button "Save" at bounding box center [664, 606] width 53 height 14
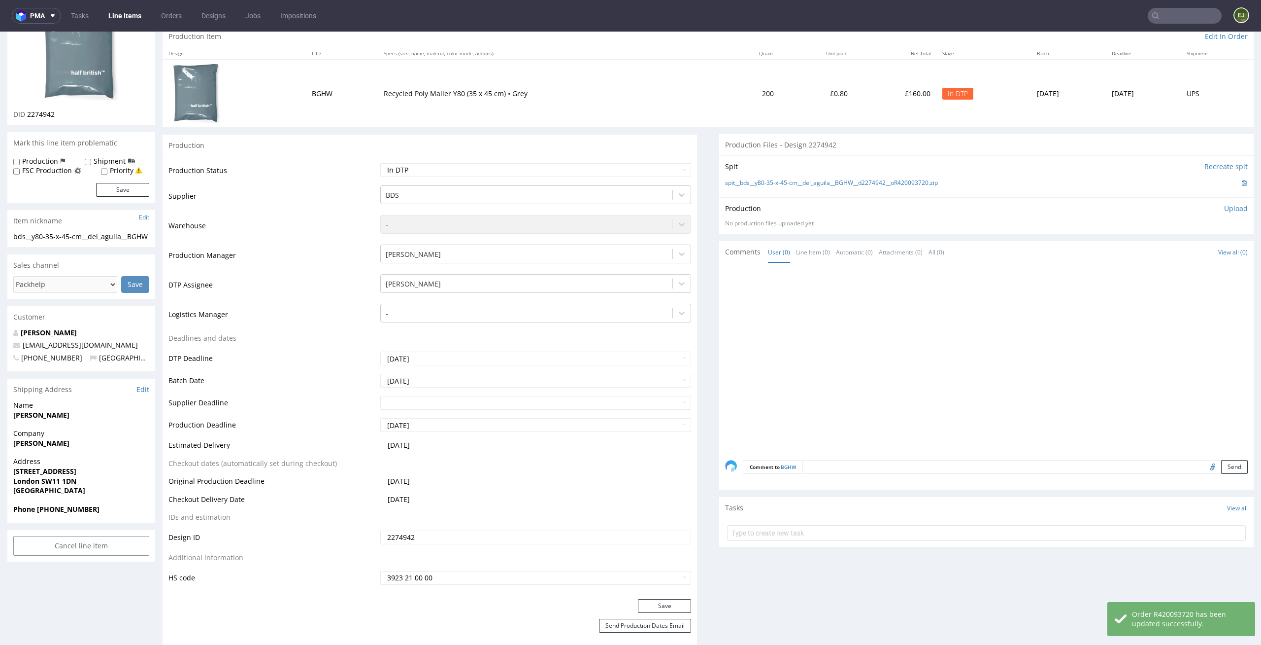
click at [883, 543] on form at bounding box center [986, 533] width 519 height 24
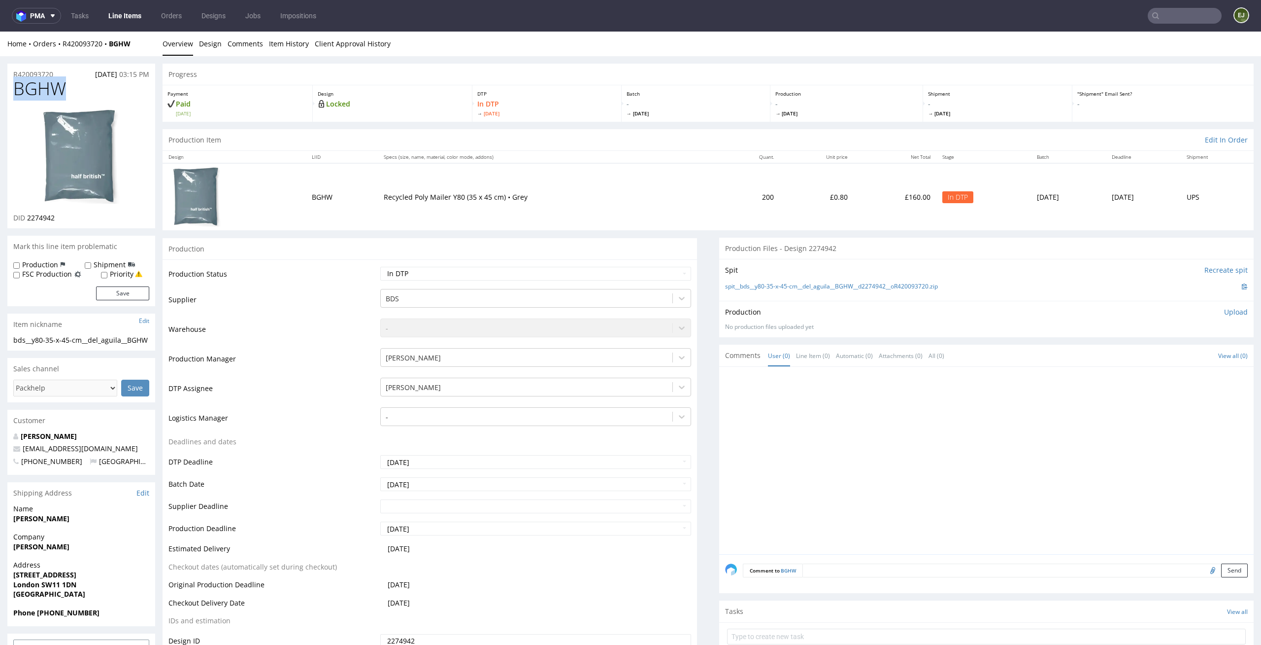
drag, startPoint x: 69, startPoint y: 91, endPoint x: 0, endPoint y: 84, distance: 69.4
copy span "BGHW"
click at [538, 187] on td "Recycled Poly Mailer Y80 (35 x 45 cm) • Grey" at bounding box center [549, 196] width 343 height 67
click at [82, 164] on img at bounding box center [81, 156] width 79 height 97
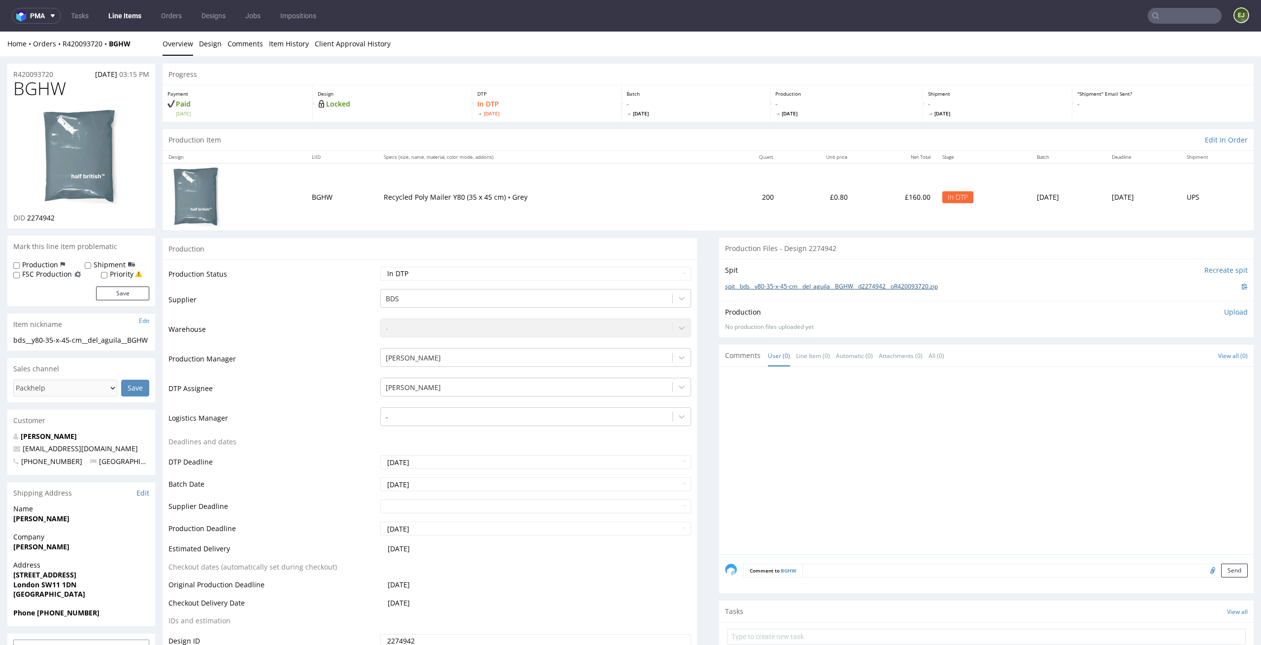
click at [886, 288] on link "spit__bds__y80-35-x-45-cm__del_aguila__BGHW__d2274942__oR420093720.zip" at bounding box center [831, 286] width 213 height 8
click at [218, 47] on link "Design" at bounding box center [210, 44] width 23 height 24
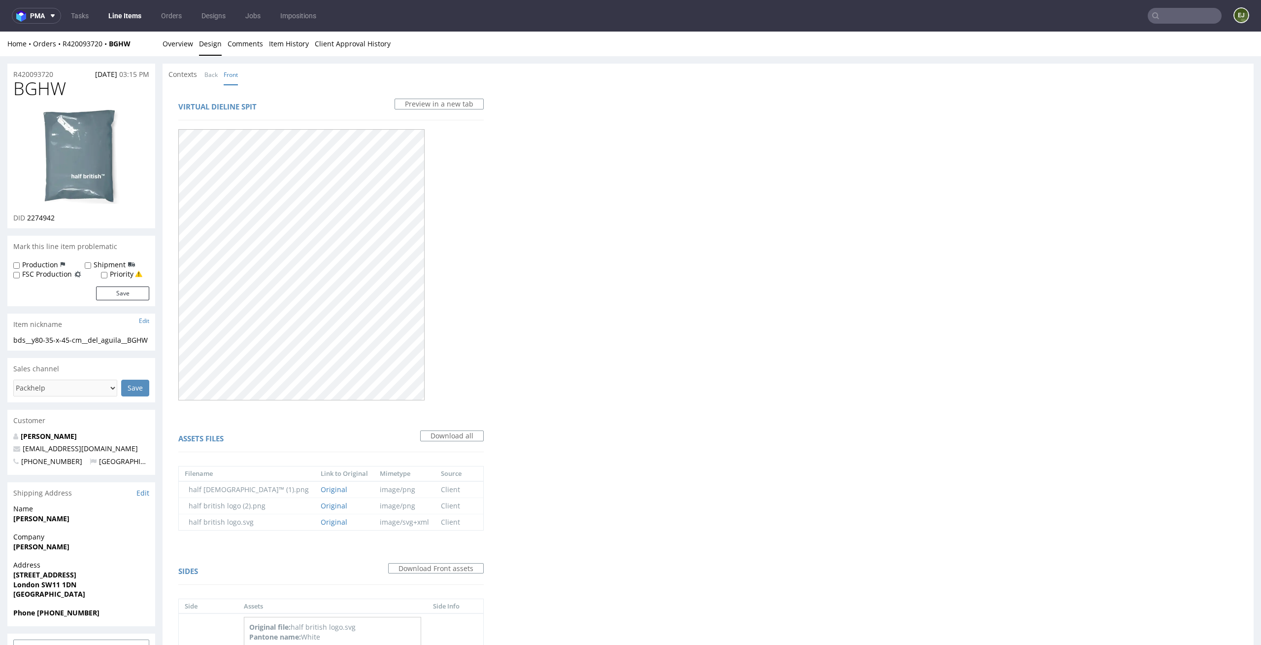
scroll to position [167, 0]
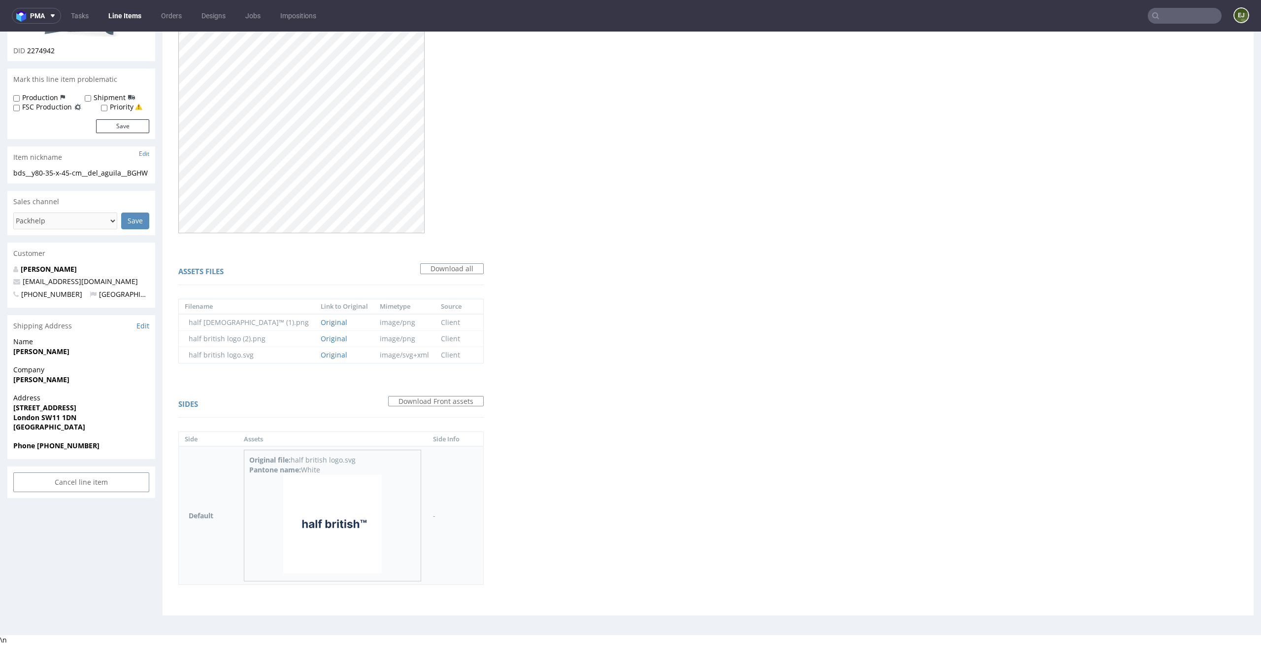
click at [321, 529] on img at bounding box center [332, 524] width 99 height 99
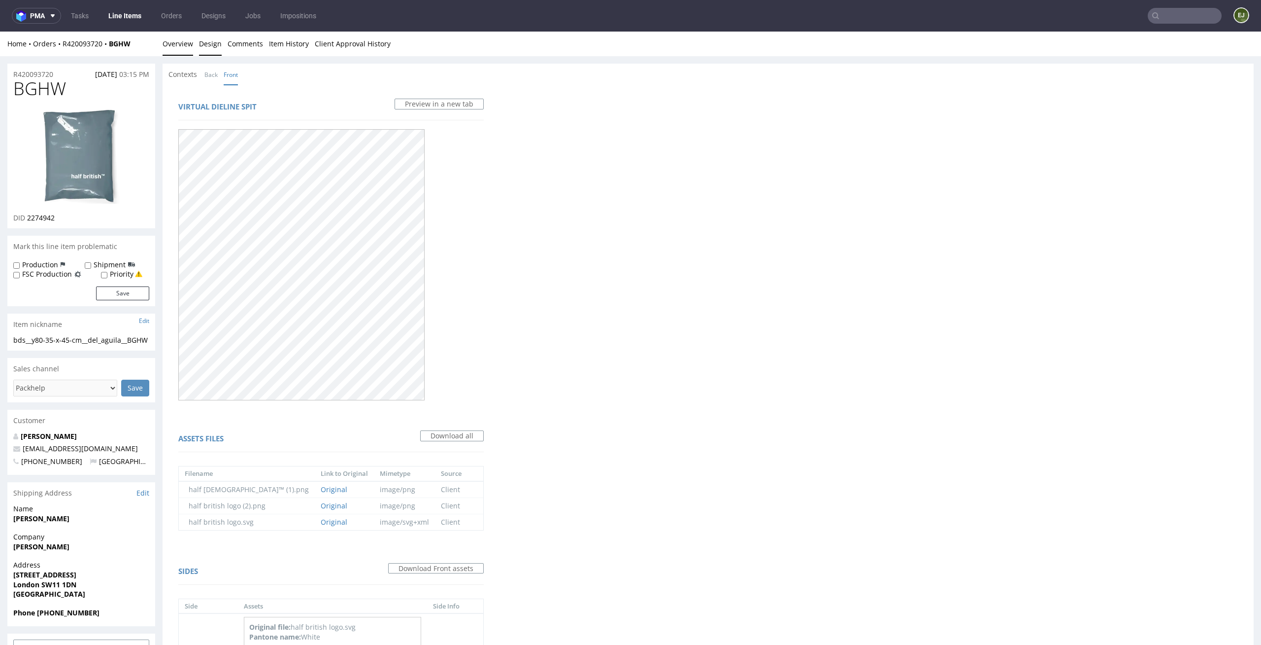
click at [177, 52] on link "Overview" at bounding box center [178, 44] width 31 height 24
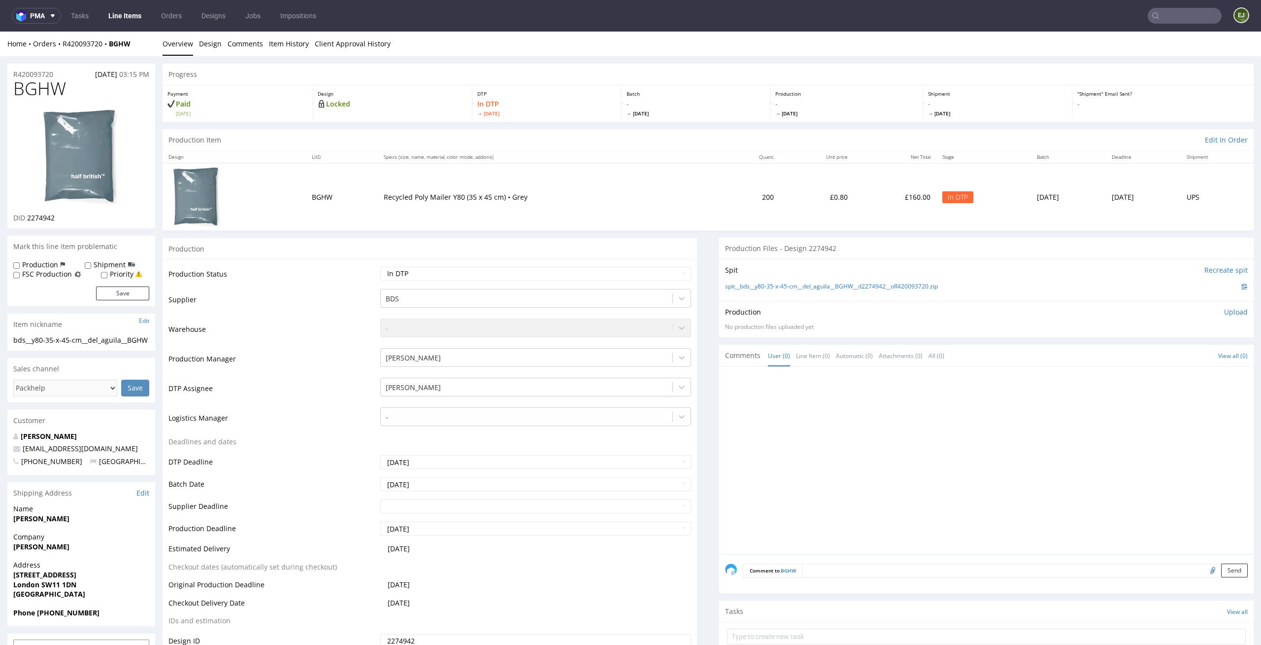
click at [1225, 310] on p "Upload" at bounding box center [1237, 312] width 24 height 10
click at [1167, 355] on div "Add files" at bounding box center [1178, 357] width 49 height 15
type input "C:\fakepath\bds__y80-35-x-45-cm__del_aguila__BGHW__d2274942__oR420093720__lates…"
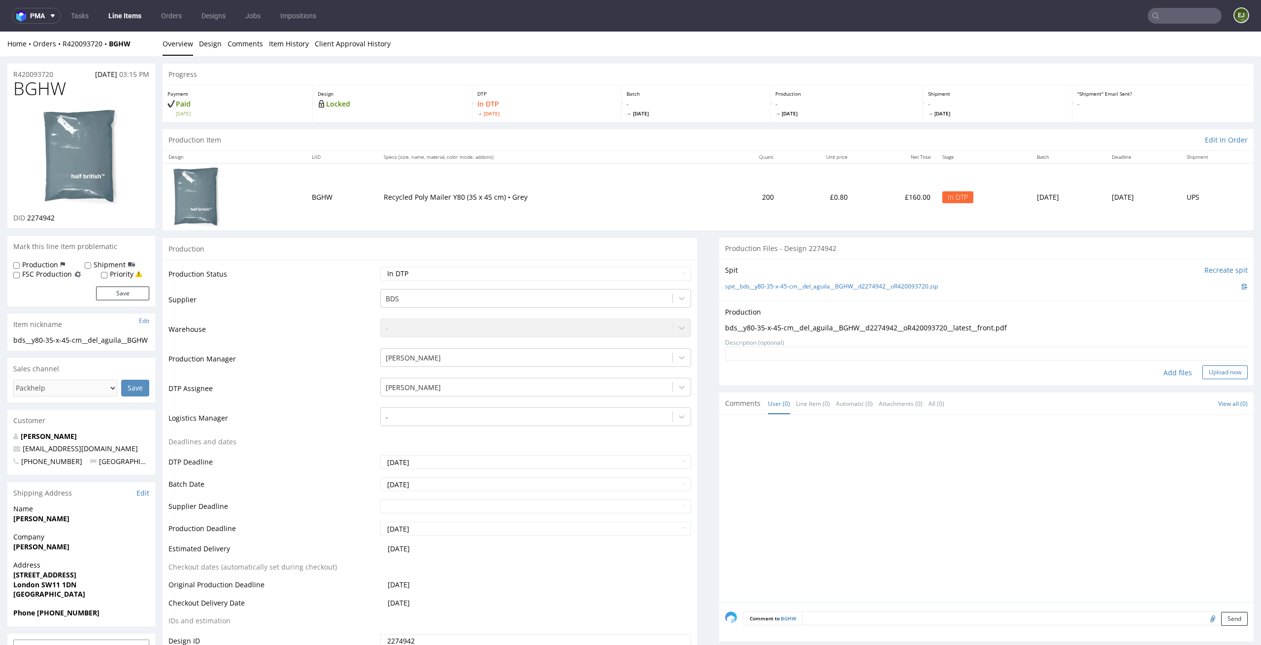
click at [1210, 369] on button "Upload now" at bounding box center [1225, 372] width 45 height 14
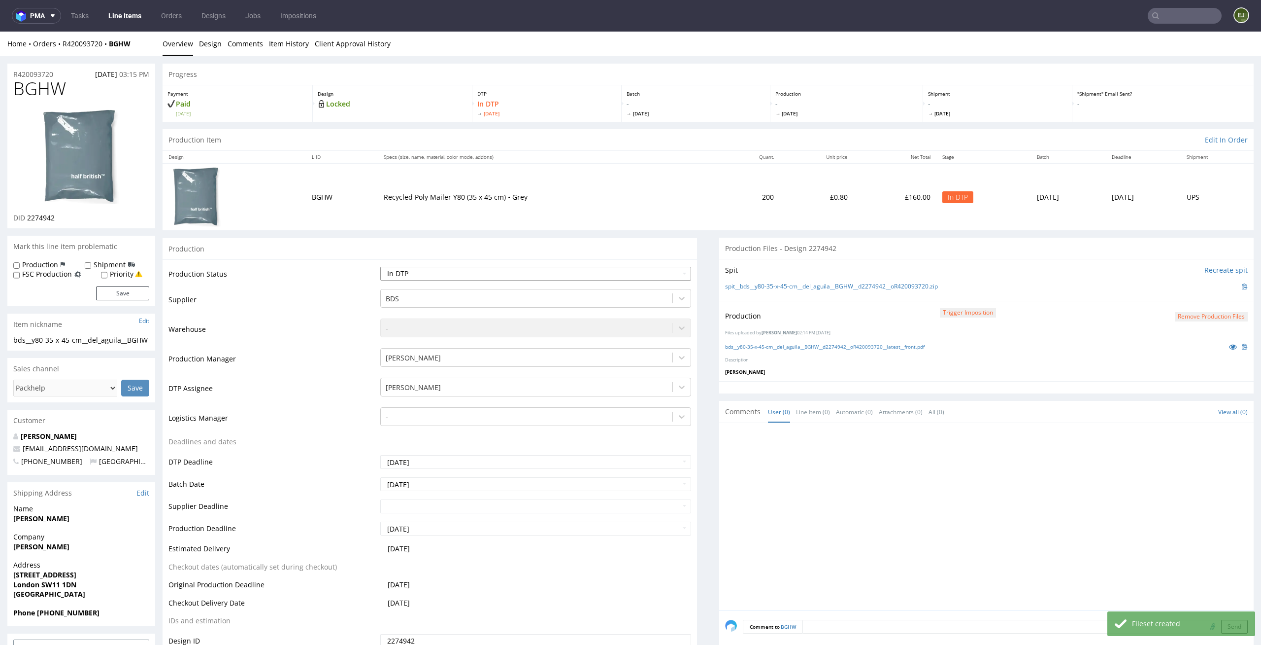
click at [642, 267] on select "Waiting for Artwork Waiting for Diecut Waiting for Mockup Waiting for DTP Waiti…" at bounding box center [535, 274] width 311 height 14
select select "dtp_production_ready"
click at [380, 267] on select "Waiting for Artwork Waiting for Diecut Waiting for Mockup Waiting for DTP Waiti…" at bounding box center [535, 274] width 311 height 14
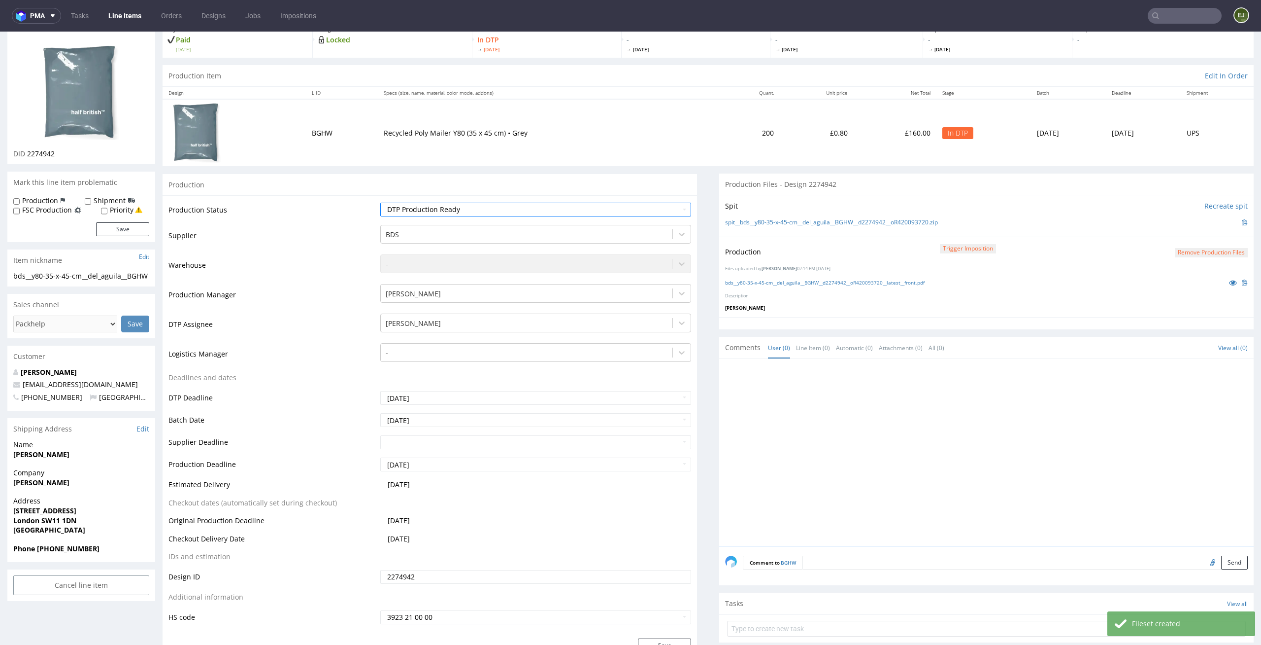
scroll to position [102, 0]
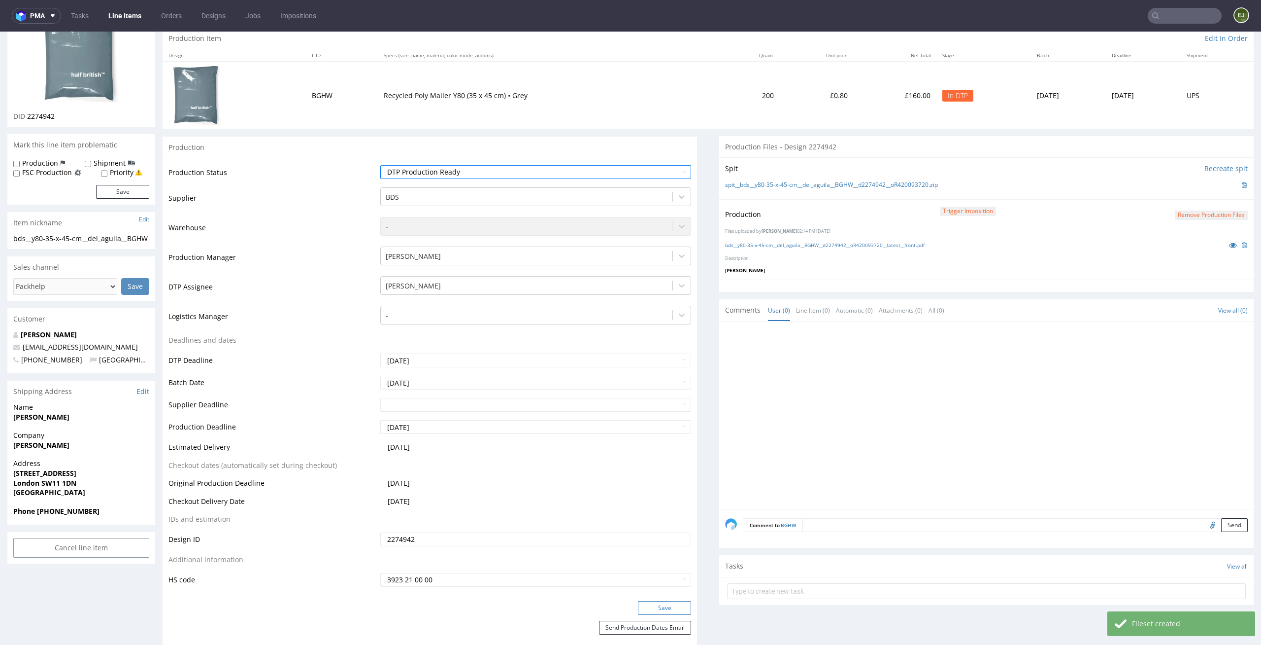
click at [653, 605] on button "Save" at bounding box center [664, 608] width 53 height 14
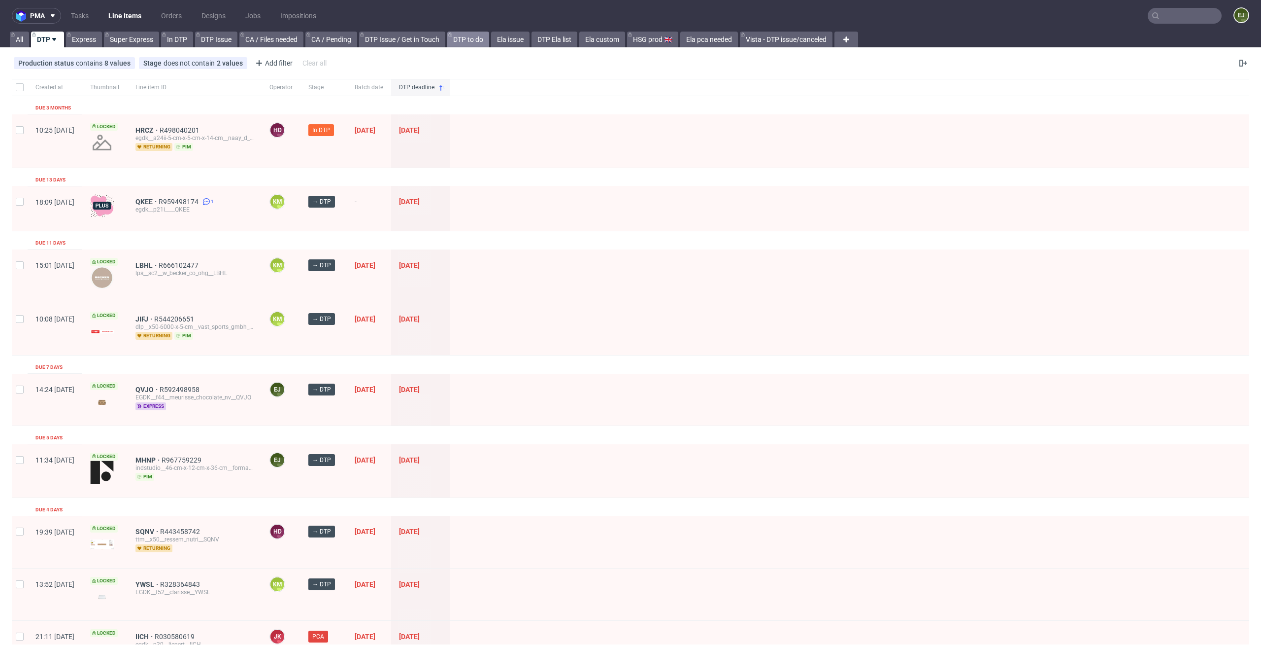
click at [475, 41] on link "DTP to do" at bounding box center [468, 40] width 42 height 16
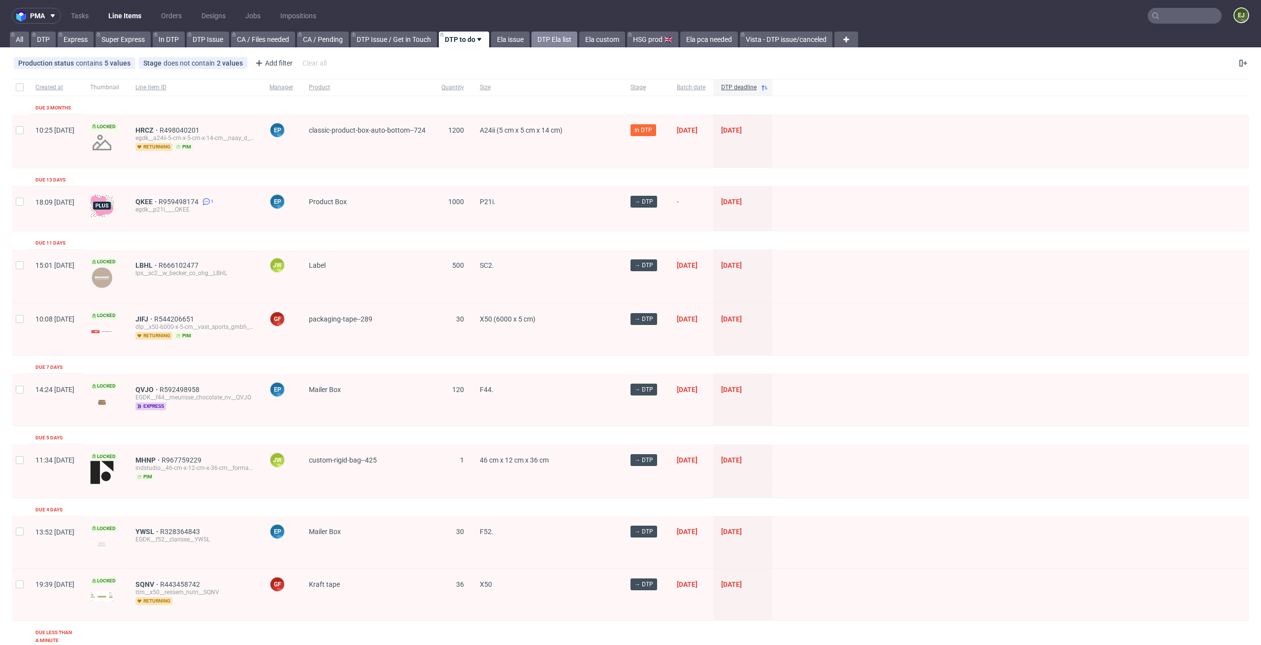
click at [572, 38] on link "DTP Ela list" at bounding box center [555, 40] width 46 height 16
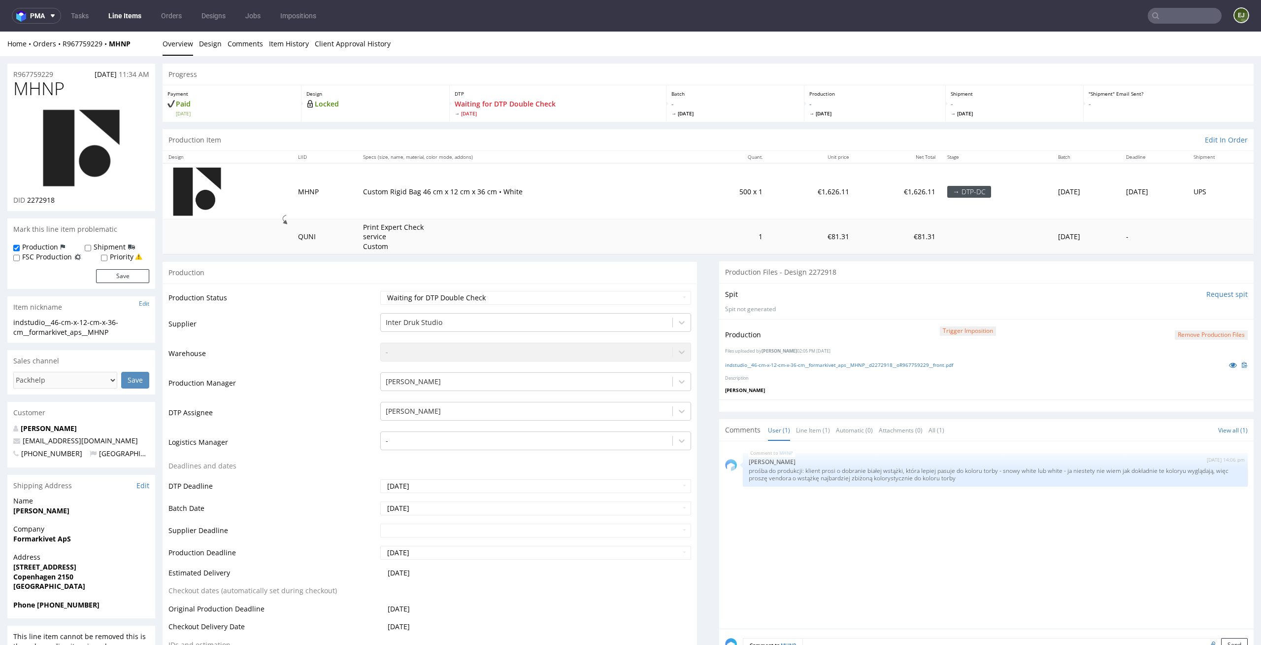
click at [131, 11] on link "Line Items" at bounding box center [124, 16] width 45 height 16
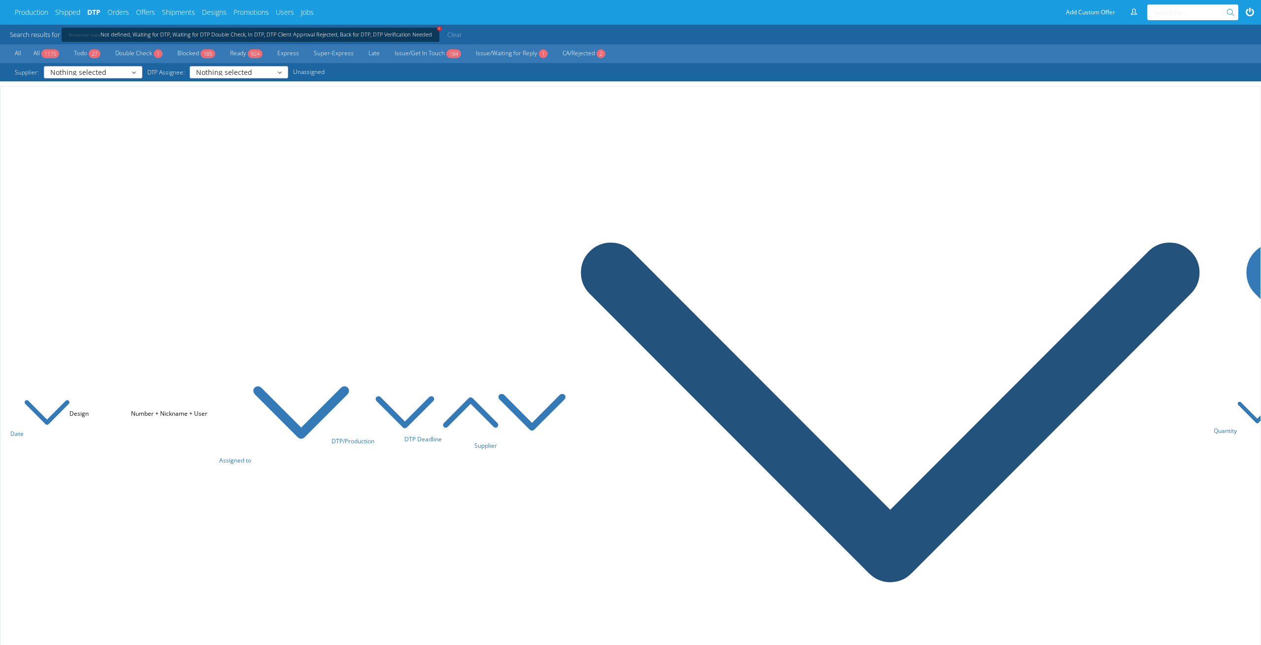
scroll to position [1, 0]
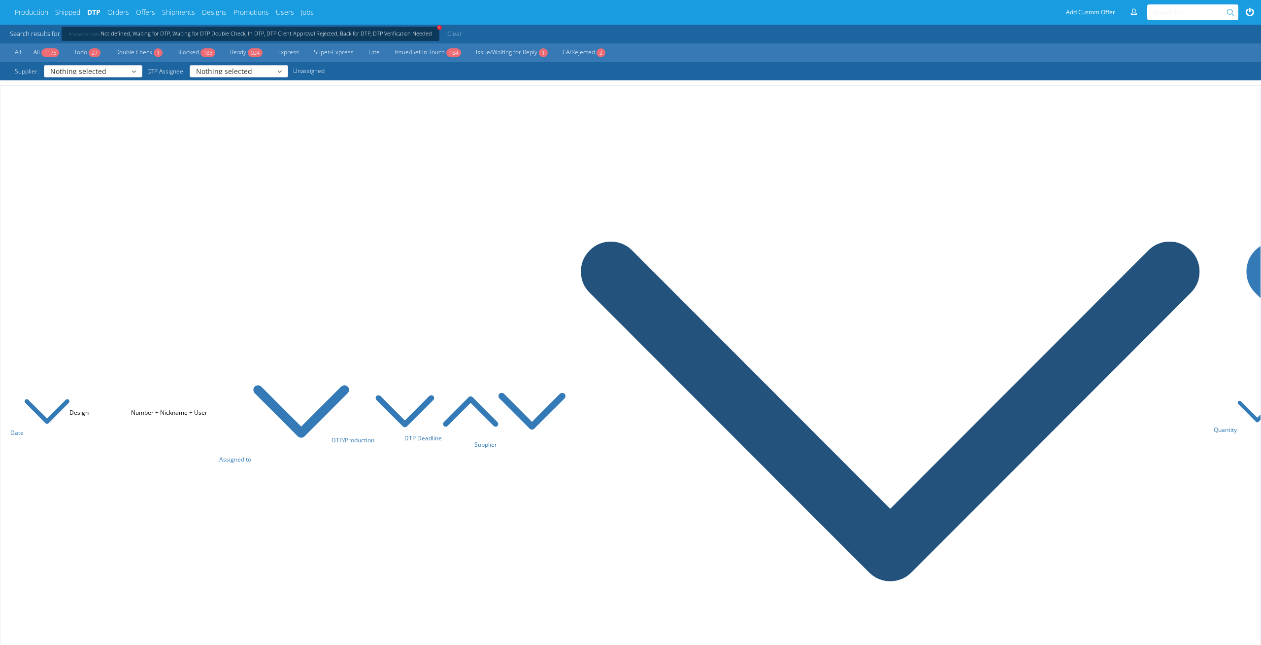
click at [769, 214] on icon at bounding box center [891, 411] width 646 height 646
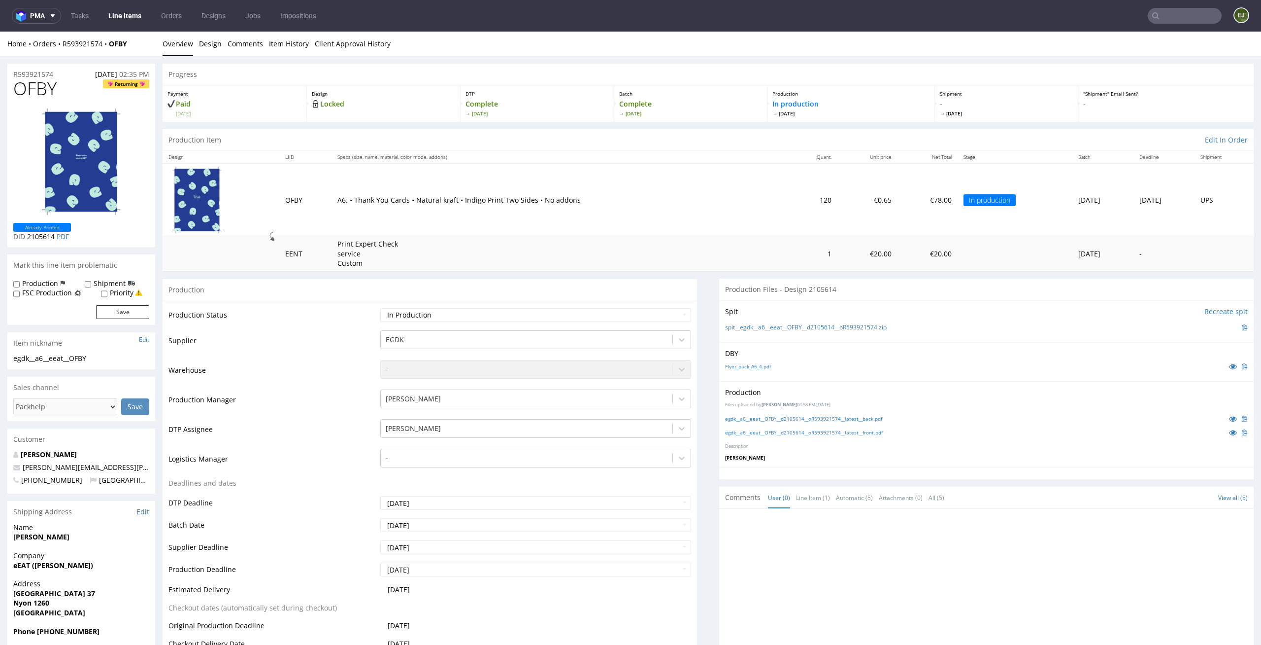
click at [790, 189] on td "120" at bounding box center [814, 199] width 48 height 73
click at [207, 38] on link "Design" at bounding box center [210, 44] width 23 height 24
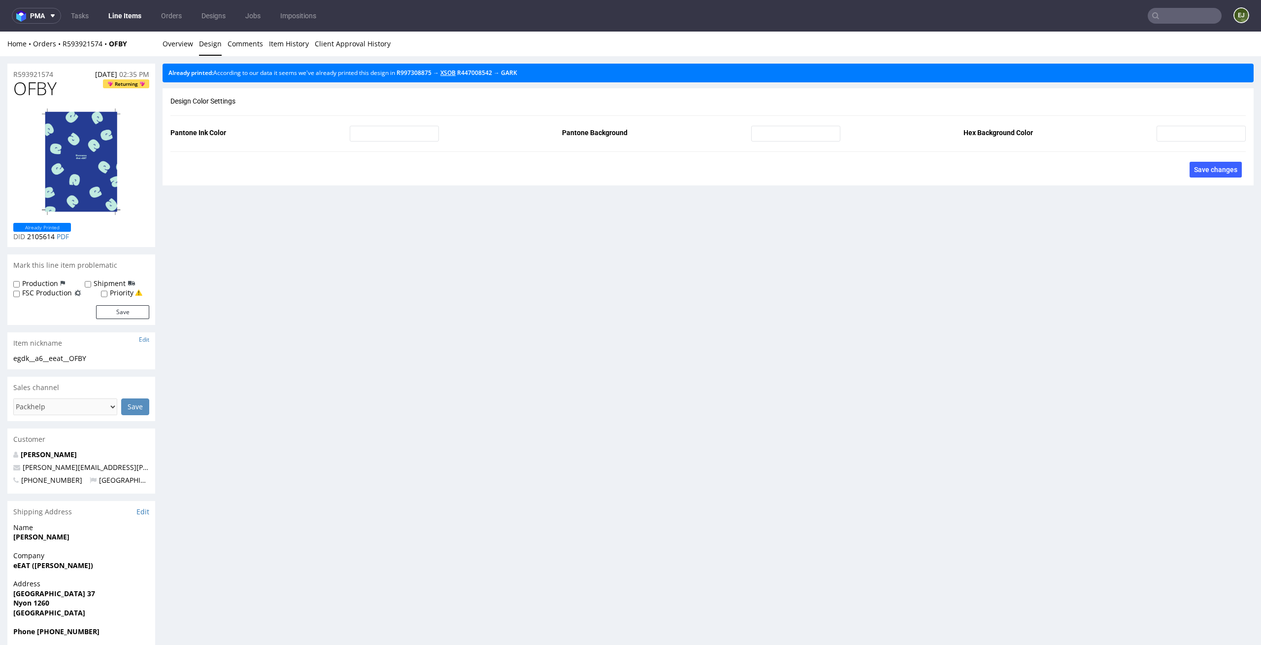
click at [456, 70] on link "XSOB" at bounding box center [448, 72] width 15 height 8
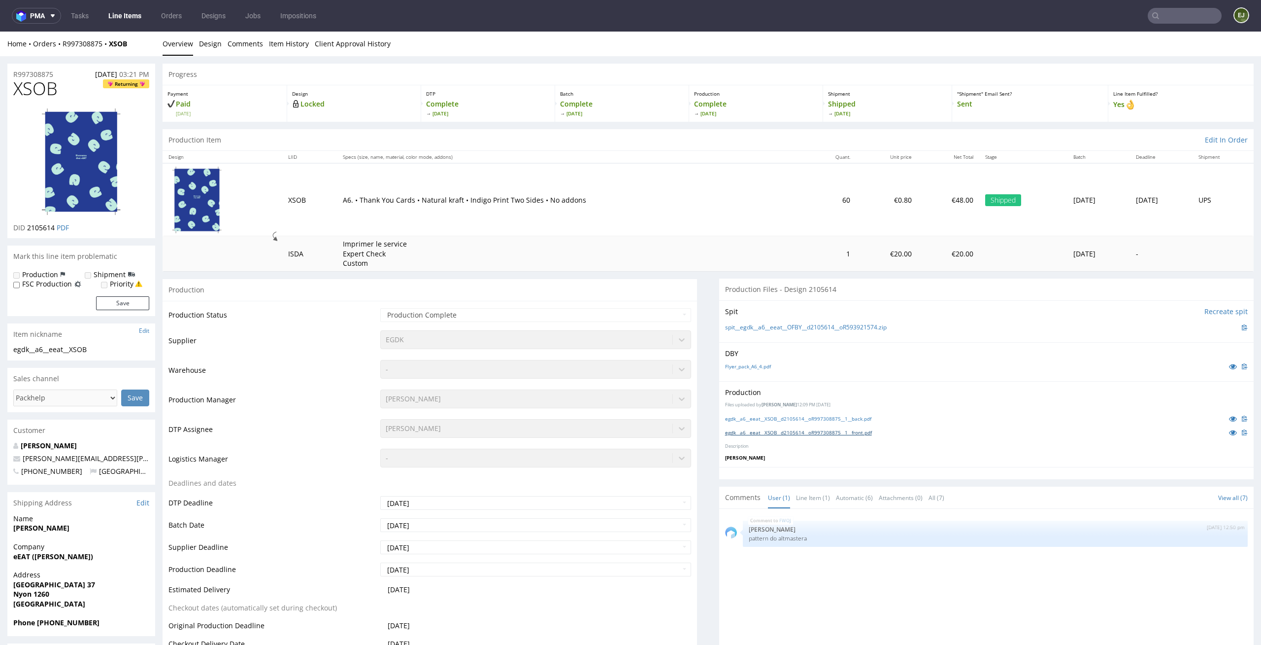
click at [840, 435] on link "egdk__a6__eeat__XSOB__d2105614__oR997308875__1__front.pdf" at bounding box center [798, 432] width 147 height 7
click at [732, 420] on link "egdk__a6__eeat__XSOB__d2105614__oR997308875__1__back.pdf" at bounding box center [798, 418] width 146 height 7
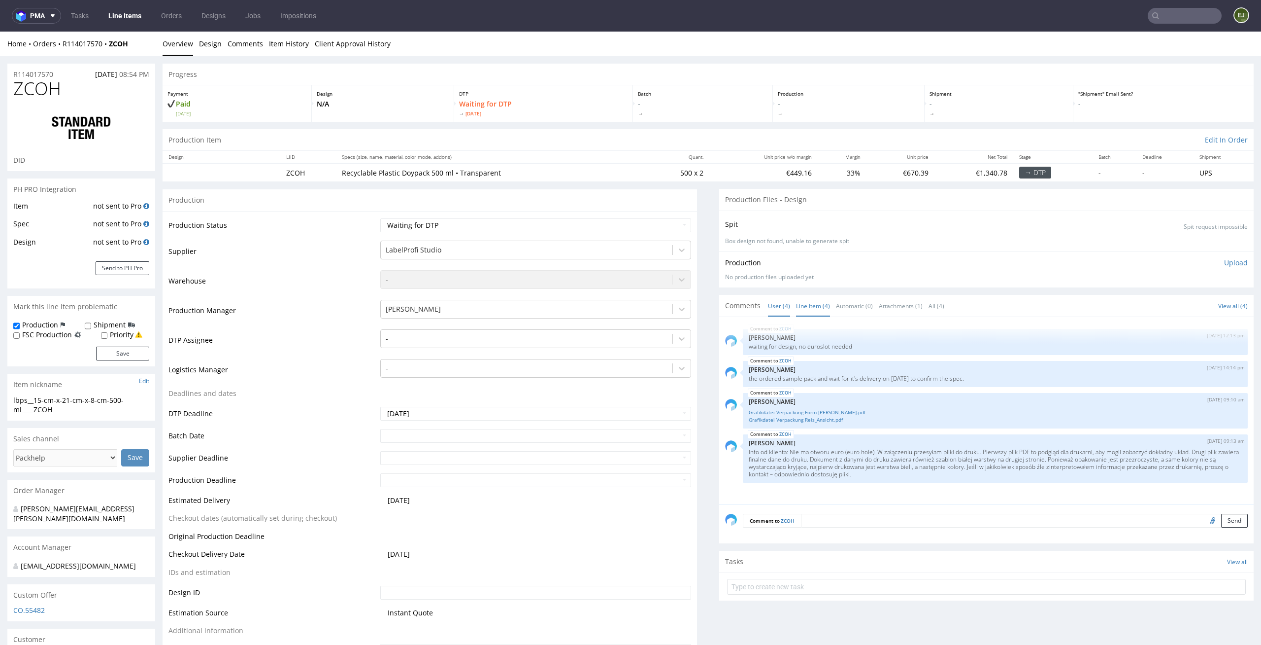
click at [816, 302] on link "Line Item (4)" at bounding box center [813, 305] width 34 height 21
click at [803, 412] on link "Grafikdatei Verpackung Form Reis.pdf" at bounding box center [995, 411] width 493 height 7
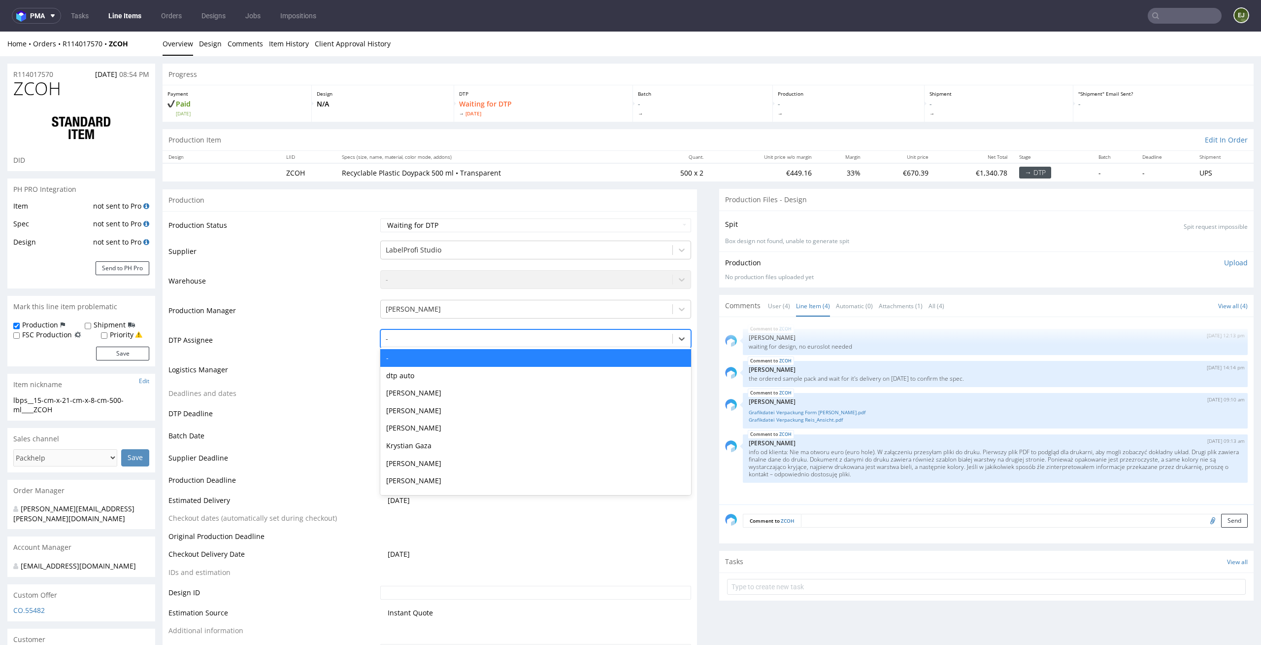
click at [531, 329] on div "-" at bounding box center [535, 338] width 311 height 19
type input "el"
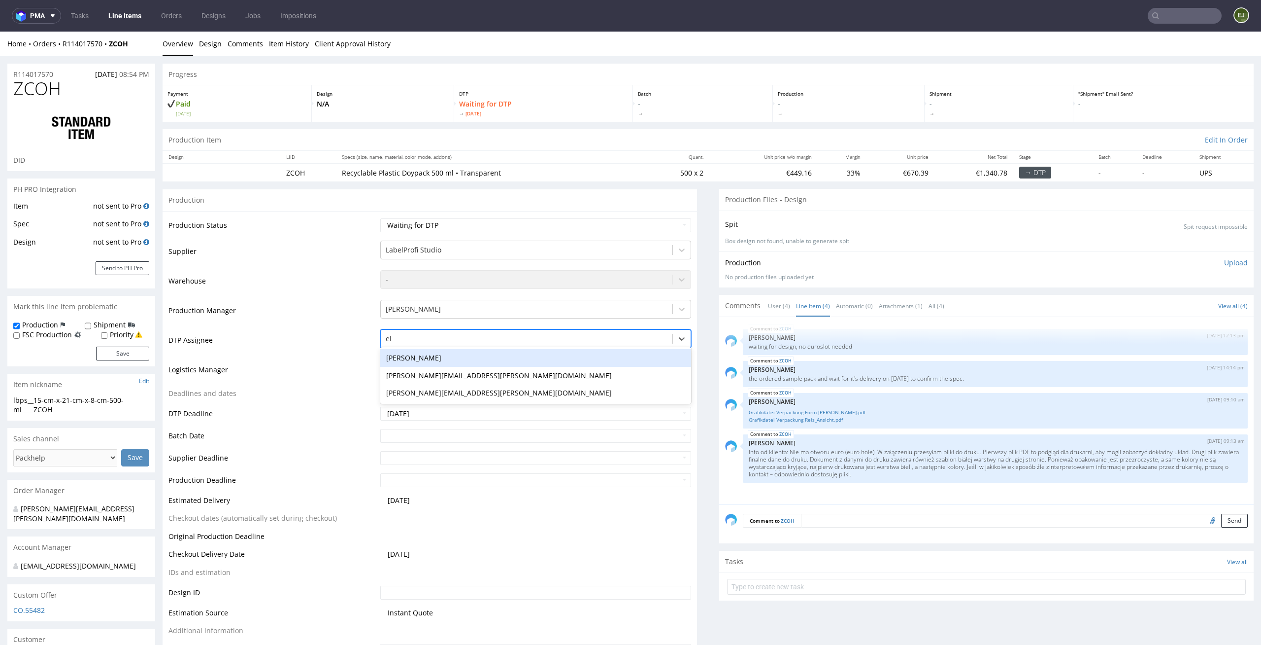
click at [496, 361] on div "[PERSON_NAME]" at bounding box center [535, 358] width 311 height 18
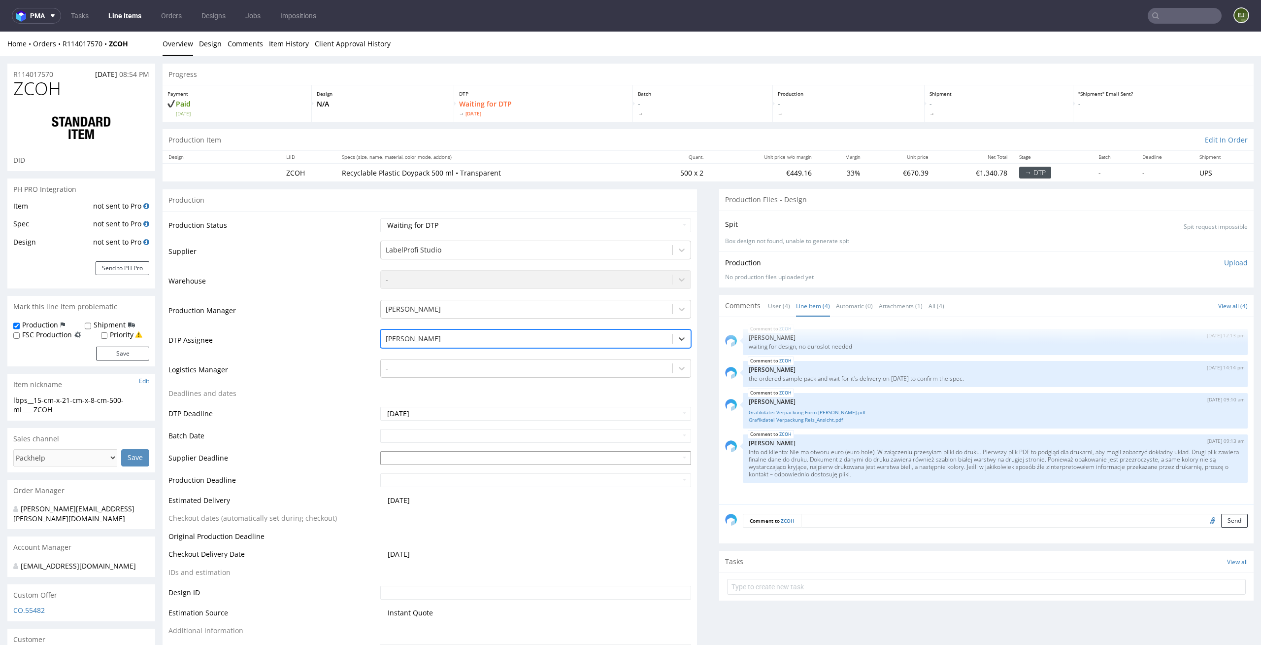
scroll to position [73, 0]
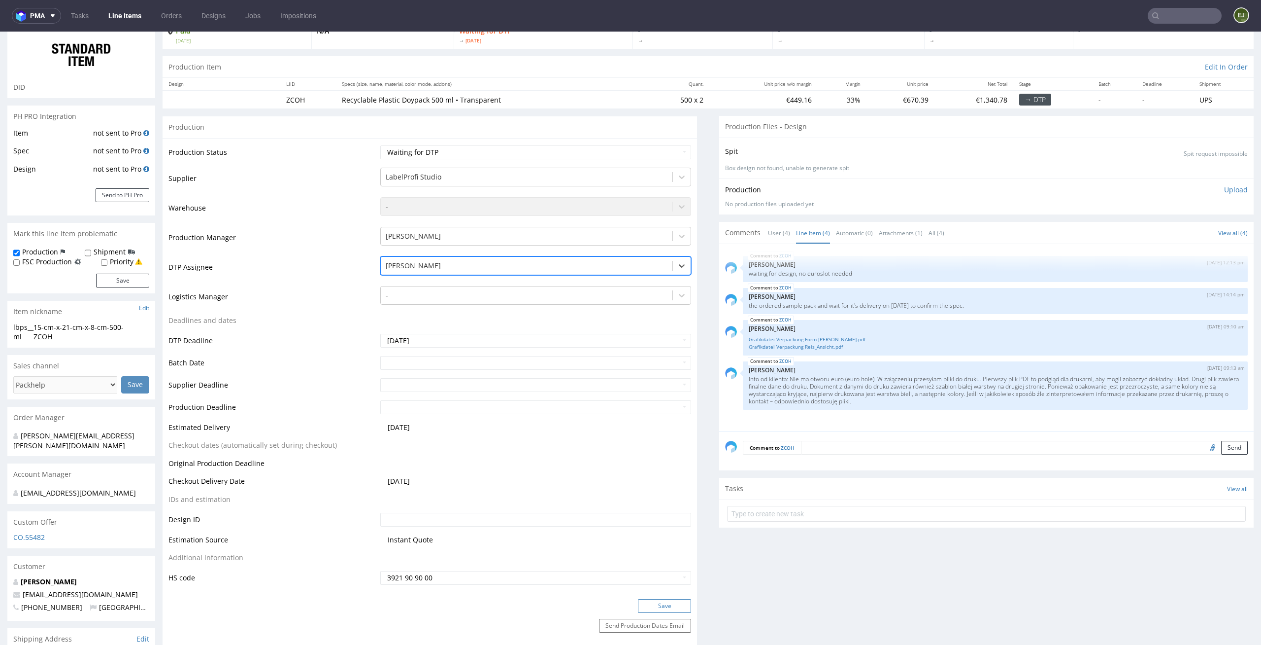
click at [677, 608] on button "Save" at bounding box center [664, 606] width 53 height 14
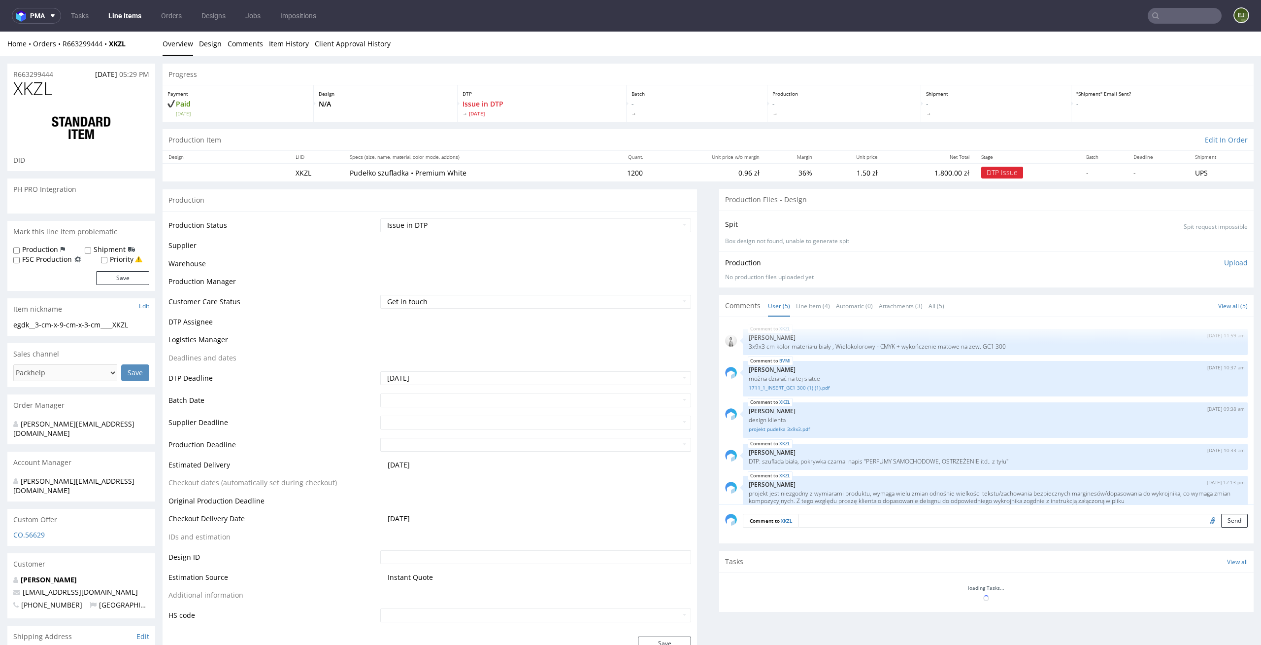
scroll to position [20, 0]
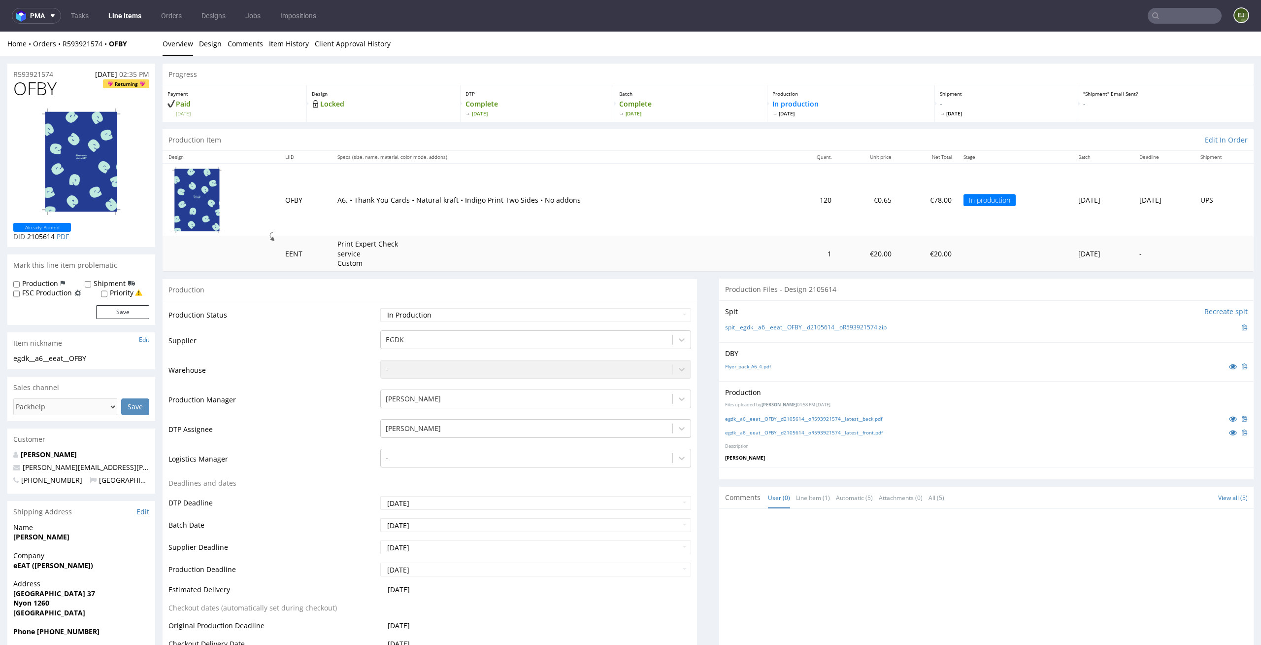
click at [750, 371] on div "Flyer_pack_A6_4.pdf" at bounding box center [986, 366] width 523 height 11
click at [752, 365] on link "Flyer_pack_A6_4.pdf" at bounding box center [748, 366] width 46 height 7
click at [792, 418] on link "egdk__a6__eeat__OFBY__d2105614__oR593921574__latest__back.pdf" at bounding box center [803, 418] width 157 height 7
click at [790, 431] on link "egdk__a6__eeat__OFBY__d2105614__oR593921574__latest__front.pdf" at bounding box center [804, 432] width 158 height 7
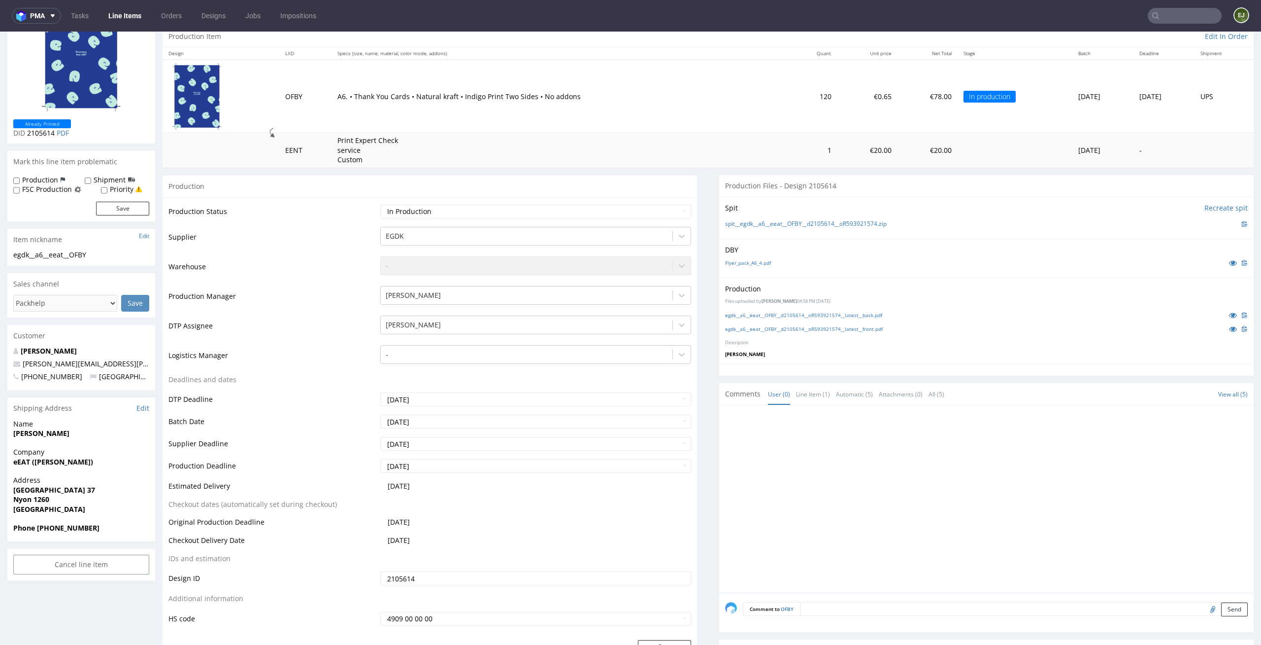
click at [1205, 611] on input "file" at bounding box center [1212, 608] width 14 height 13
type input "C:\fakepath\egdk__a6__eeat__OFBY__d2105614__oR593921574__latest__front (1).pdf"
click at [1223, 611] on button "Send" at bounding box center [1235, 609] width 27 height 14
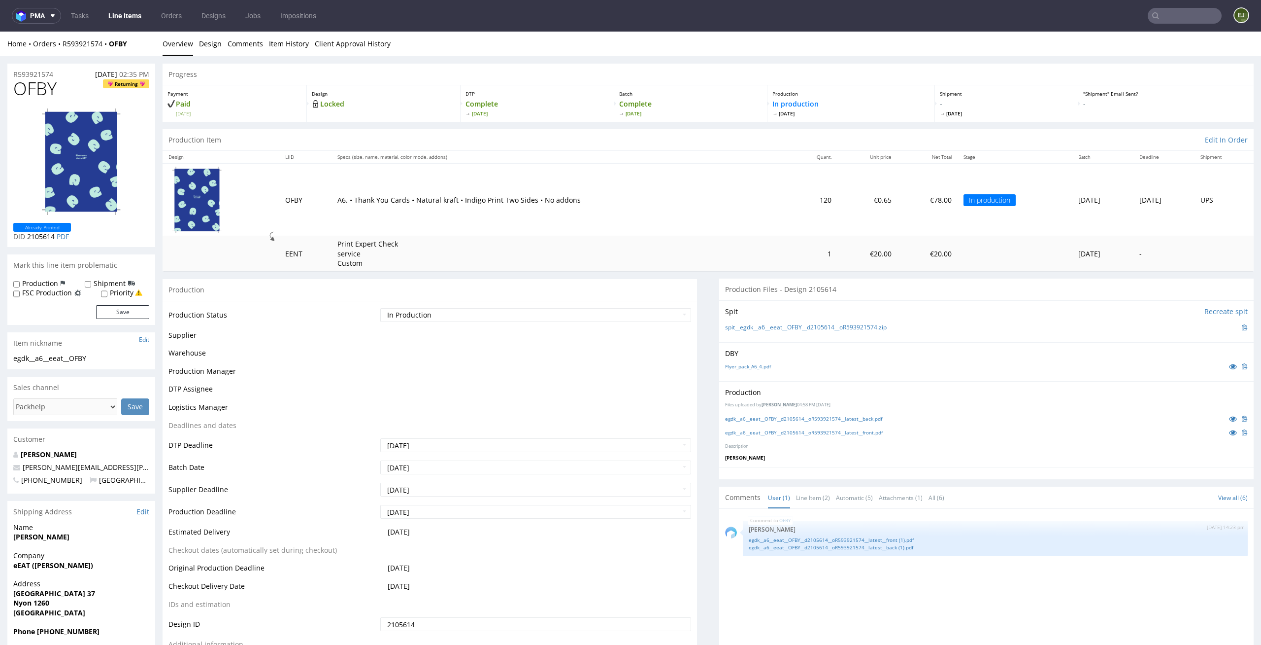
scroll to position [0, 0]
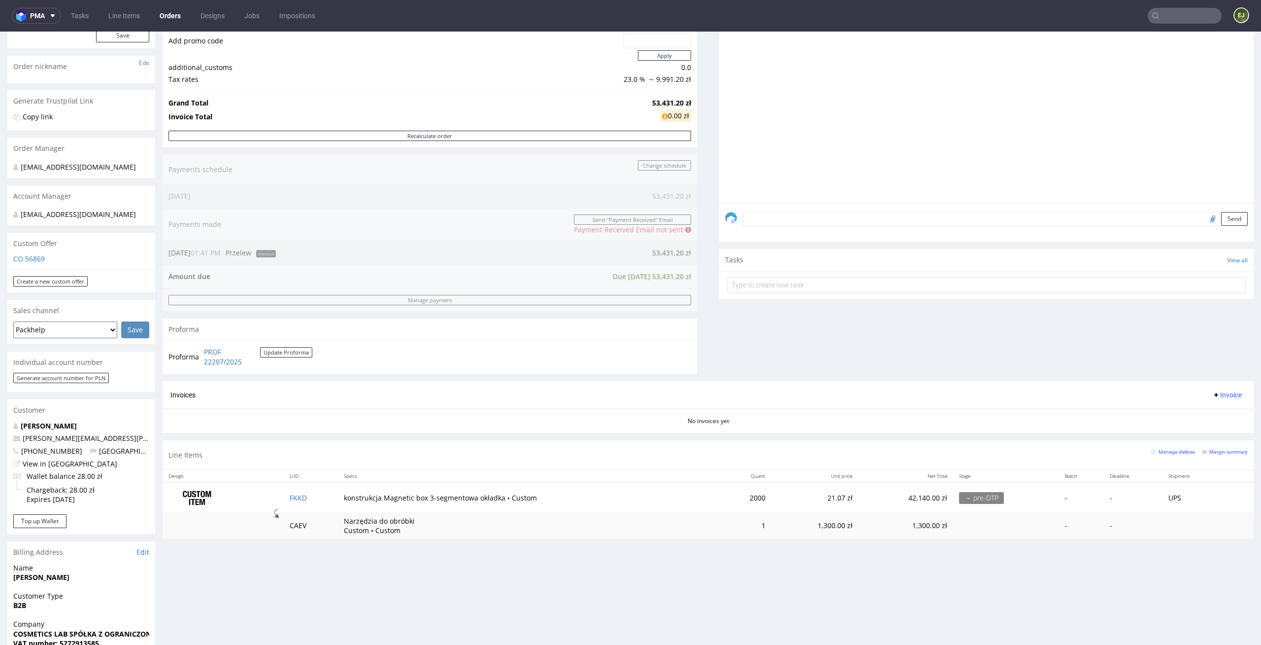
scroll to position [251, 0]
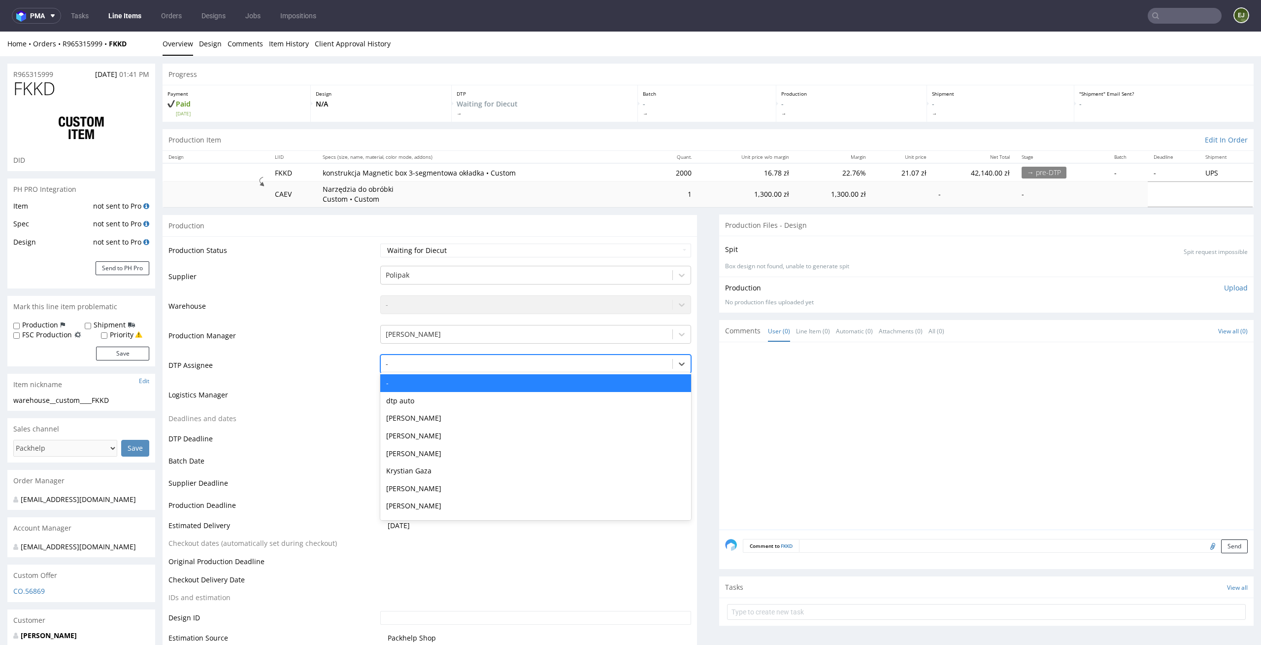
click at [520, 359] on div at bounding box center [527, 364] width 282 height 12
type input "el"
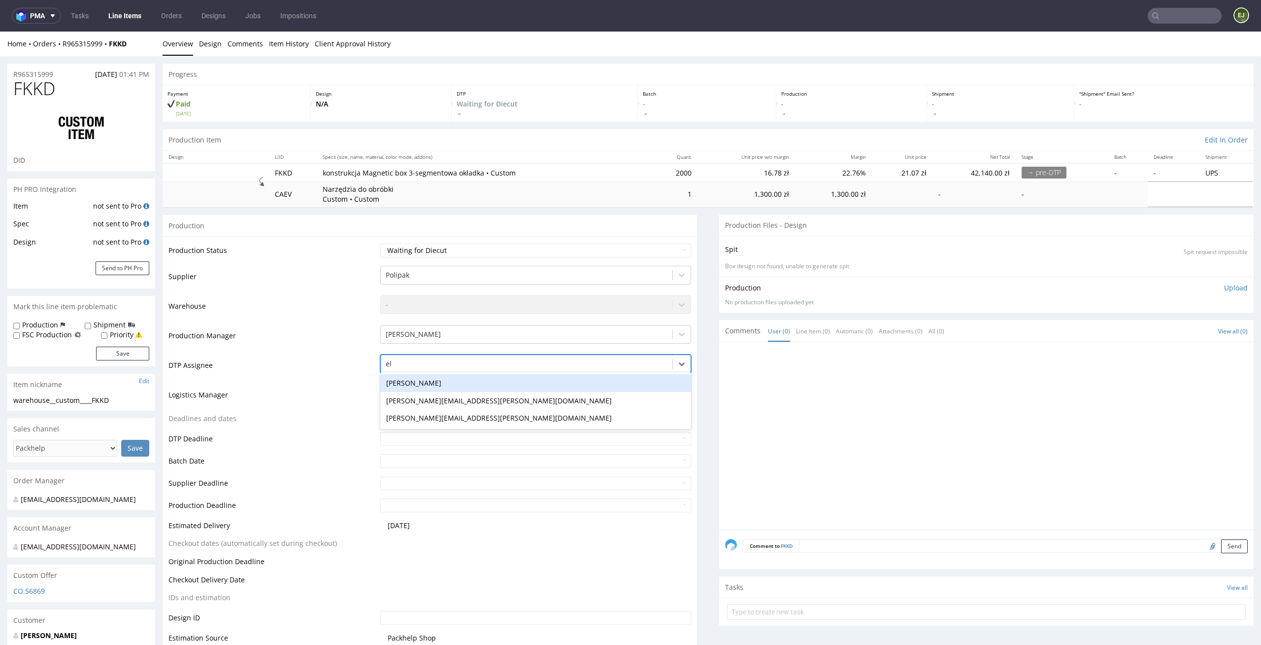
click at [476, 377] on div "[PERSON_NAME]" at bounding box center [535, 383] width 311 height 18
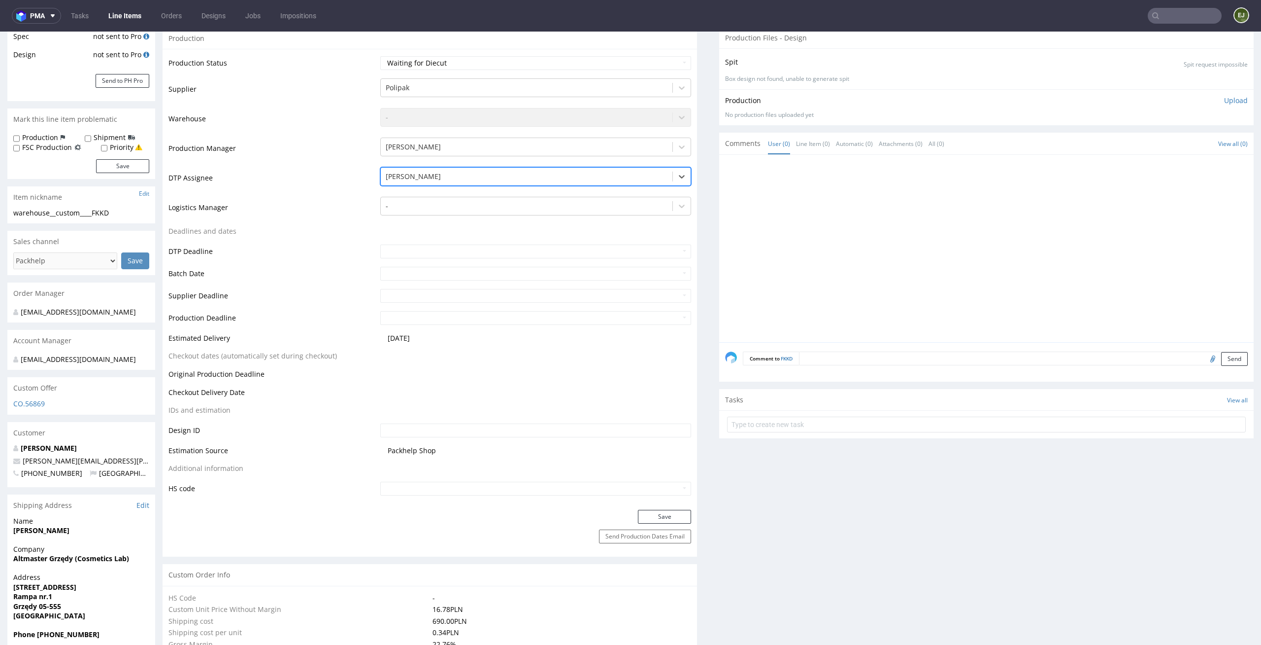
scroll to position [193, 0]
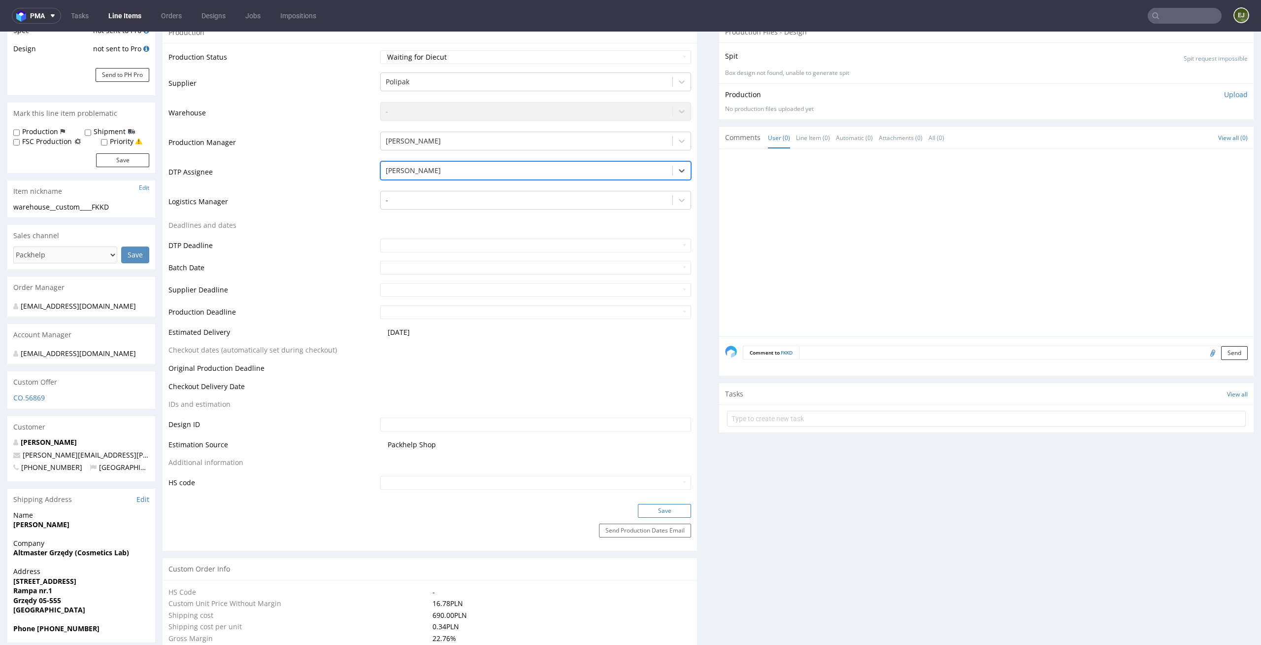
click at [673, 509] on button "Save" at bounding box center [664, 511] width 53 height 14
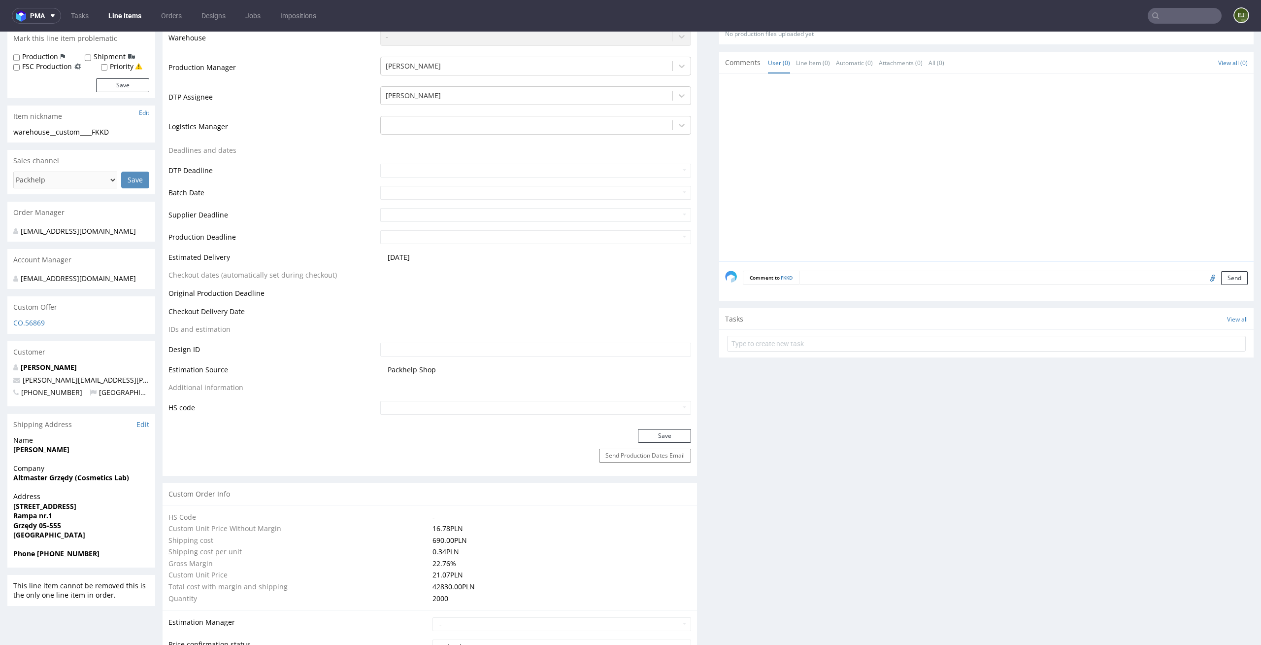
scroll to position [0, 0]
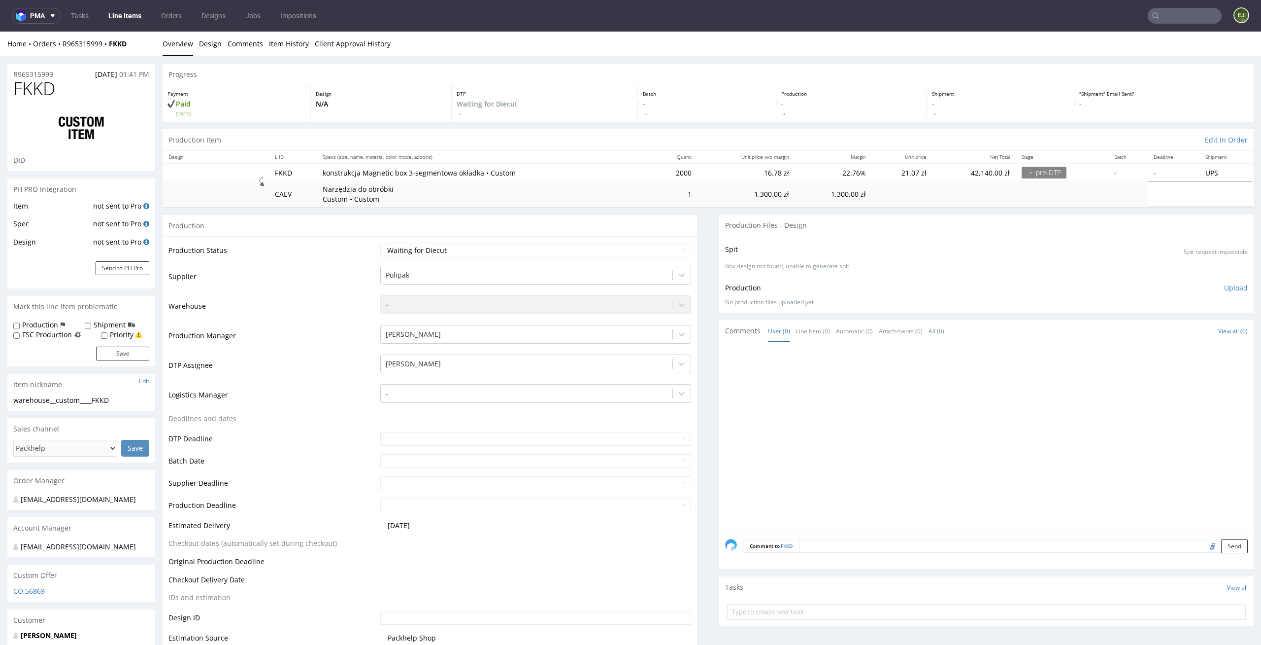
click at [921, 352] on div at bounding box center [989, 438] width 529 height 181
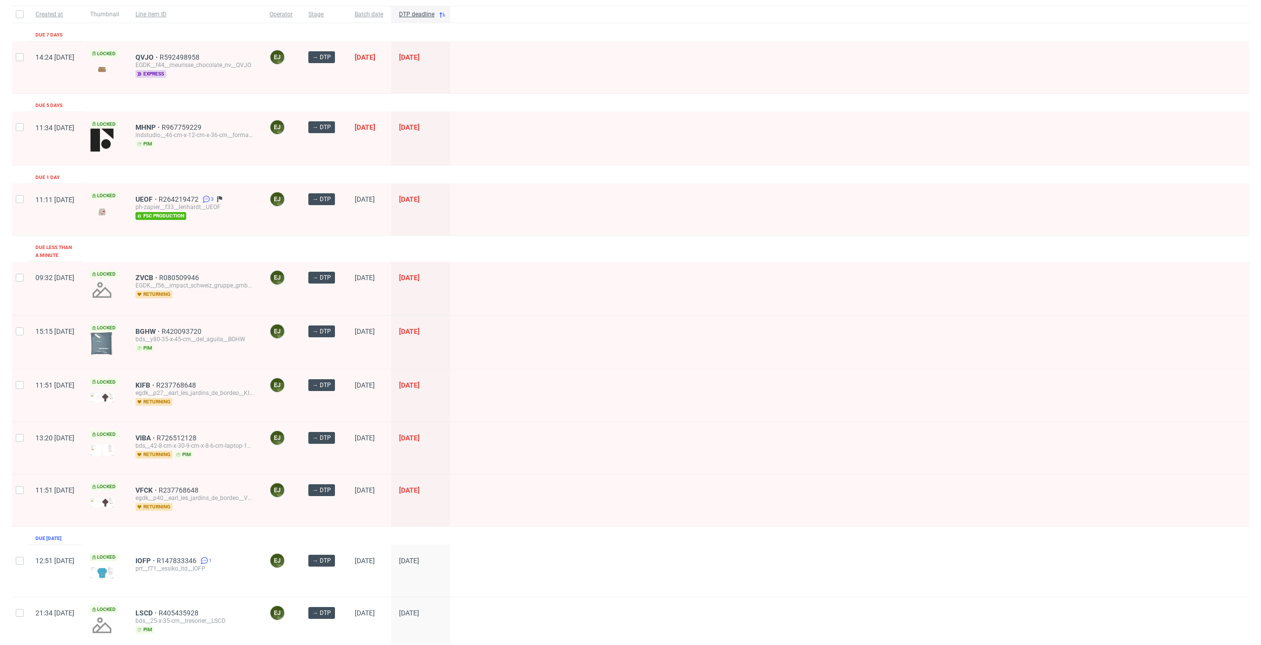
scroll to position [130, 0]
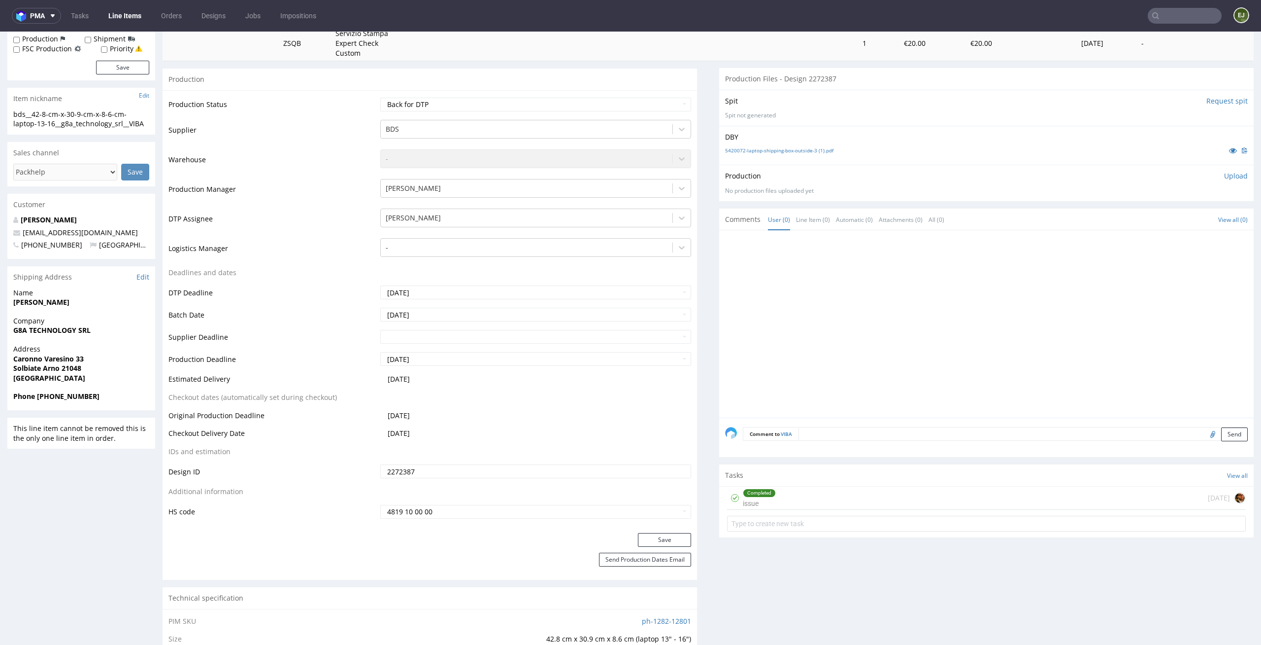
scroll to position [246, 0]
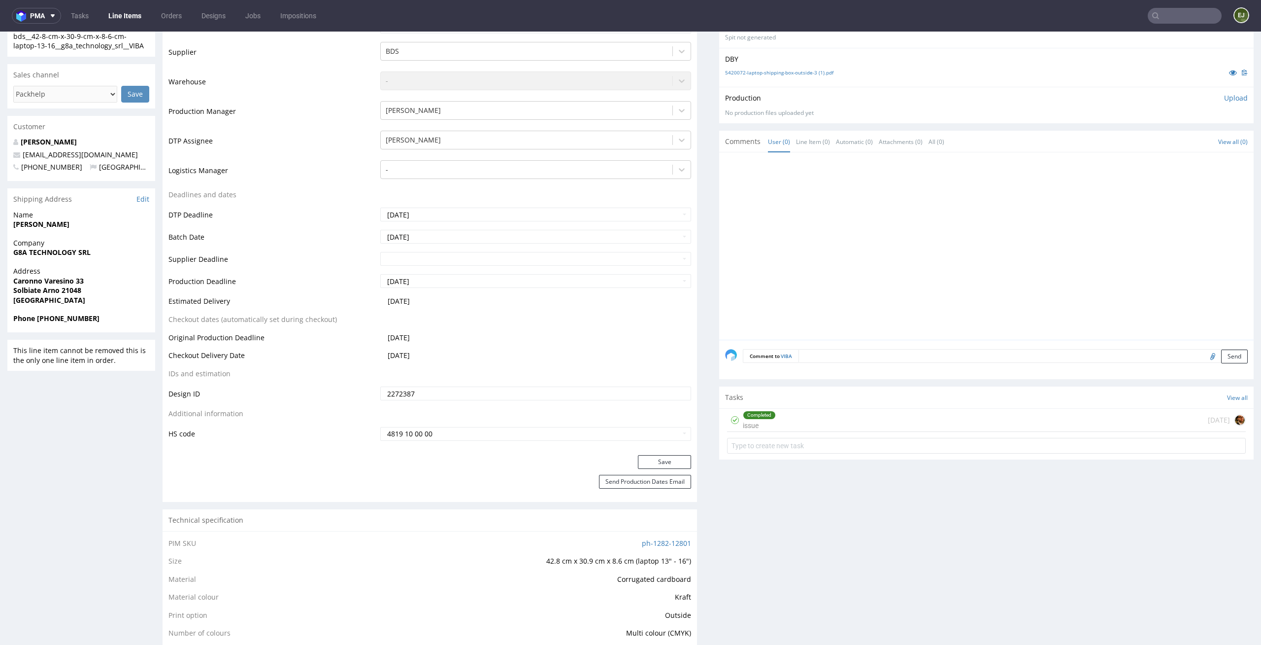
click at [842, 416] on div "Completed issue 1 day ago" at bounding box center [986, 419] width 519 height 23
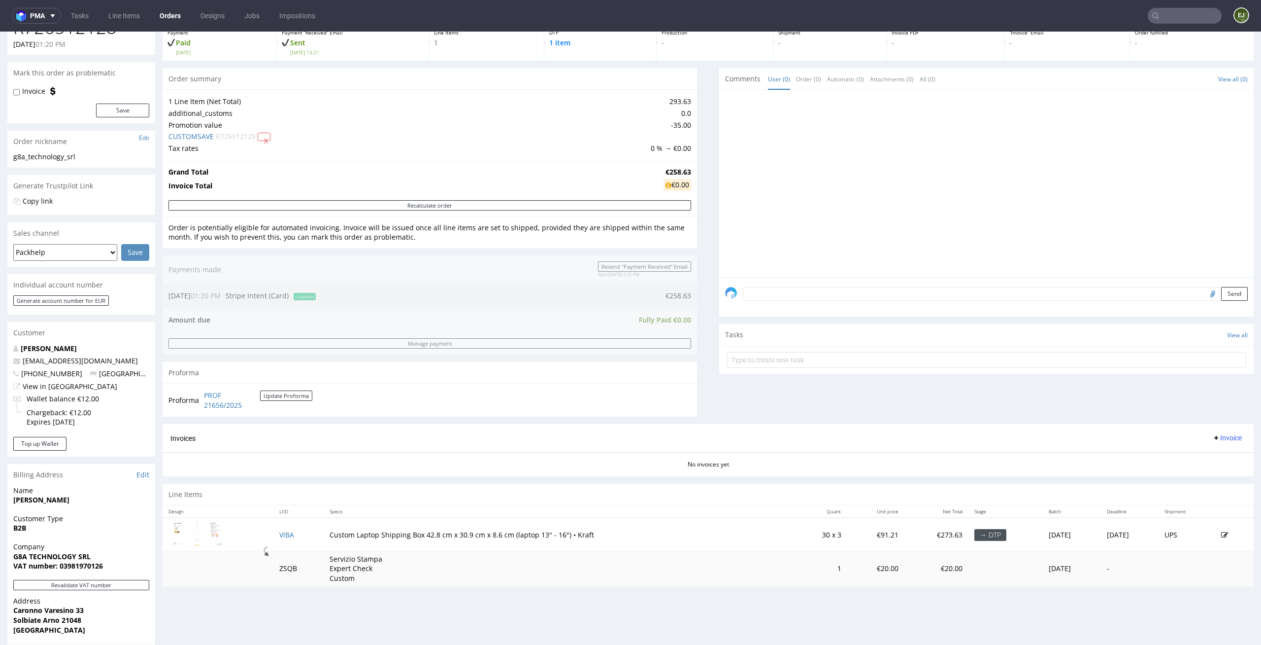
scroll to position [62, 0]
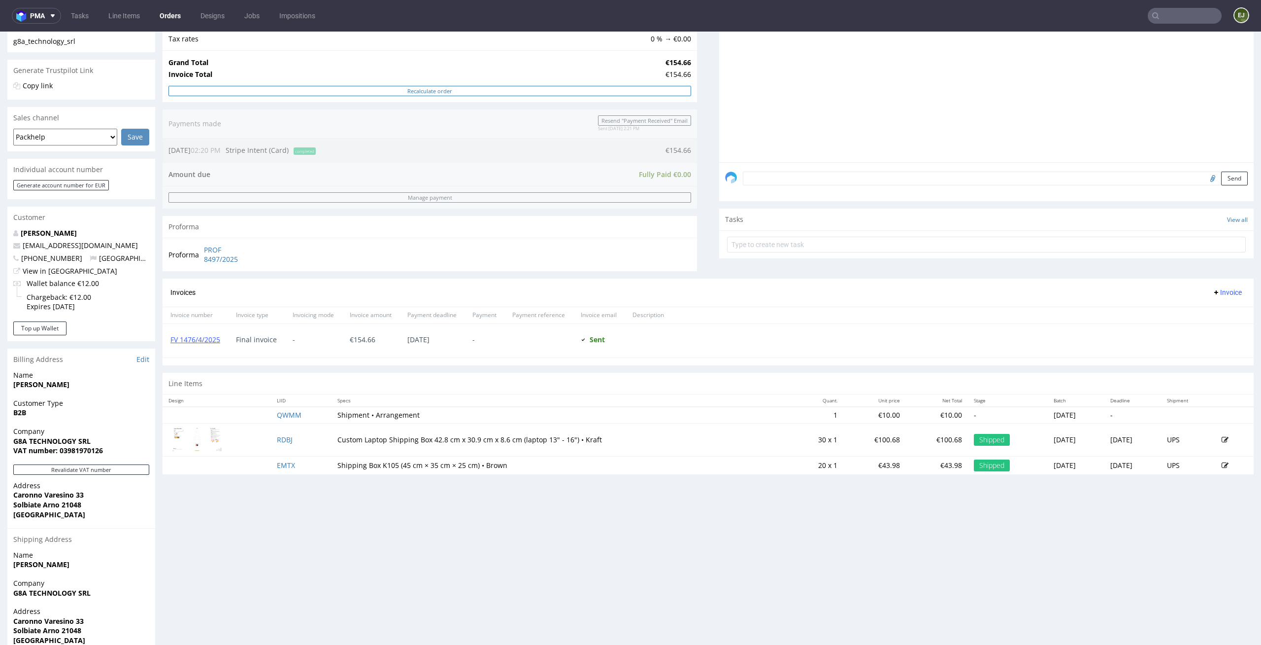
scroll to position [216, 0]
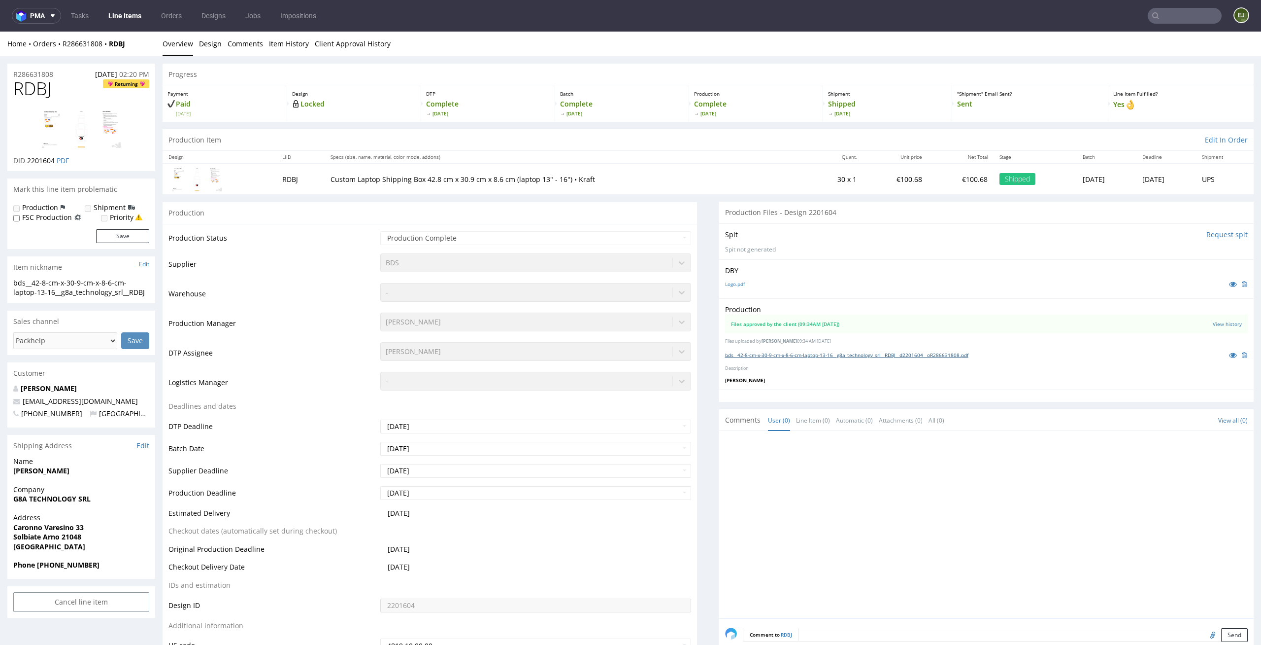
click at [752, 351] on link "bds__42-8-cm-x-30-9-cm-x-8-6-cm-laptop-13-16__g8a_technology_srl__RDBJ__d220160…" at bounding box center [846, 354] width 243 height 7
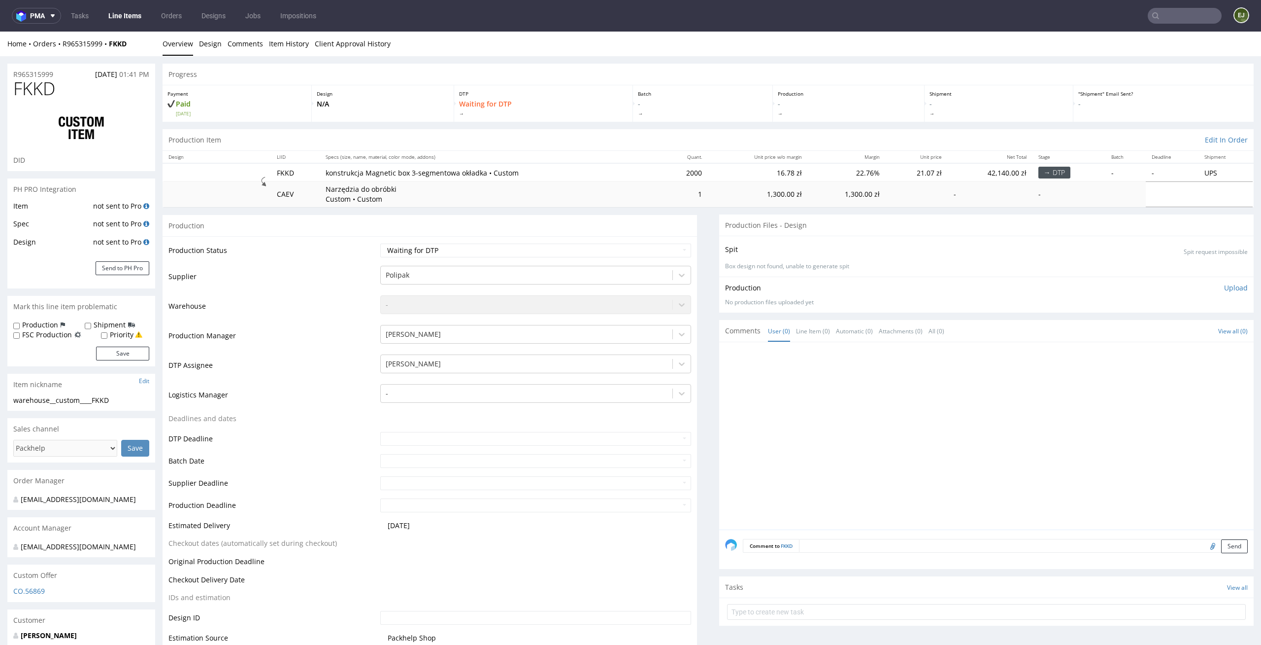
click at [464, 149] on div "Production Item Edit In Order" at bounding box center [708, 140] width 1091 height 22
click at [117, 15] on link "Line Items" at bounding box center [124, 16] width 45 height 16
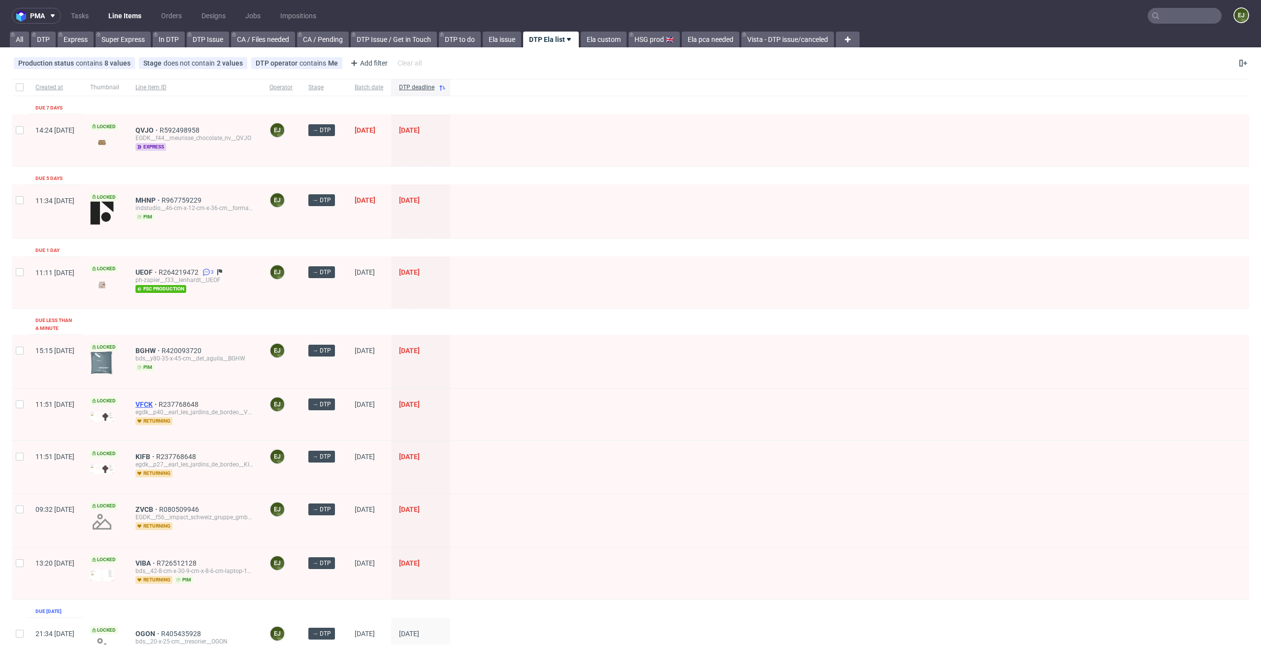
click at [159, 400] on span "VFCK" at bounding box center [147, 404] width 23 height 8
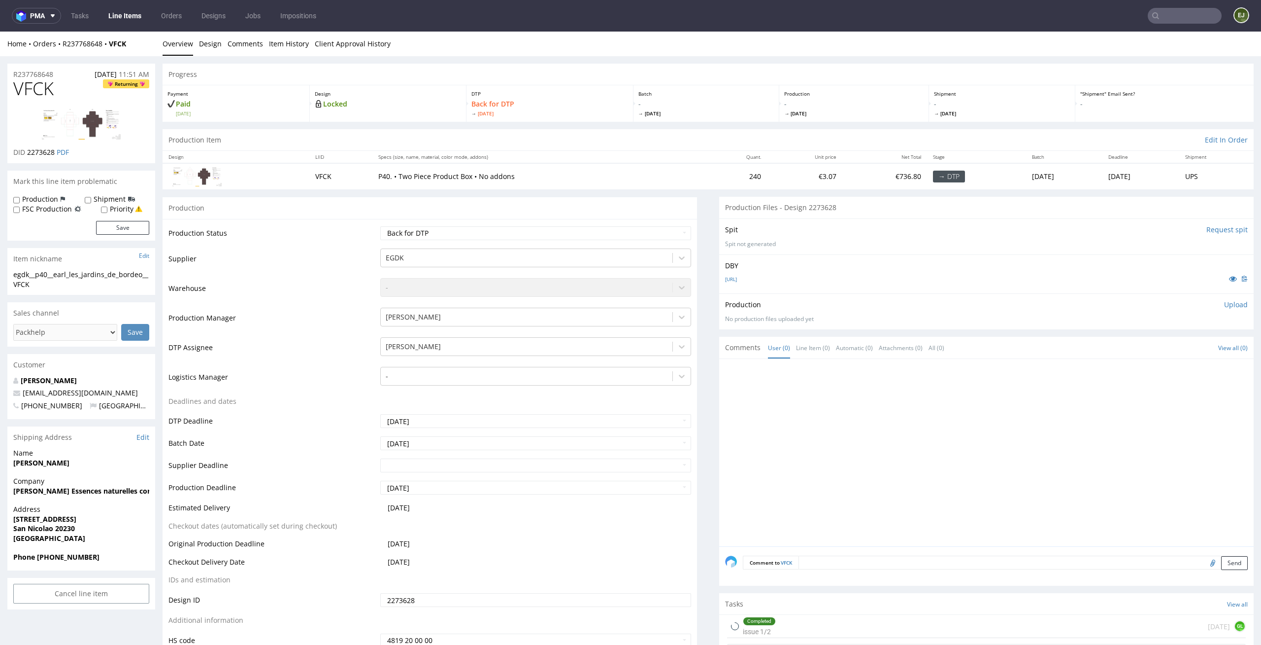
scroll to position [164, 0]
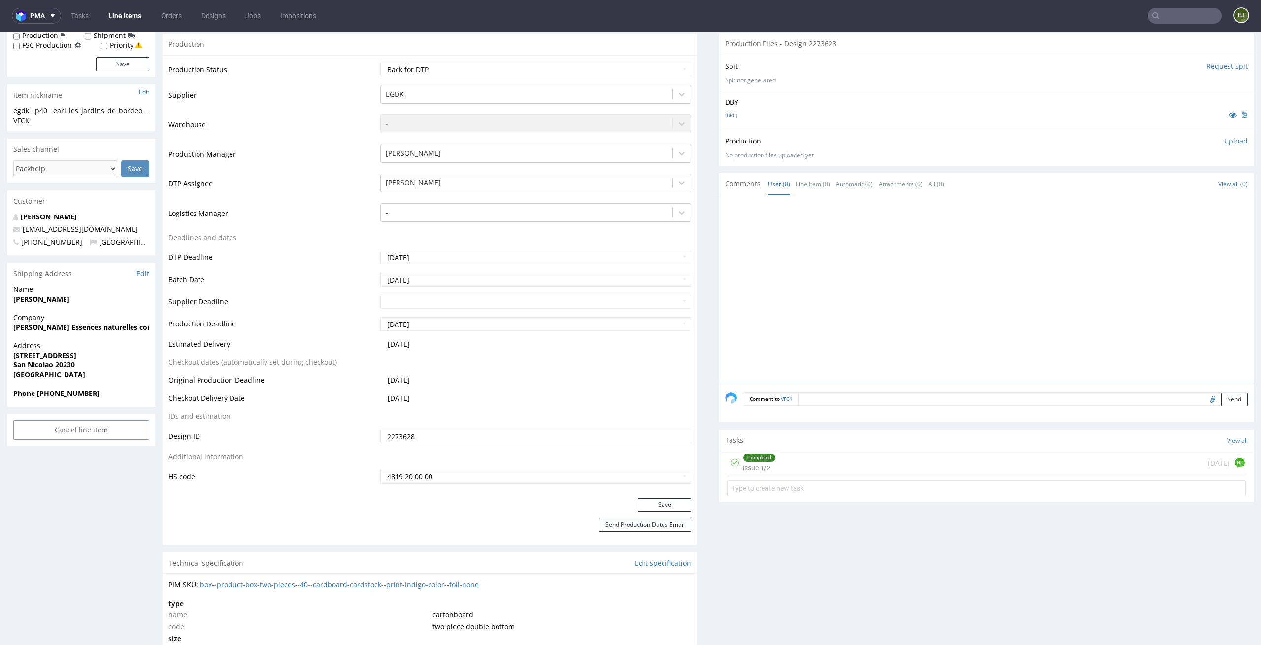
click at [812, 462] on div "Completed issue 1/2 1 day ago GL" at bounding box center [986, 462] width 519 height 23
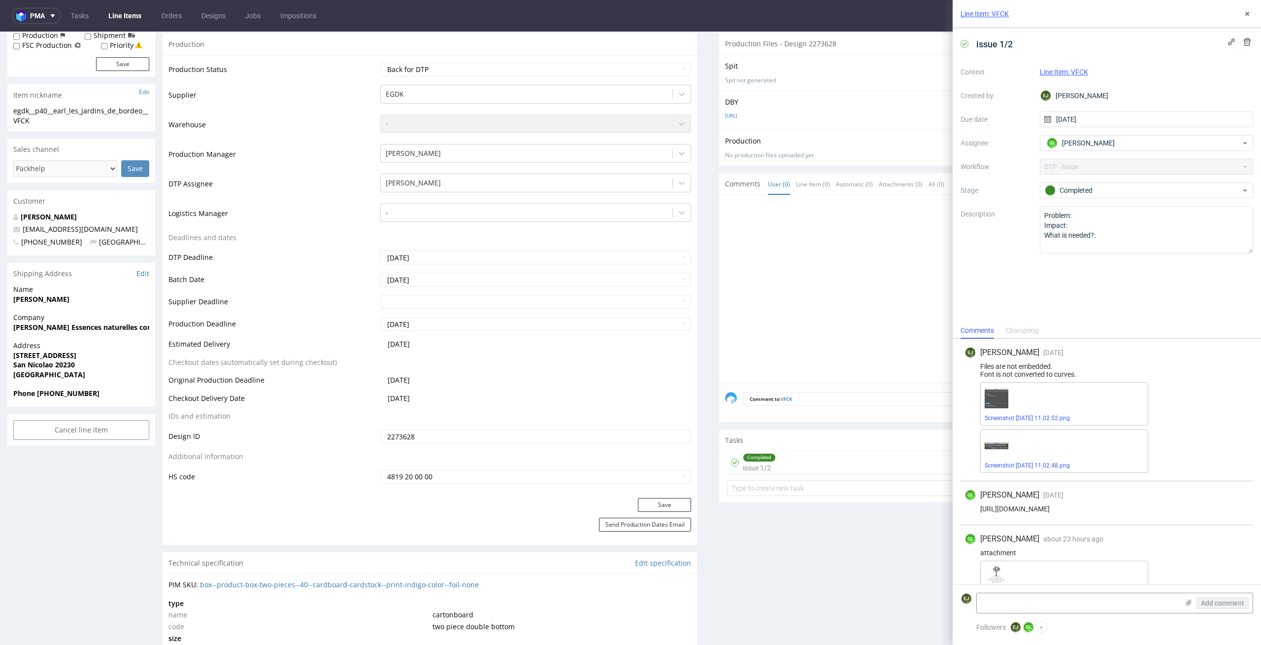
scroll to position [28, 0]
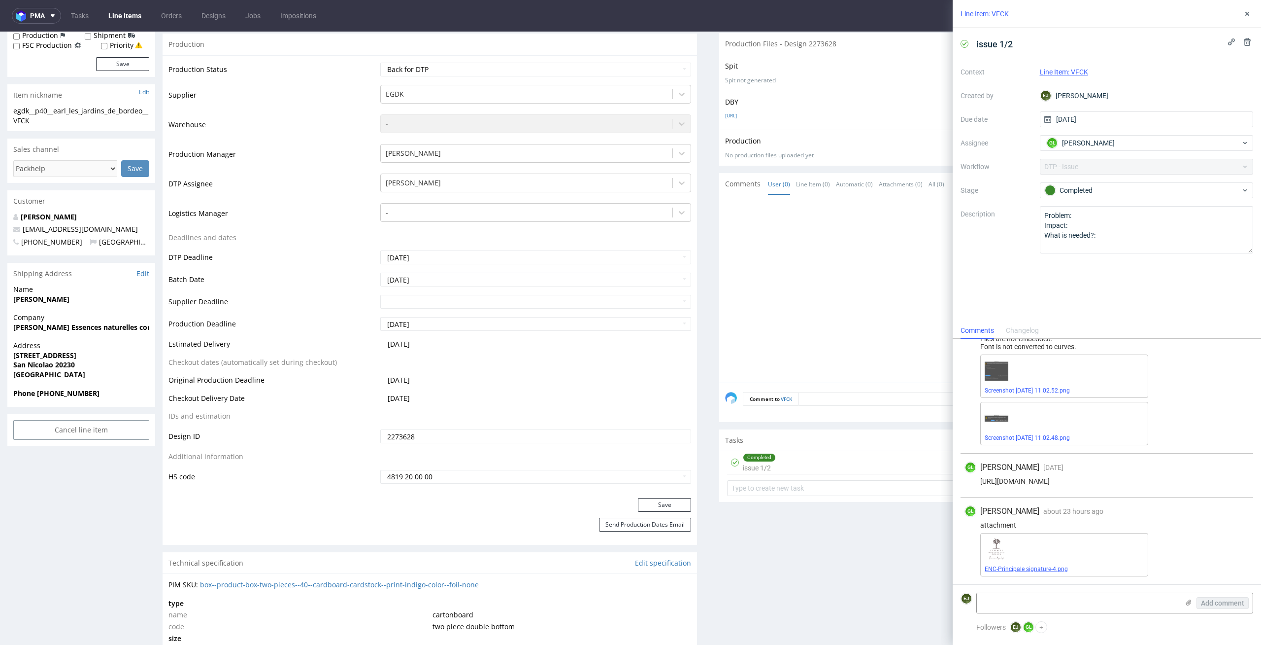
click at [1029, 570] on link "ENC-Principale signature-4.png" at bounding box center [1026, 568] width 83 height 7
click at [1070, 390] on link "Screenshot 2025-10-13 at 11.02.52.png" at bounding box center [1027, 390] width 85 height 7
click at [1008, 598] on textarea at bounding box center [1078, 603] width 202 height 20
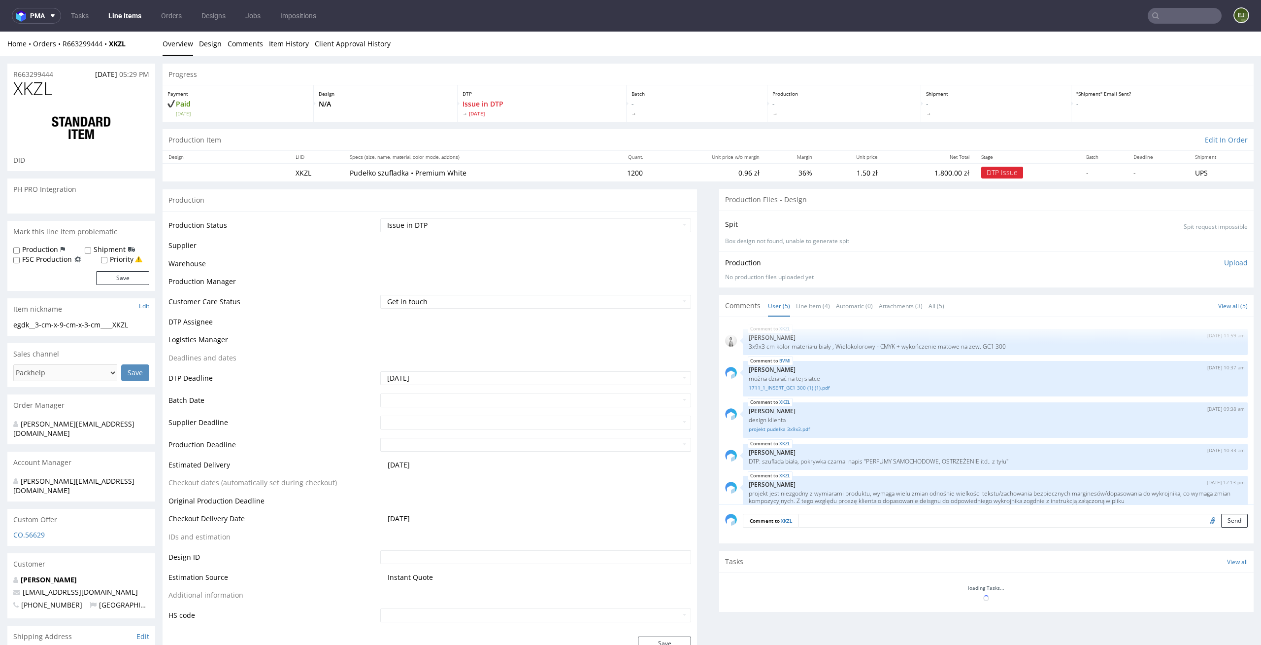
scroll to position [20, 0]
